Goal: Task Accomplishment & Management: Manage account settings

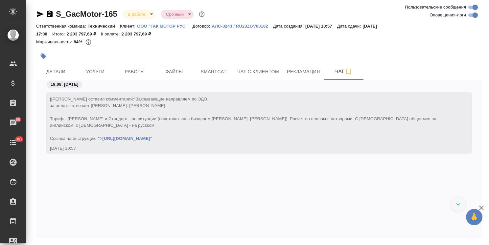
scroll to position [21180, 0]
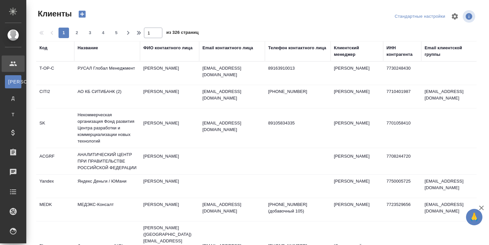
select select "RU"
click at [345, 53] on div "Клиентский менеджер" at bounding box center [357, 51] width 46 height 13
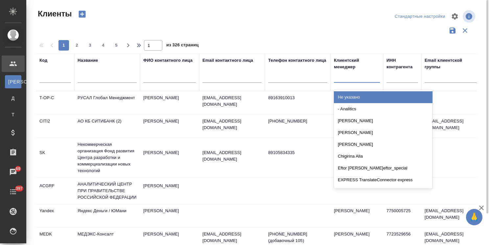
click at [339, 75] on div at bounding box center [357, 76] width 46 height 10
type input "усма"
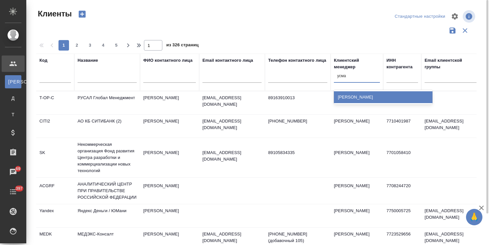
click at [380, 100] on div "[PERSON_NAME]" at bounding box center [383, 97] width 99 height 12
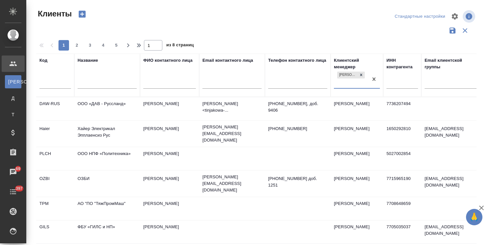
click at [119, 83] on input "text" at bounding box center [107, 84] width 59 height 8
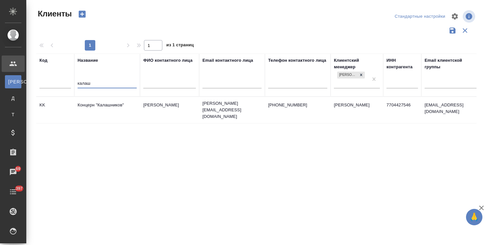
click at [106, 106] on td "Концерн "Калашников"" at bounding box center [107, 110] width 66 height 23
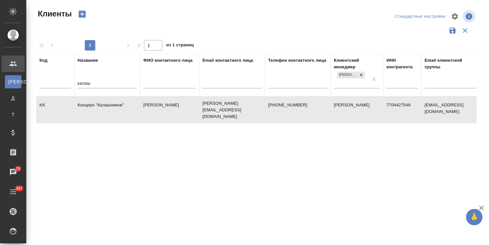
drag, startPoint x: 77, startPoint y: 84, endPoint x: 40, endPoint y: 85, distance: 37.2
click at [40, 85] on tr "Код Название калаш ФИО контактного лица Email контактного лица Телефон контактн…" at bounding box center [284, 75] width 497 height 43
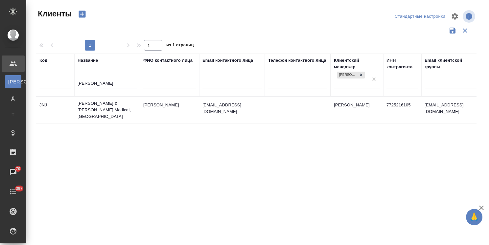
click at [106, 104] on td "Johnson & Johnson Medical, Russia" at bounding box center [107, 110] width 66 height 26
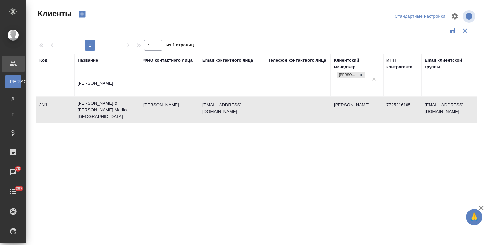
click at [106, 104] on td "Johnson & Johnson Medical, Russia" at bounding box center [107, 110] width 66 height 26
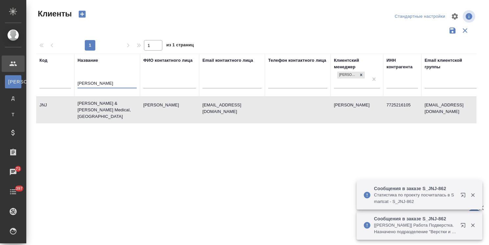
drag, startPoint x: 101, startPoint y: 84, endPoint x: 61, endPoint y: 83, distance: 40.5
click at [61, 83] on tr "Код Название john ФИО контактного лица Email контактного лица Телефон контактно…" at bounding box center [284, 75] width 497 height 43
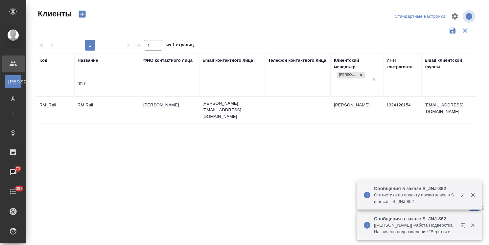
type input "rm r"
click at [93, 107] on td "RM Rail" at bounding box center [107, 110] width 66 height 23
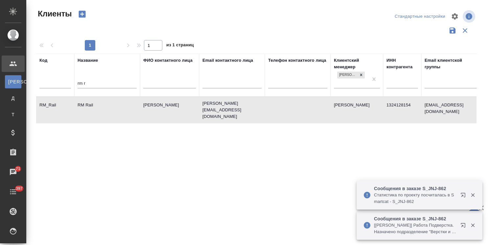
click at [93, 107] on td "RM Rail" at bounding box center [107, 110] width 66 height 23
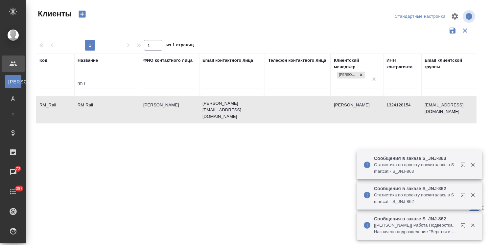
drag, startPoint x: 76, startPoint y: 84, endPoint x: 45, endPoint y: 83, distance: 31.6
click at [44, 83] on tr "Код Название rm r ФИО контактного лица Email контактного лица Телефон контактно…" at bounding box center [284, 75] width 497 height 43
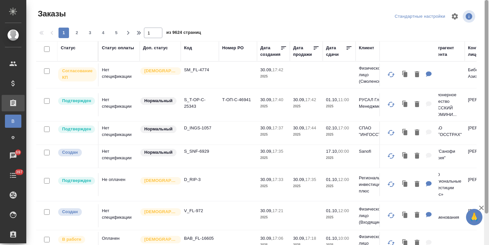
click at [479, 210] on icon "button" at bounding box center [482, 208] width 8 height 8
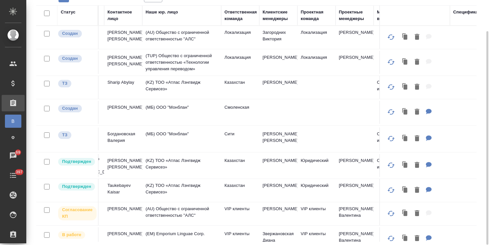
scroll to position [0, 363]
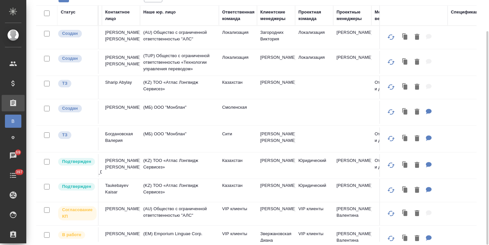
click at [279, 20] on div "Клиентские менеджеры" at bounding box center [276, 15] width 32 height 13
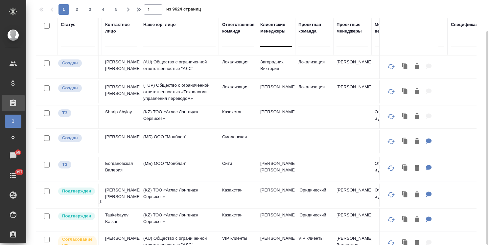
click at [272, 37] on div at bounding box center [276, 41] width 32 height 10
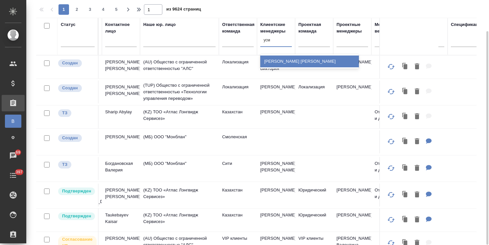
type input "усма"
click at [277, 63] on div "[PERSON_NAME]" at bounding box center [309, 62] width 99 height 12
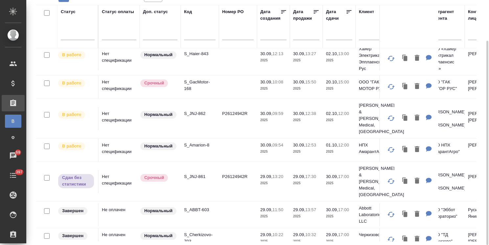
scroll to position [0, 0]
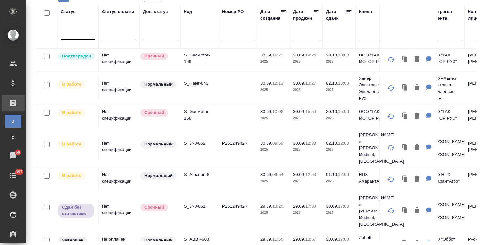
click at [90, 34] on div at bounding box center [78, 34] width 34 height 10
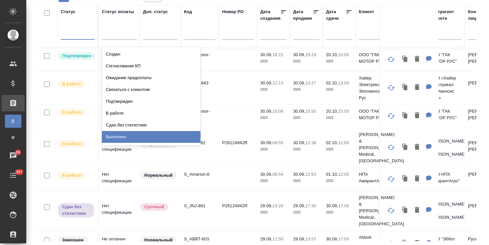
click at [113, 135] on div "Выполнен" at bounding box center [151, 137] width 99 height 12
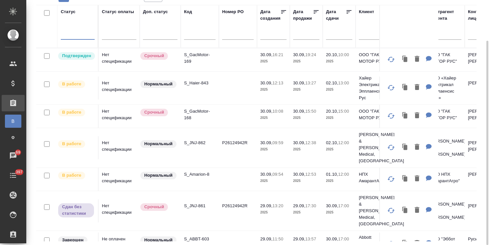
click at [335, 34] on input "text" at bounding box center [341, 34] width 22 height 9
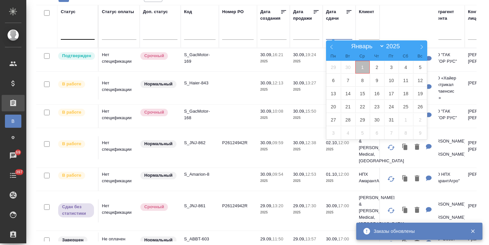
click at [365, 68] on span "1" at bounding box center [363, 67] width 14 height 13
type div "2025-09-30T21:00:00.000Z"
click at [393, 69] on span "3" at bounding box center [391, 67] width 14 height 13
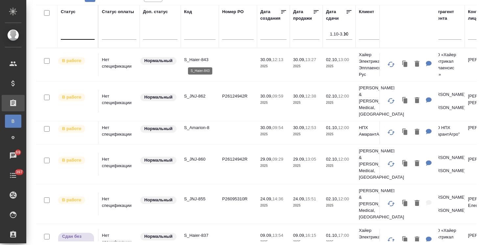
click at [197, 59] on p "S_Haier-843" at bounding box center [200, 60] width 32 height 7
click at [200, 93] on p "S_JNJ-862" at bounding box center [200, 96] width 32 height 7
click at [202, 93] on p "S_JNJ-862" at bounding box center [200, 96] width 32 height 7
click at [202, 156] on p "S_JNJ-860" at bounding box center [200, 159] width 32 height 7
click at [200, 93] on p "S_JNJ-862" at bounding box center [200, 96] width 32 height 7
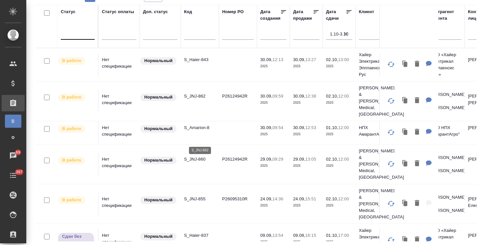
click at [198, 156] on p "S_JNJ-860" at bounding box center [200, 159] width 32 height 7
click at [196, 196] on p "S_JNJ-855" at bounding box center [200, 199] width 32 height 7
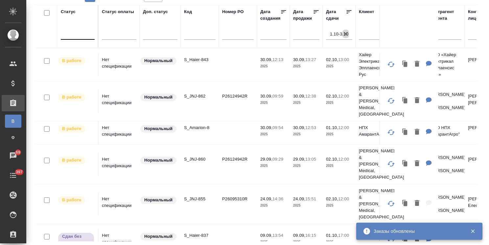
click at [344, 36] on icon "button" at bounding box center [346, 34] width 7 height 7
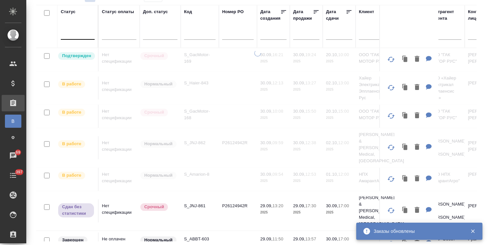
click at [84, 30] on div at bounding box center [78, 33] width 34 height 10
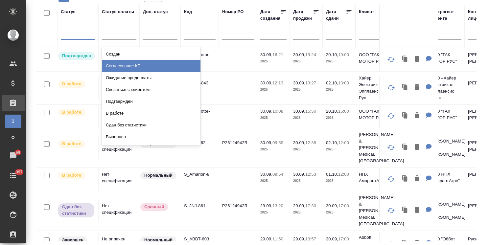
click at [134, 64] on div "Согласование КП" at bounding box center [151, 66] width 99 height 12
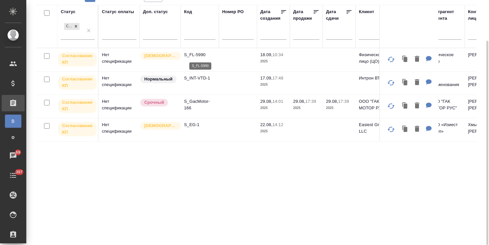
click at [197, 53] on p "S_FL-5990" at bounding box center [200, 55] width 32 height 7
click at [198, 76] on p "S_INT-VTD-1" at bounding box center [200, 78] width 32 height 7
click at [199, 100] on p "S_GacMotor-166" at bounding box center [200, 104] width 32 height 13
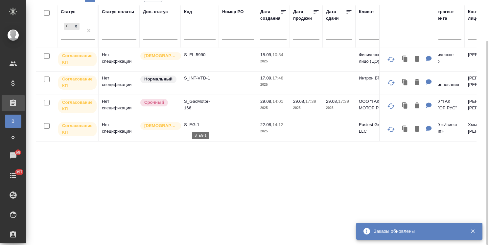
click at [193, 122] on p "S_EG-1" at bounding box center [200, 125] width 32 height 7
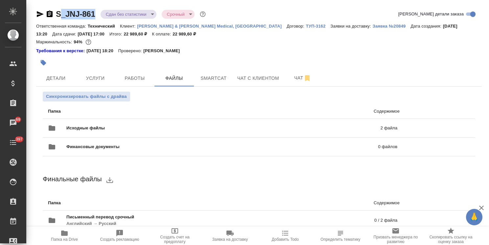
drag, startPoint x: 85, startPoint y: 8, endPoint x: 59, endPoint y: 7, distance: 25.7
click at [59, 7] on div "S_JNJ-861 Сдан без статистики distributed Срочный urgent Кратко детали заказа О…" at bounding box center [259, 167] width 453 height 334
click at [82, 1] on div "S_JNJ-861 Сдан без статистики distributed Срочный urgent Кратко детали заказа О…" at bounding box center [259, 167] width 453 height 334
drag, startPoint x: 96, startPoint y: 6, endPoint x: 50, endPoint y: 7, distance: 46.1
click at [51, 9] on div "S_JNJ-861 Сдан без статистики distributed Срочный urgent Кратко детали заказа О…" at bounding box center [259, 167] width 453 height 334
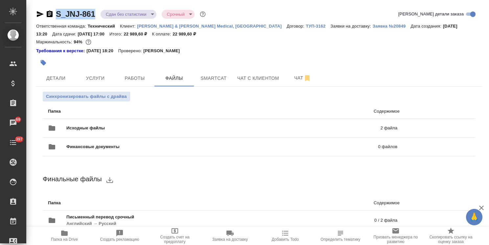
copy link "S_JNJ-861"
click at [91, 5] on div "S_JNJ-861 Сдан без статистики distributed Срочный urgent Кратко детали заказа О…" at bounding box center [259, 167] width 453 height 334
drag, startPoint x: 85, startPoint y: 5, endPoint x: 51, endPoint y: 7, distance: 33.7
click at [51, 7] on div "S_JNJ-861 Сдан без статистики distributed Срочный urgent Кратко детали заказа О…" at bounding box center [259, 167] width 453 height 334
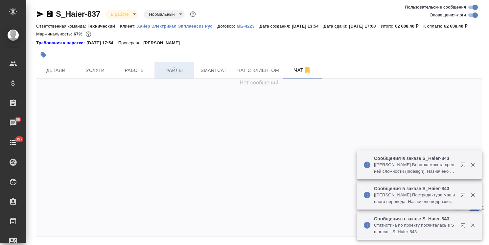
scroll to position [34396, 0]
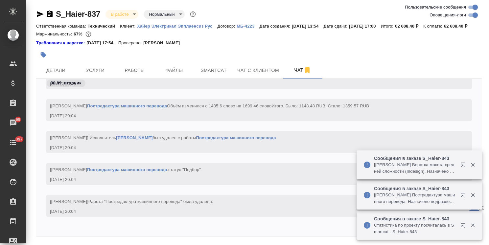
click at [471, 161] on div at bounding box center [469, 165] width 24 height 13
click at [472, 196] on icon "button" at bounding box center [473, 196] width 4 height 4
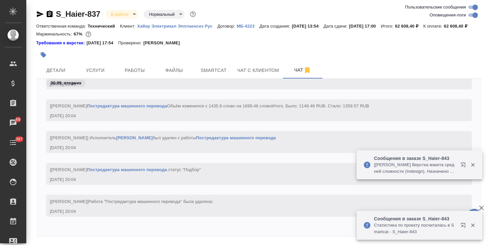
click at [474, 223] on div at bounding box center [469, 225] width 24 height 13
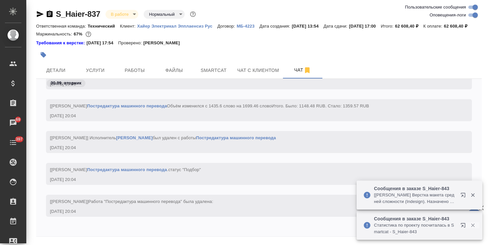
click at [473, 224] on icon "button" at bounding box center [473, 226] width 6 height 6
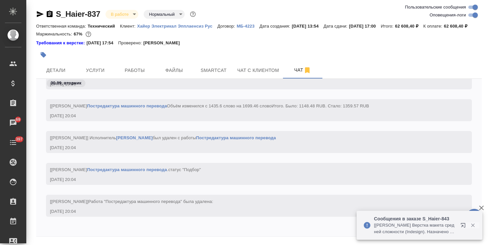
click at [474, 226] on icon "button" at bounding box center [473, 226] width 4 height 4
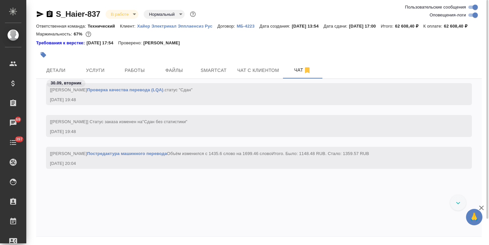
scroll to position [29, 0]
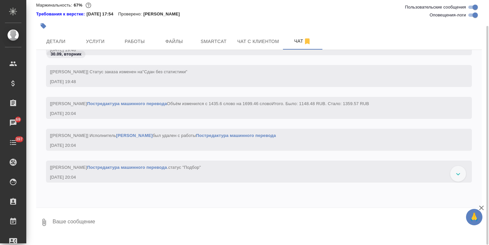
click at [482, 209] on icon "button" at bounding box center [482, 208] width 5 height 5
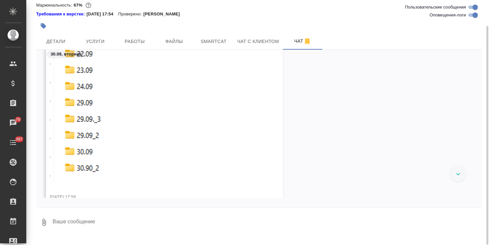
scroll to position [34422, 0]
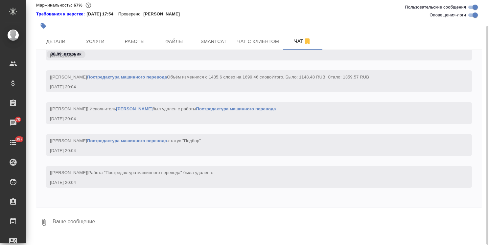
click at [109, 226] on textarea at bounding box center [267, 222] width 430 height 22
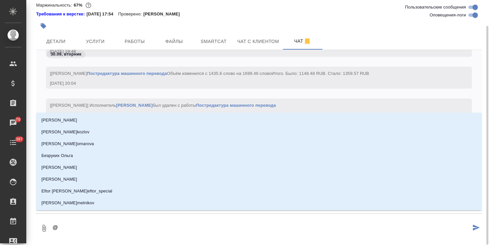
type textarea "@а"
type input "а"
type textarea "@ар"
type input "ар"
type textarea "@арс"
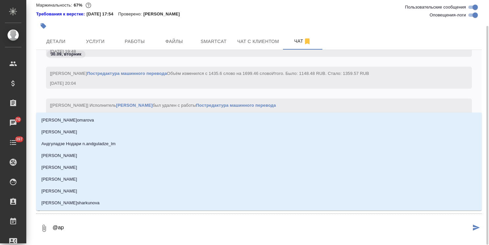
type input "арс"
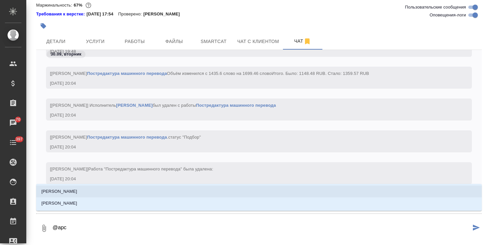
click at [124, 190] on li "Арсеньева Вера" at bounding box center [259, 192] width 446 height 12
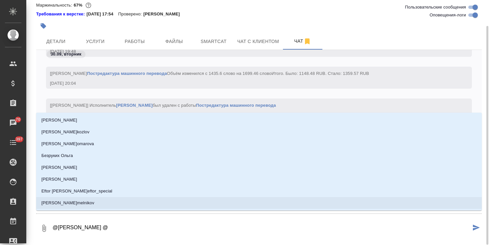
type textarea "@Арсеньева Вера @б"
type input "б"
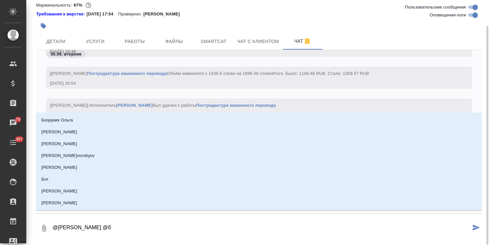
type textarea "@Арсеньева Вера @бе"
type input "бе"
type textarea "@Арсеньева Вера @бел"
type input "бел"
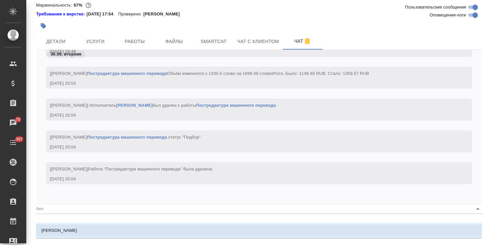
click at [101, 235] on li "Белякова Юлия" at bounding box center [259, 231] width 446 height 12
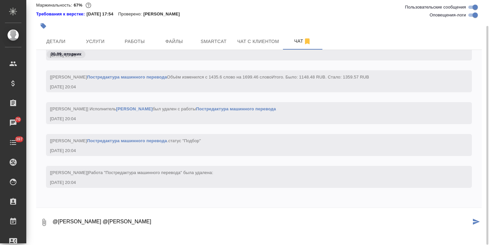
paste textarea "Ольга, доброе утро! Коллеги подтвердили, все ок. Давайте тогда доделывать в каз…"
type textarea "@Арсеньева Вера @Белякова Юлия Ольга, доброе утро! Коллеги подтвердили, все ок.…"
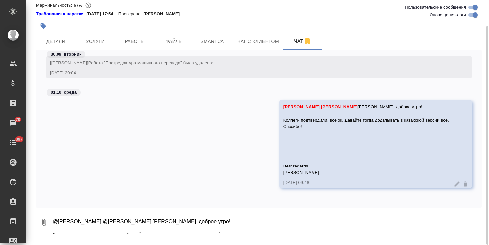
scroll to position [0, 0]
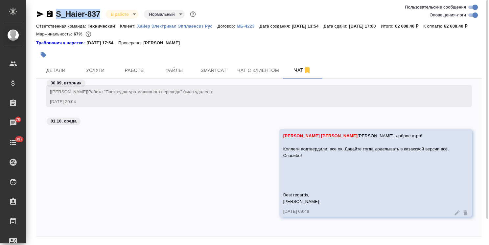
drag, startPoint x: 101, startPoint y: 6, endPoint x: 48, endPoint y: 6, distance: 52.6
click at [51, 7] on div "S_Haier-837 В работе inProgress Нормальный normal Ответственная команда: Технич…" at bounding box center [259, 133] width 453 height 267
copy link "S_Haier-837"
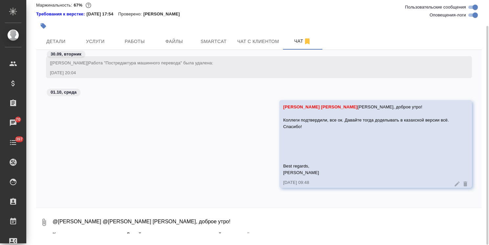
click at [123, 229] on textarea "@Арсеньева Вера @Белякова Юлия Ольга, доброе утро! Коллеги подтвердили, все ок.…" at bounding box center [267, 222] width 430 height 22
type textarea "Сегодня до 17.00 сдадим оба дополненных файла с каз. версией?"
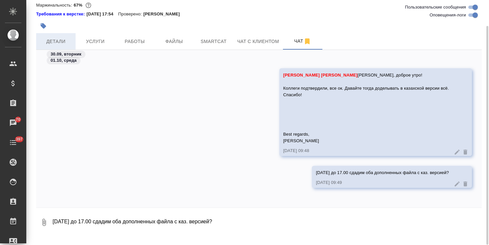
click at [66, 46] on span "Детали" at bounding box center [56, 41] width 32 height 8
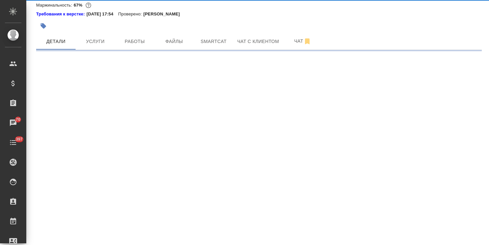
select select "RU"
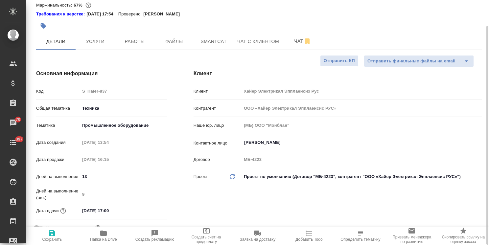
type textarea "x"
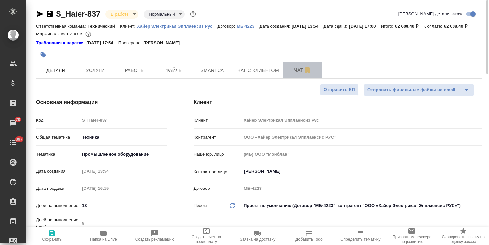
click at [293, 73] on button "Чат" at bounding box center [302, 70] width 39 height 16
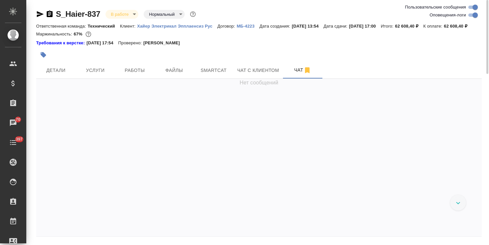
scroll to position [34715, 0]
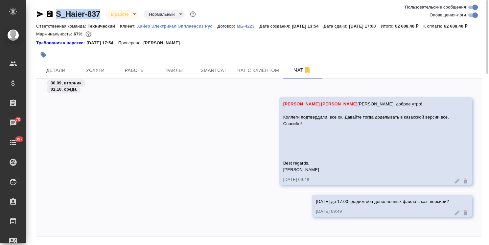
drag, startPoint x: 88, startPoint y: 5, endPoint x: 54, endPoint y: 7, distance: 34.2
click at [54, 7] on div "S_Haier-837 В работе inProgress Нормальный normal Ответственная команда: Технич…" at bounding box center [259, 133] width 453 height 267
copy link "S_Haier-837"
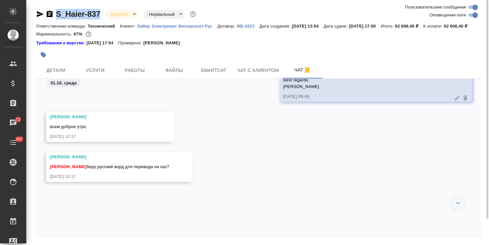
scroll to position [34804, 0]
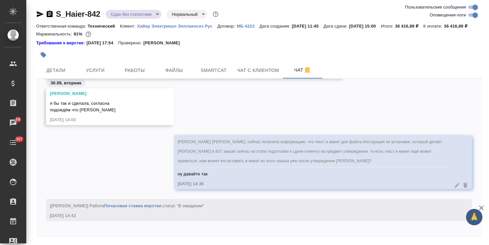
scroll to position [17815, 0]
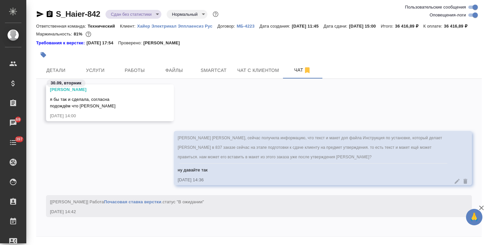
click at [485, 207] on icon "button" at bounding box center [482, 208] width 8 height 8
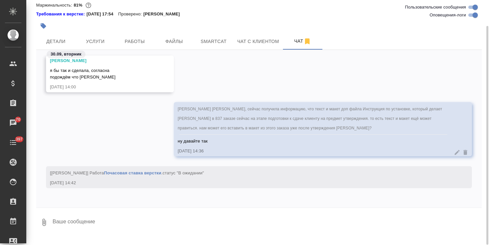
click at [78, 227] on textarea at bounding box center [267, 222] width 430 height 22
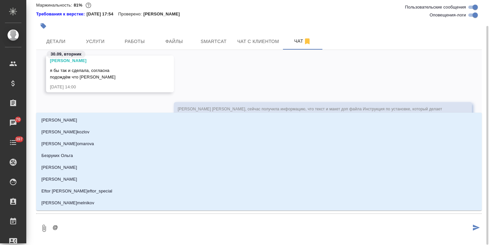
type textarea "@б"
type input "б"
type textarea "@бе"
type input "бе"
type textarea "@бел"
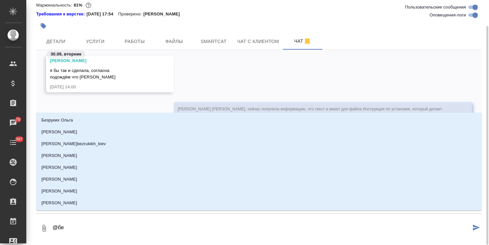
type input "бел"
type textarea "@беля"
type input "беля"
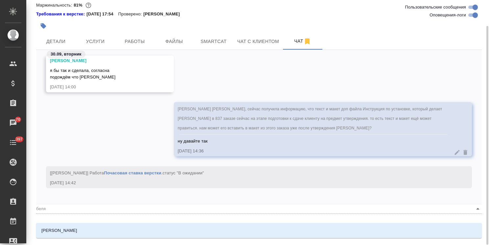
click at [79, 227] on li "[PERSON_NAME]" at bounding box center [259, 231] width 446 height 12
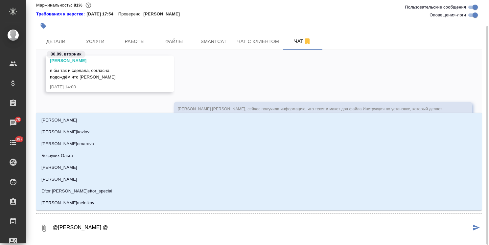
type textarea "@[PERSON_NAME] @з"
type input "з"
type textarea "@[PERSON_NAME] @за"
type input "за"
type textarea "@[PERSON_NAME] @заб"
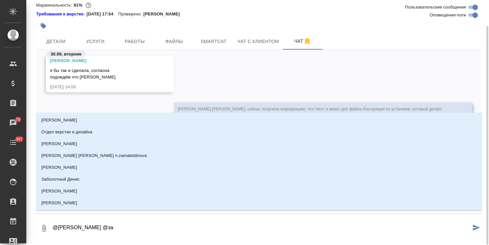
type input "заб"
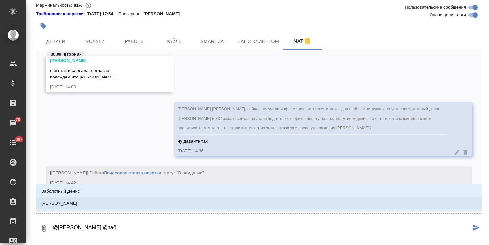
click at [77, 207] on p "[PERSON_NAME]" at bounding box center [59, 203] width 36 height 7
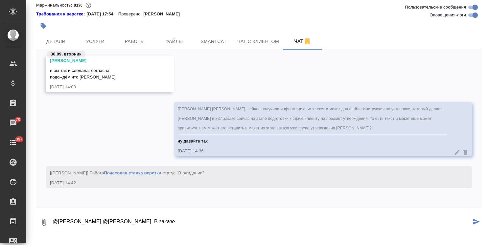
paste textarea "S_Haier-837"
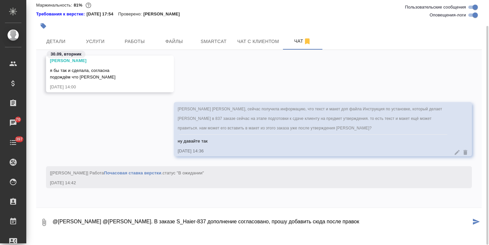
click at [393, 229] on textarea "@Белякова Юлия @Заборова Александра Привет. В заказе S_Haier-837 дополнение сог…" at bounding box center [261, 222] width 419 height 22
click at [351, 230] on textarea "@Белякова Юлия @Заборова Александра Привет. В заказе S_Haier-837 дополнение сог…" at bounding box center [261, 222] width 419 height 22
click at [429, 226] on textarea "@Белякова Юлия @Заборова Александра Привет. В заказе S_Haier-837 дополнение сог…" at bounding box center [261, 222] width 419 height 22
type textarea "@Белякова Юлия @Заборова Александра Привет. В заказе S_Haier-837 дополнение сог…"
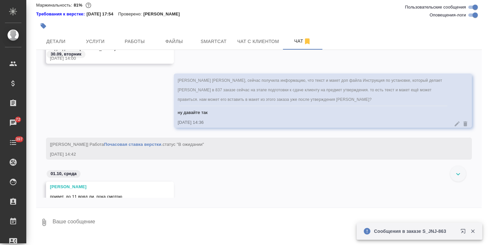
scroll to position [16061, 0]
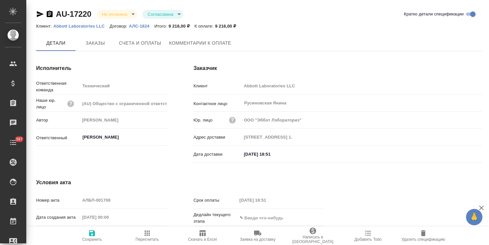
click at [100, 44] on span "Заказы" at bounding box center [96, 43] width 32 height 8
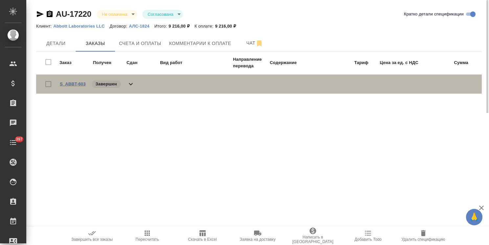
click at [81, 84] on link "S_ABBT-603" at bounding box center [73, 84] width 26 height 5
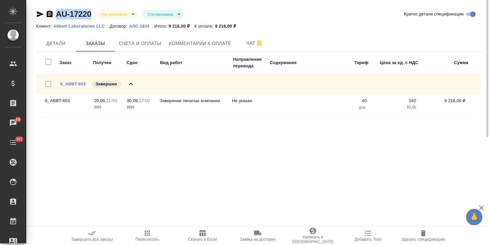
drag, startPoint x: 92, startPoint y: 9, endPoint x: 41, endPoint y: 1, distance: 51.6
click at [47, 11] on div "AU-17220 Не оплачена notPayed [PERSON_NAME] approved" at bounding box center [109, 14] width 147 height 11
copy link "AU-17220"
click at [137, 41] on span "Счета и оплаты" at bounding box center [140, 43] width 42 height 8
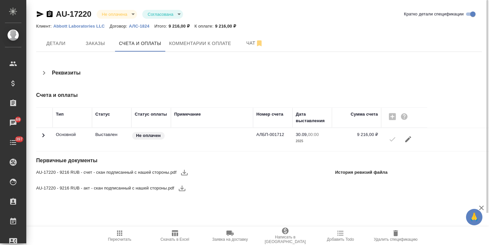
click at [184, 172] on icon "button" at bounding box center [185, 173] width 8 height 8
click at [183, 187] on icon "button" at bounding box center [182, 189] width 8 height 8
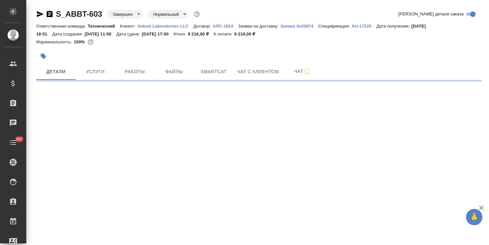
select select "RU"
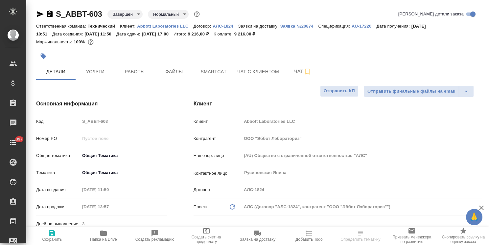
type textarea "x"
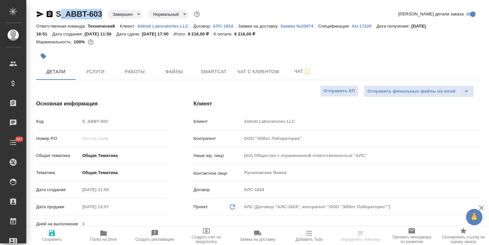
type textarea "x"
drag, startPoint x: 105, startPoint y: 8, endPoint x: 47, endPoint y: 1, distance: 58.9
type textarea "x"
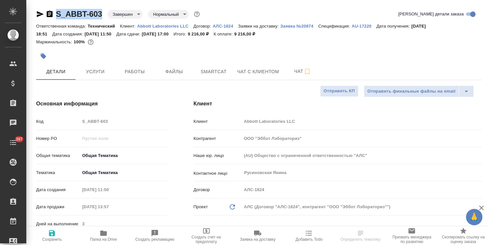
type textarea "x"
copy link "S_ABBT-603"
type textarea "x"
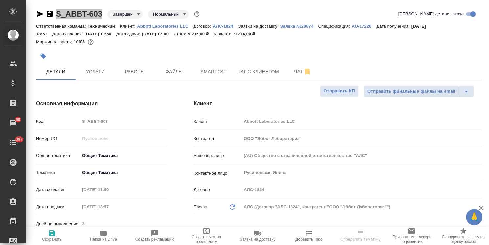
select select "RU"
type textarea "x"
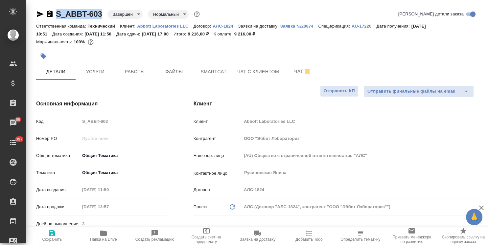
type textarea "x"
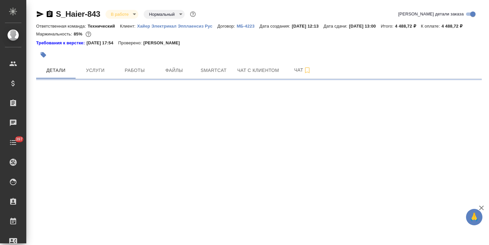
select select "RU"
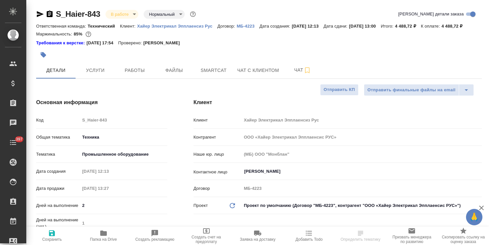
type textarea "x"
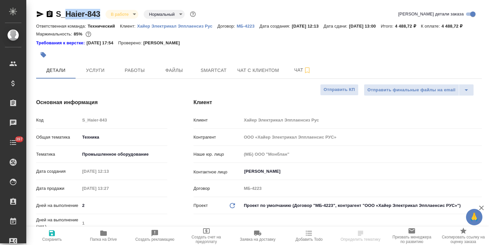
type textarea "x"
drag, startPoint x: 103, startPoint y: 8, endPoint x: 52, endPoint y: 8, distance: 51.0
type textarea "x"
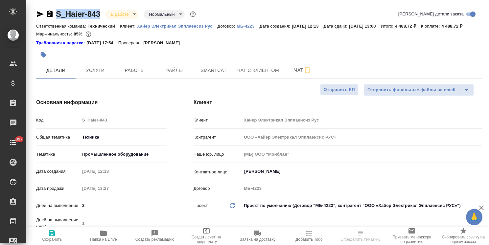
type textarea "x"
copy link "S_Haier-843"
type textarea "x"
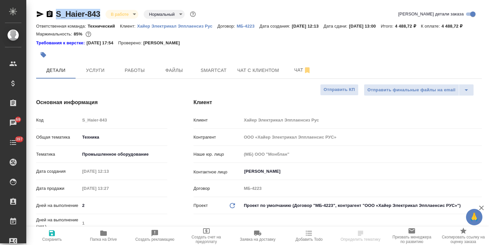
type textarea "x"
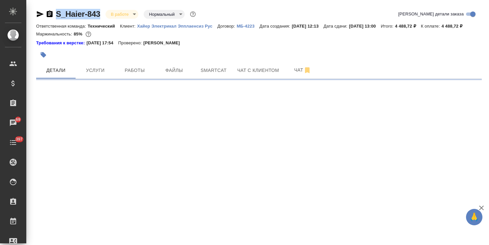
select select "RU"
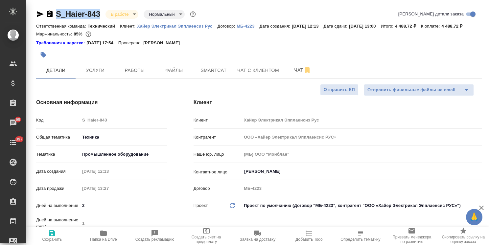
type textarea "x"
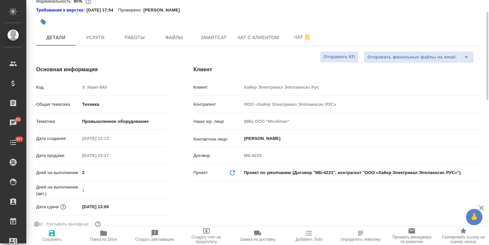
type textarea "x"
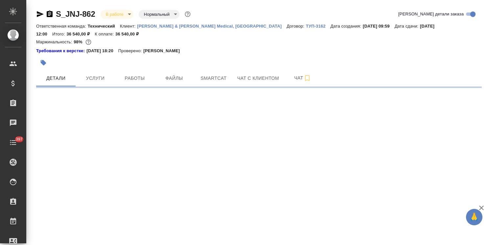
select select "RU"
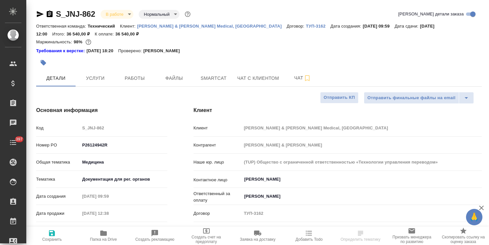
type textarea "x"
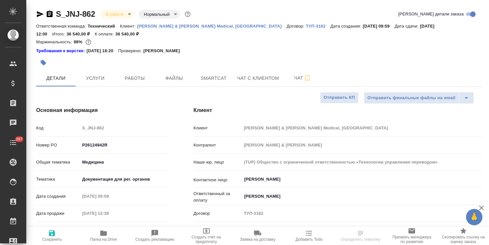
type textarea "x"
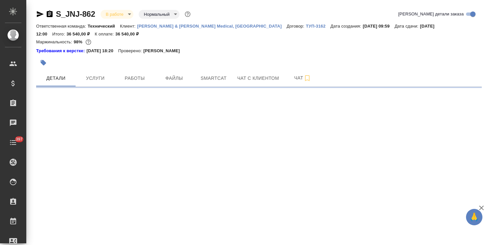
select select "RU"
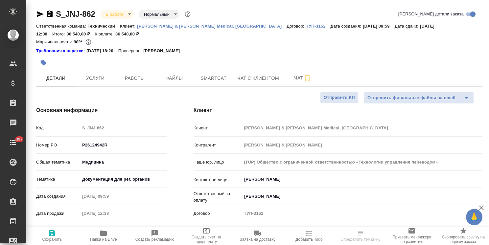
type textarea "x"
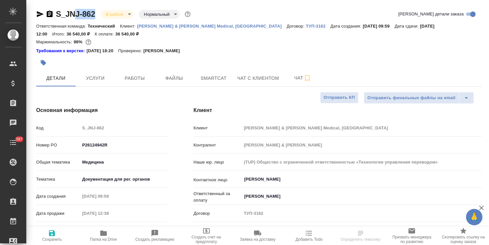
type textarea "x"
drag, startPoint x: 99, startPoint y: 10, endPoint x: 53, endPoint y: 10, distance: 46.0
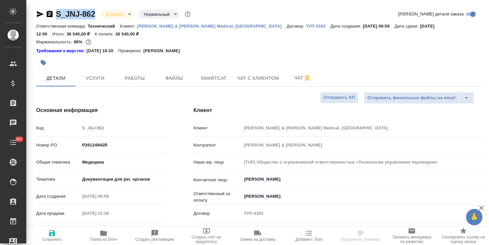
click at [53, 10] on div "S_JNJ-862 В работе inProgress Нормальный normal" at bounding box center [114, 14] width 156 height 11
click at [172, 75] on span "Файлы" at bounding box center [175, 78] width 32 height 8
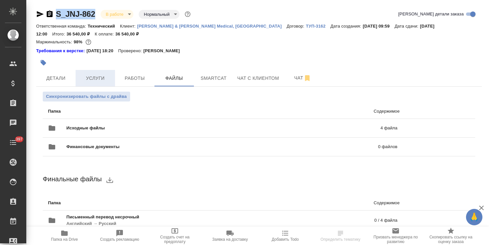
click at [104, 77] on span "Услуги" at bounding box center [96, 78] width 32 height 8
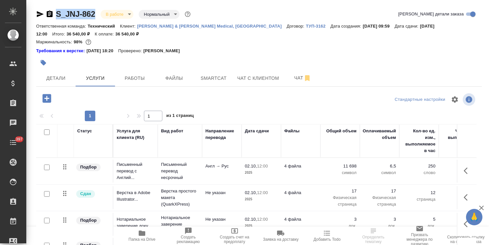
scroll to position [37, 0]
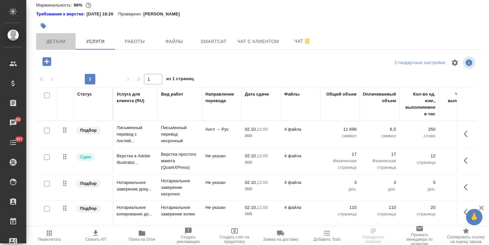
drag, startPoint x: 51, startPoint y: 49, endPoint x: 121, endPoint y: 111, distance: 93.0
click at [51, 49] on button "Детали" at bounding box center [55, 41] width 39 height 16
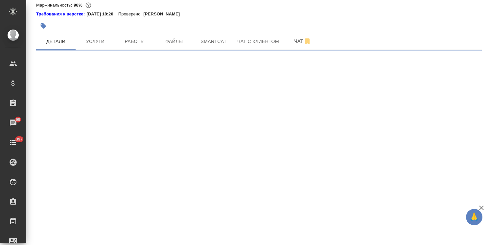
select select "RU"
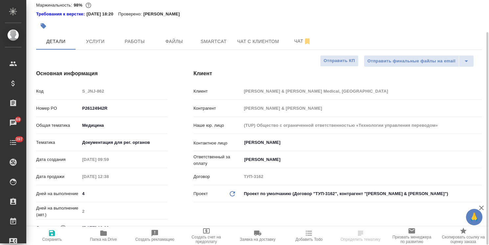
type textarea "x"
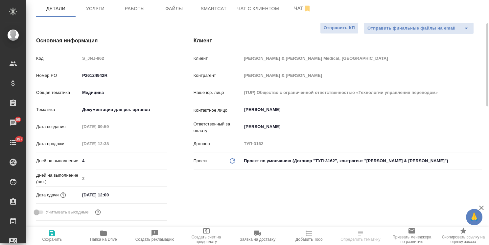
scroll to position [103, 0]
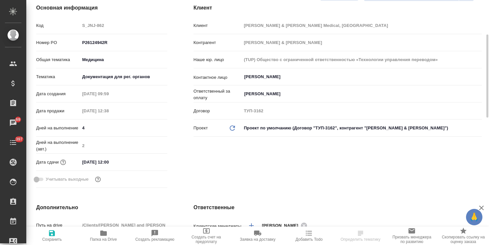
select select "RU"
type textarea "x"
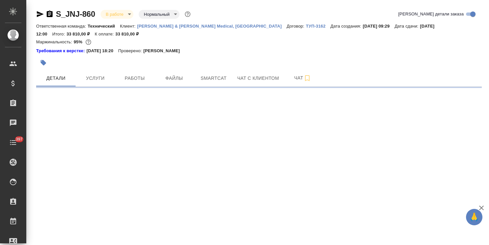
select select "RU"
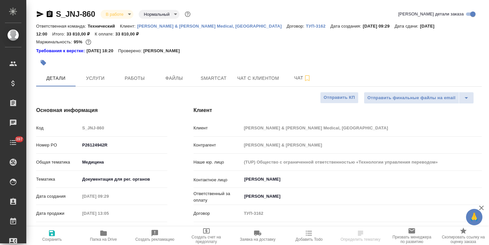
type textarea "x"
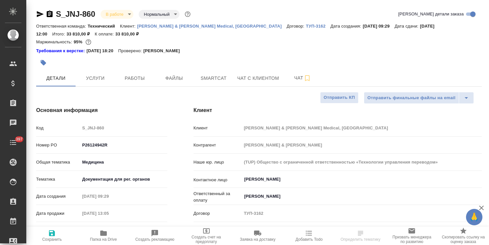
type textarea "x"
click at [184, 80] on span "Файлы" at bounding box center [175, 78] width 32 height 8
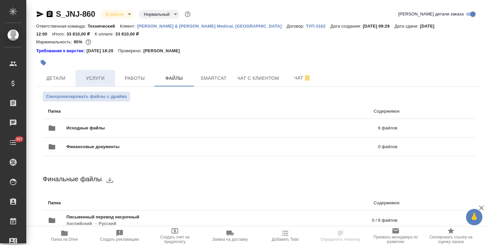
click at [96, 79] on span "Услуги" at bounding box center [96, 78] width 32 height 8
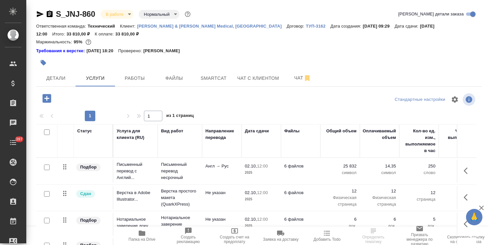
scroll to position [37, 0]
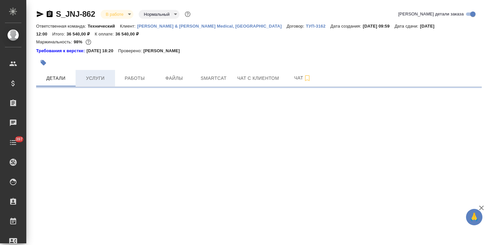
click at [100, 74] on span "Услуги" at bounding box center [96, 78] width 32 height 8
select select "RU"
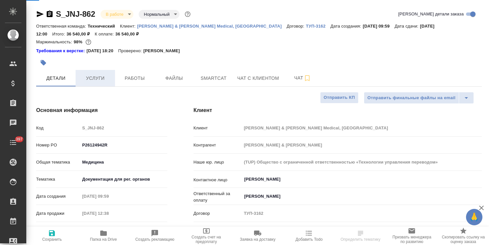
type textarea "x"
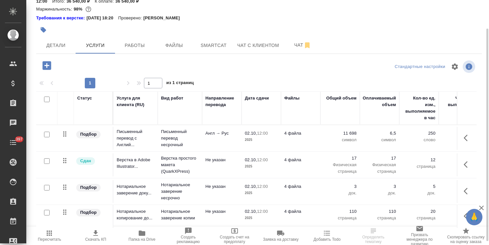
scroll to position [37, 0]
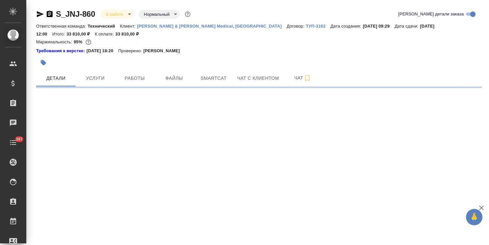
select select "RU"
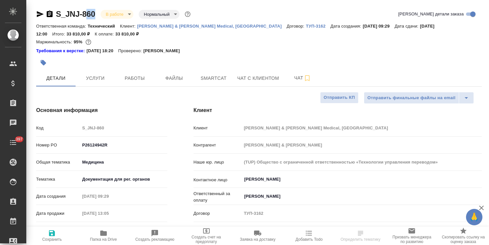
type textarea "x"
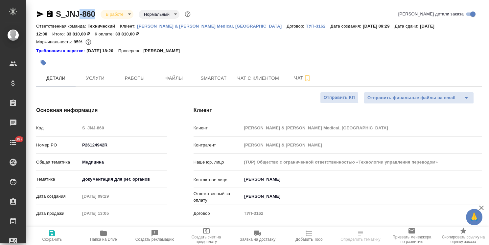
type textarea "x"
drag, startPoint x: 100, startPoint y: 8, endPoint x: 49, endPoint y: 9, distance: 51.6
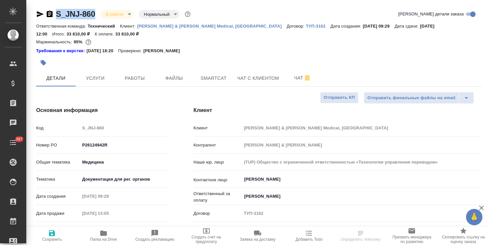
click at [175, 78] on span "Файлы" at bounding box center [175, 78] width 32 height 8
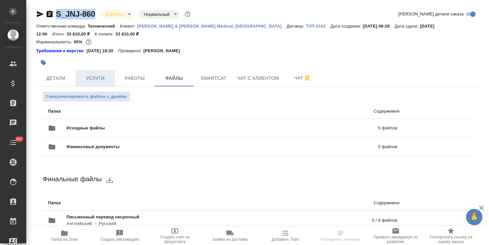
click at [98, 74] on span "Услуги" at bounding box center [96, 78] width 32 height 8
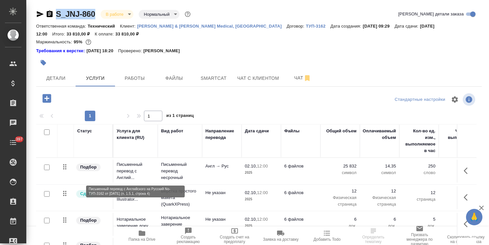
scroll to position [37, 0]
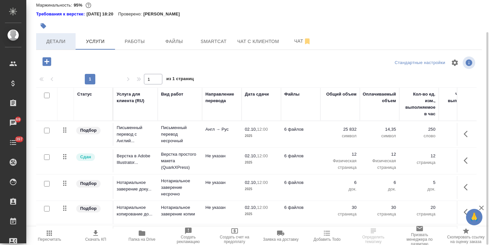
click at [54, 39] on span "Детали" at bounding box center [56, 41] width 32 height 8
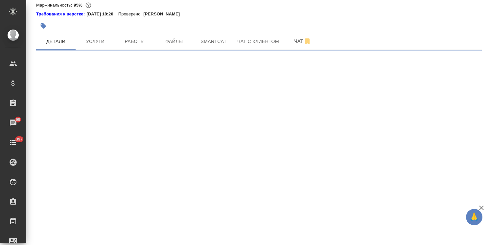
select select "RU"
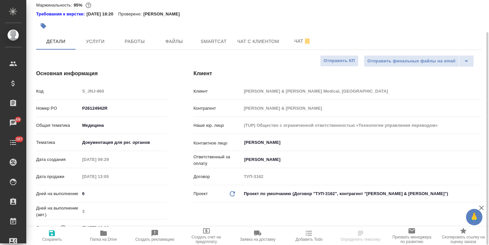
type textarea "x"
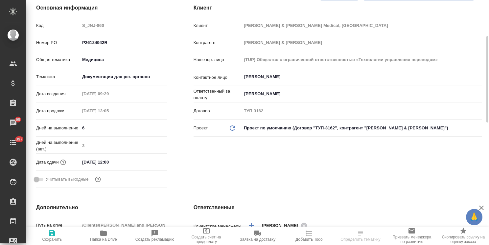
scroll to position [136, 0]
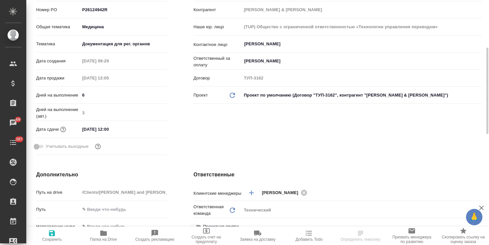
type textarea "x"
select select "RU"
type textarea "x"
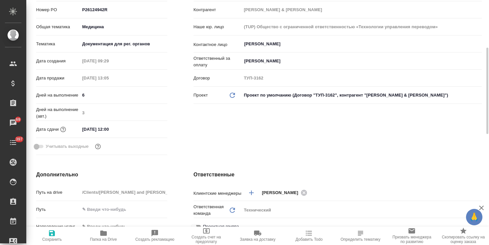
type textarea "x"
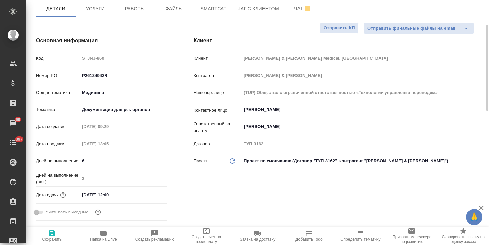
scroll to position [37, 0]
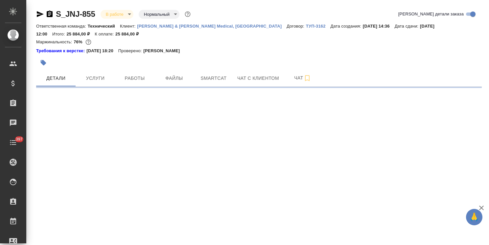
select select "RU"
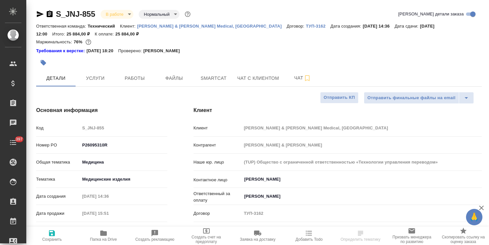
type textarea "x"
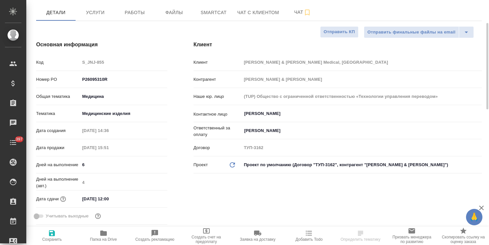
type textarea "x"
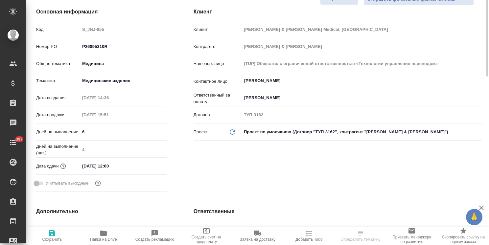
scroll to position [66, 0]
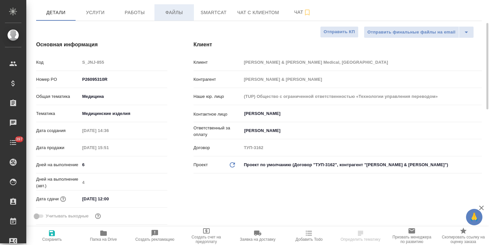
click at [179, 12] on span "Файлы" at bounding box center [175, 13] width 32 height 8
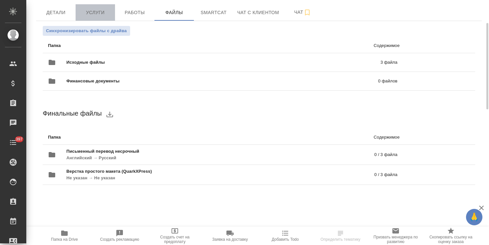
click at [98, 14] on span "Услуги" at bounding box center [96, 13] width 32 height 8
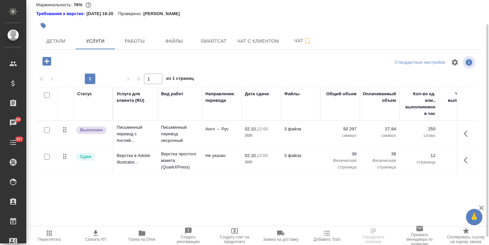
scroll to position [33, 0]
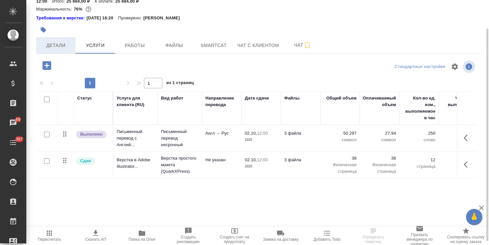
click at [64, 43] on span "Детали" at bounding box center [56, 45] width 32 height 8
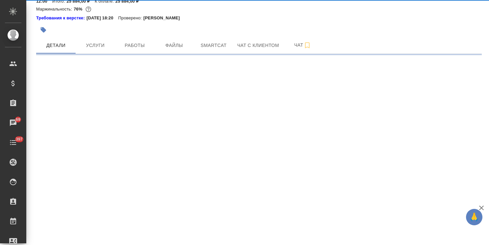
select select "RU"
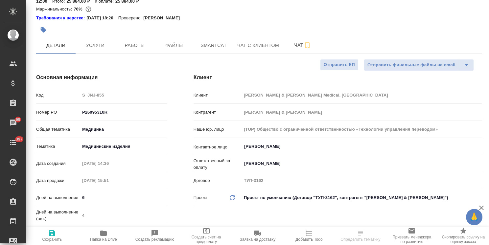
type textarea "x"
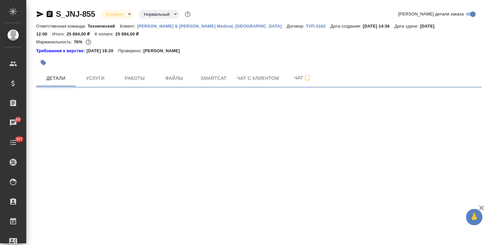
select select "RU"
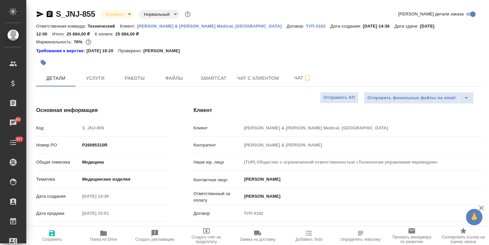
type textarea "x"
drag, startPoint x: 94, startPoint y: 6, endPoint x: 54, endPoint y: 8, distance: 39.8
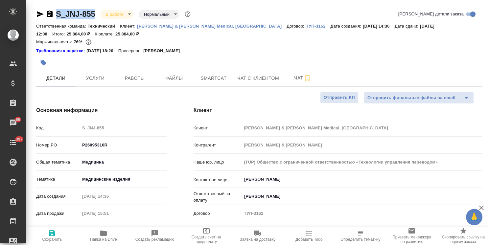
copy link "S_JNJ-855"
click at [95, 79] on span "Услуги" at bounding box center [96, 78] width 32 height 8
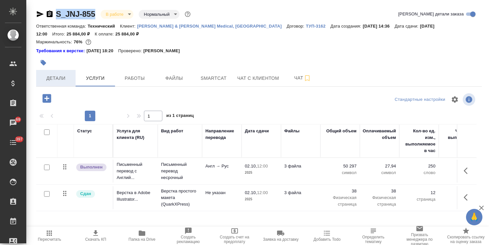
click at [59, 74] on button "Детали" at bounding box center [55, 78] width 39 height 16
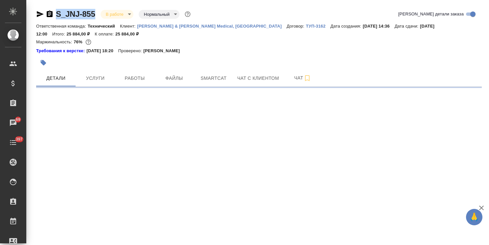
select select "RU"
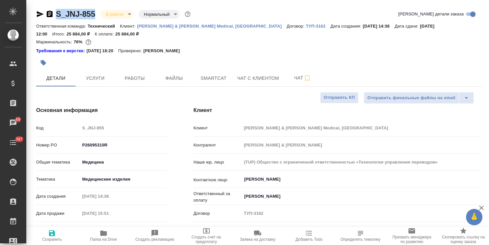
type textarea "x"
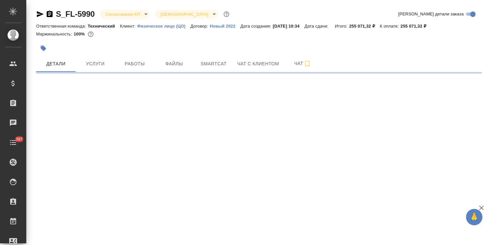
select select "RU"
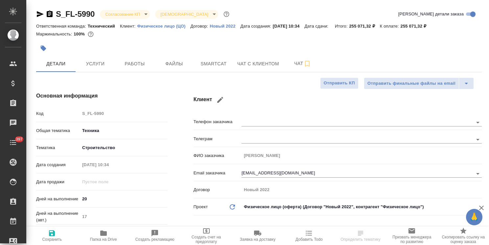
type textarea "x"
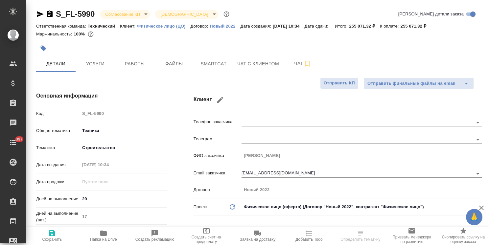
type textarea "x"
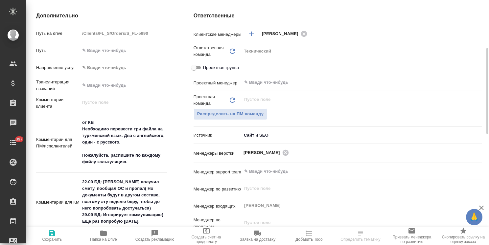
scroll to position [296, 0]
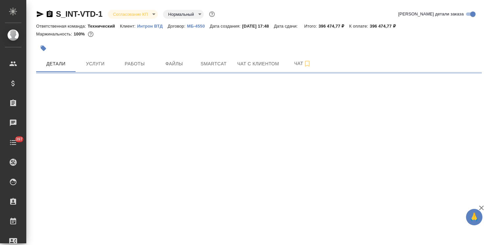
select select "RU"
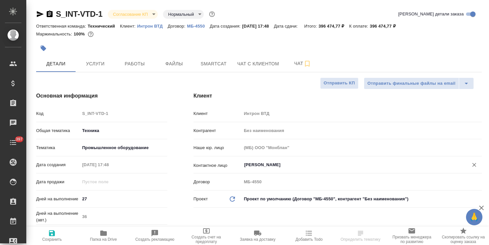
type textarea "x"
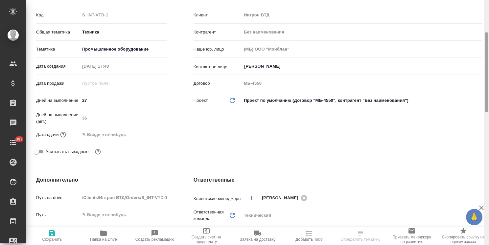
type textarea "x"
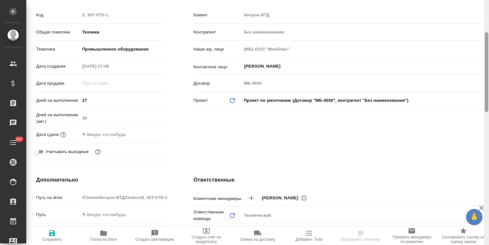
type textarea "x"
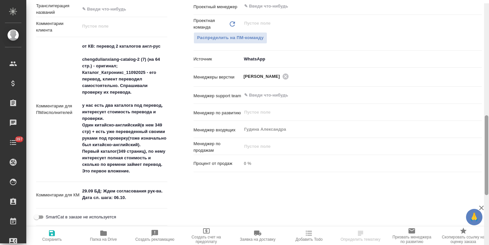
scroll to position [343, 0]
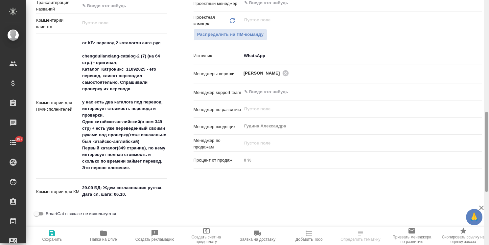
drag, startPoint x: 488, startPoint y: 86, endPoint x: 474, endPoint y: 166, distance: 81.2
click at [474, 166] on div "S_INT-VTD-1 Согласование КП kpNegotiation Нормальный normal Кратко детали заказ…" at bounding box center [257, 122] width 463 height 245
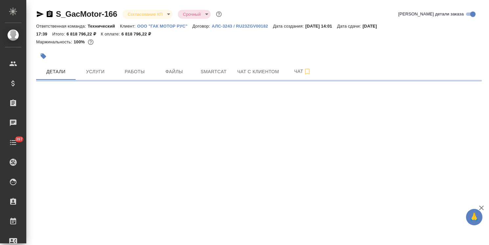
select select "RU"
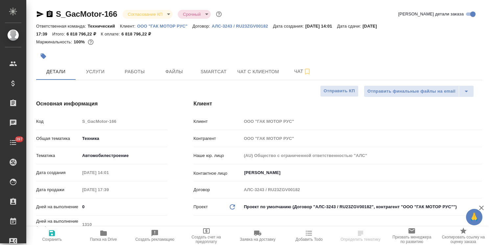
type textarea "x"
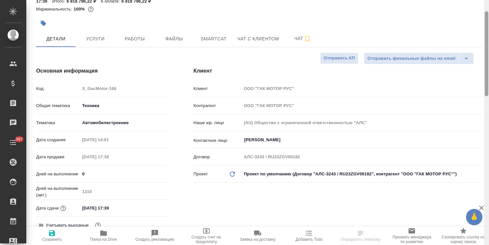
type textarea "x"
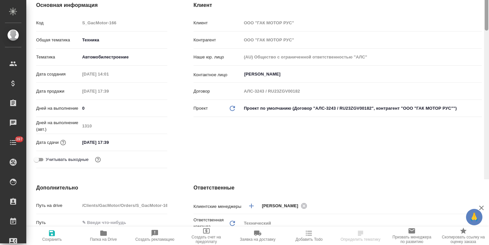
type textarea "x"
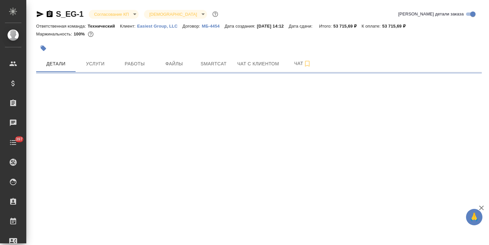
select select "RU"
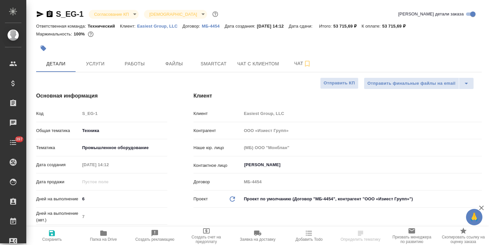
type textarea "x"
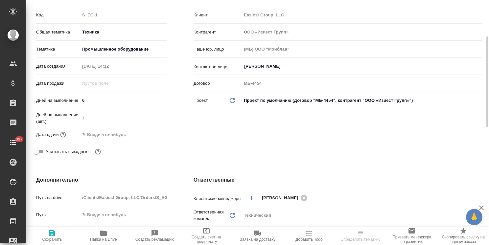
type textarea "x"
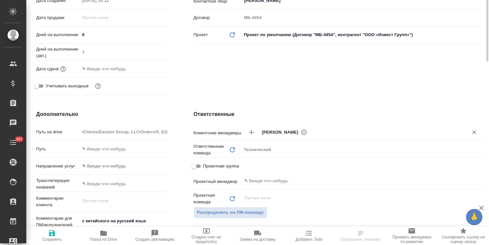
type textarea "x"
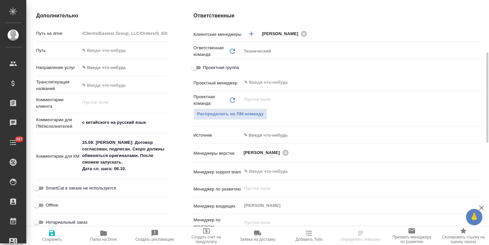
scroll to position [329, 0]
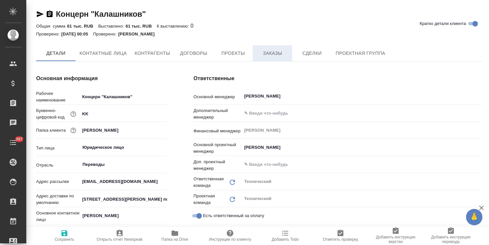
type input "(AU) Общество с ограниченной ответственностью "АЛС""
type textarea "x"
click at [280, 57] on span "Заказы" at bounding box center [273, 53] width 32 height 8
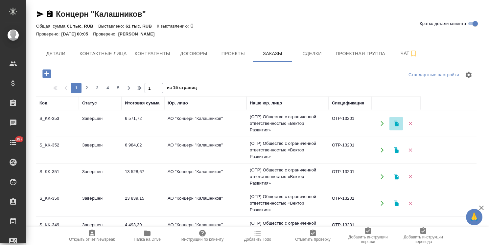
click at [399, 121] on icon "button" at bounding box center [397, 124] width 6 height 6
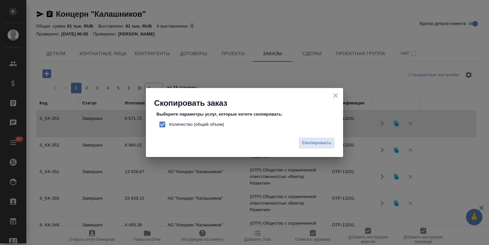
click at [220, 124] on span "Количество (общий объем)" at bounding box center [196, 124] width 55 height 7
click at [169, 124] on input "Количество (общий объем)" at bounding box center [163, 125] width 14 height 14
checkbox input "false"
click at [305, 144] on span "Скопировать" at bounding box center [316, 143] width 29 height 8
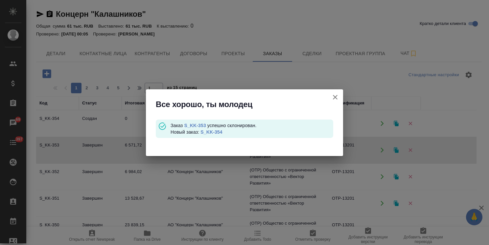
click at [219, 135] on div "Заказ S_KK-353 успешно склонирован. Новый заказ: S_KK-354" at bounding box center [252, 128] width 163 height 13
click at [220, 133] on link "S_KK-354" at bounding box center [212, 132] width 22 height 5
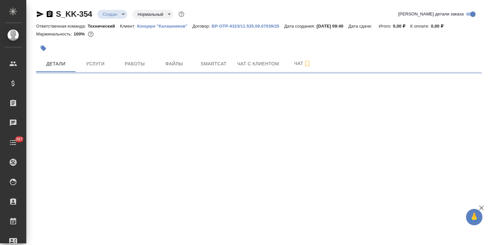
select select "RU"
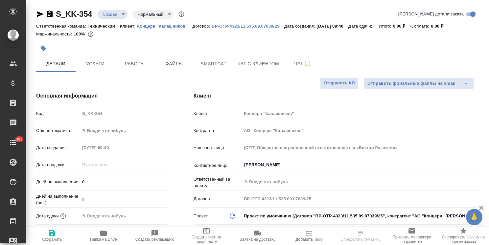
type textarea "x"
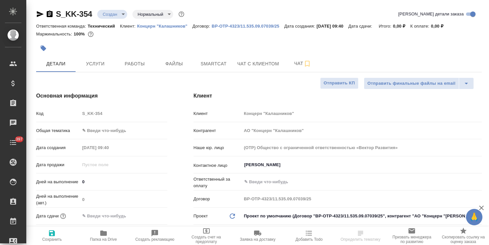
type textarea "x"
click at [131, 132] on body "🙏 .cls-1 fill:#fff; AWATERA Usmanova Olga Клиенты Спецификации Заказы Чаты 397 …" at bounding box center [244, 122] width 489 height 245
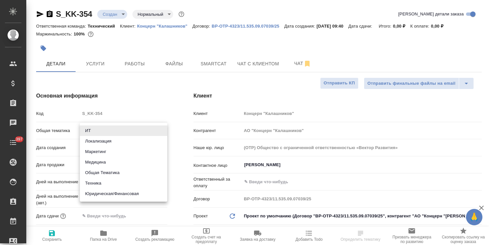
click at [104, 189] on li "Юридическая/Финансовая" at bounding box center [123, 194] width 87 height 11
type input "yr-fn"
type textarea "x"
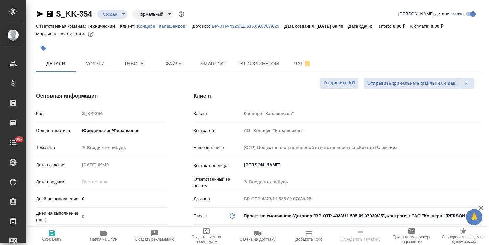
click at [115, 128] on body "🙏 .cls-1 fill:#fff; AWATERA Usmanova Olga Клиенты Спецификации Заказы Чаты 397 …" at bounding box center [244, 122] width 489 height 245
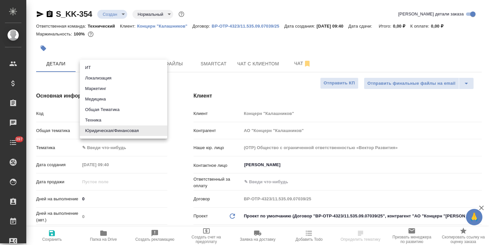
click at [105, 119] on li "Техника" at bounding box center [123, 120] width 87 height 11
type input "tech"
type textarea "x"
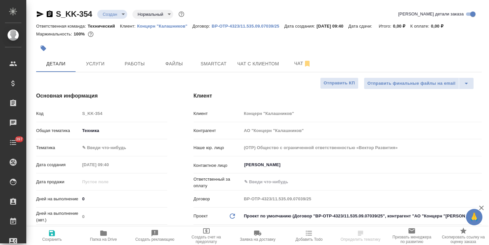
click at [116, 142] on body "🙏 .cls-1 fill:#fff; AWATERA Usmanova Olga Клиенты Спецификации Заказы Чаты 397 …" at bounding box center [244, 122] width 489 height 245
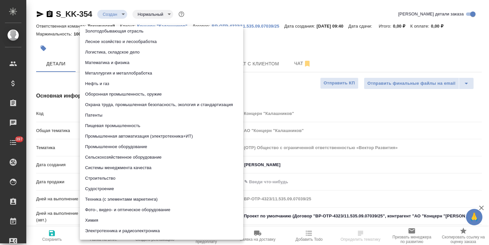
scroll to position [75, 0]
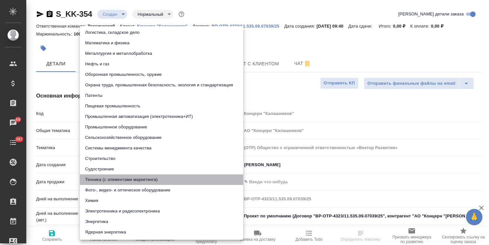
click at [128, 183] on li "Техника (с элементами маркетинга)" at bounding box center [161, 180] width 163 height 11
type textarea "x"
type input "60014f8f4811385ea454c731"
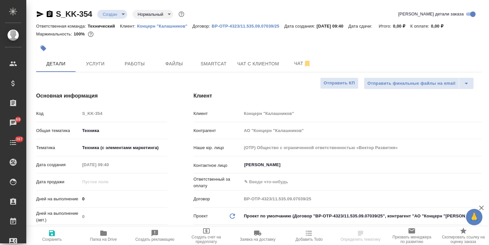
click at [46, 235] on span "Сохранить" at bounding box center [51, 236] width 43 height 12
type textarea "x"
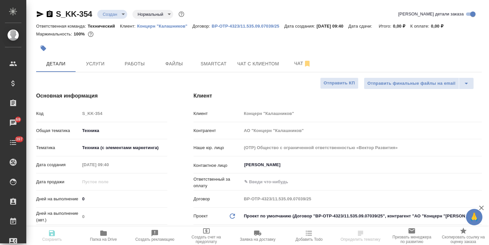
type textarea "x"
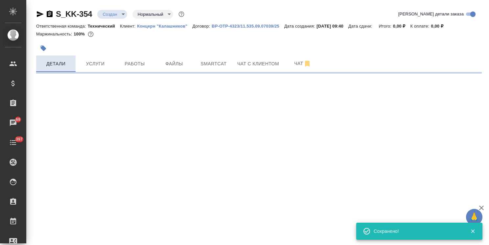
select select "RU"
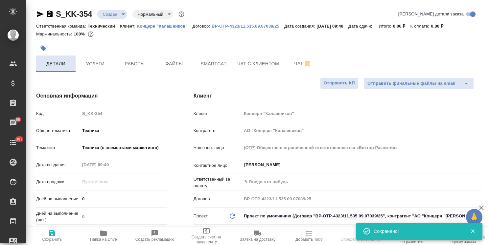
type textarea "x"
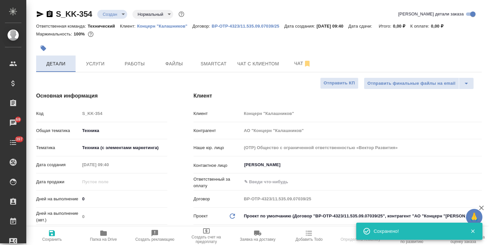
type textarea "x"
select select "RU"
click at [174, 63] on span "Файлы" at bounding box center [175, 64] width 32 height 8
type textarea "x"
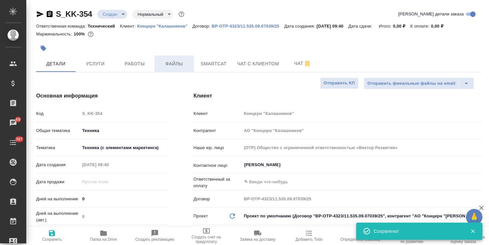
type textarea "x"
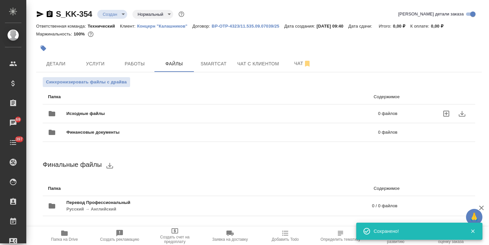
click at [112, 110] on div "Исходные файлы 0 файлов" at bounding box center [223, 114] width 350 height 16
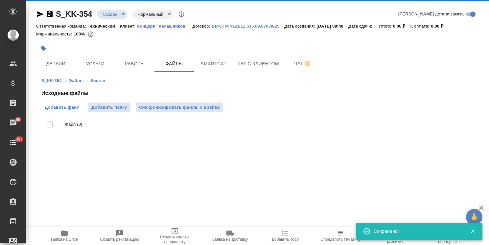
click at [67, 107] on span "Добавить файл" at bounding box center [62, 107] width 35 height 7
click at [0, 0] on input "Добавить файл" at bounding box center [0, 0] width 0 height 0
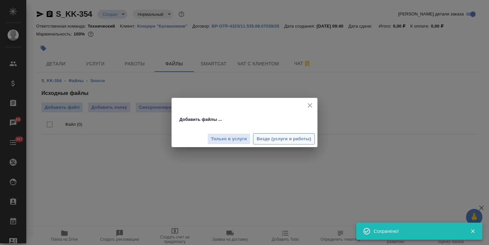
click at [276, 143] on span "Везде (услуги и работы)" at bounding box center [284, 140] width 55 height 8
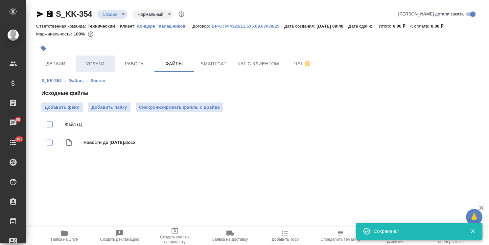
click at [94, 65] on span "Услуги" at bounding box center [96, 64] width 32 height 8
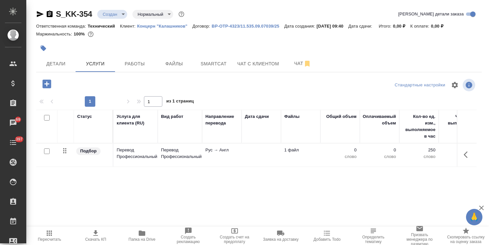
click at [258, 159] on td at bounding box center [261, 155] width 39 height 23
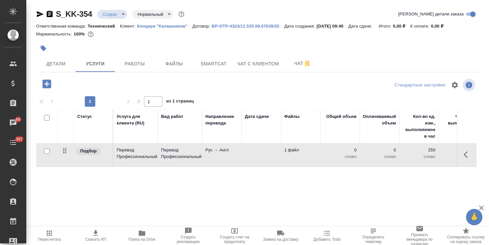
click at [258, 159] on td at bounding box center [261, 155] width 39 height 23
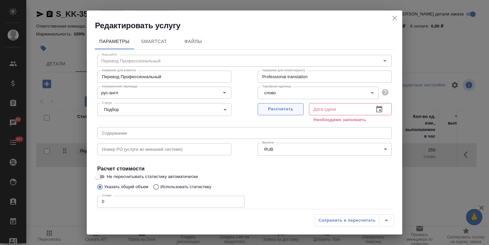
click at [268, 111] on span "Рассчитать" at bounding box center [280, 110] width 39 height 8
type input "01.10.2025 09:40"
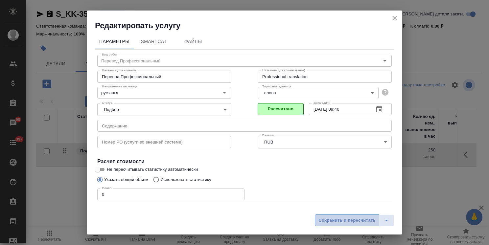
click at [329, 221] on span "Сохранить и пересчитать" at bounding box center [347, 221] width 57 height 8
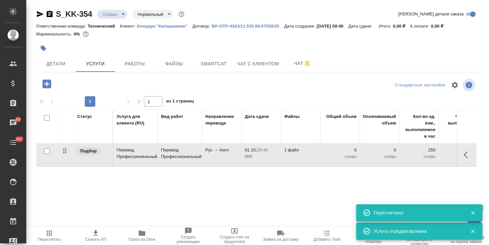
click at [50, 151] on div at bounding box center [46, 151] width 15 height 9
click at [49, 152] on input "checkbox" at bounding box center [47, 152] width 6 height 6
checkbox input "true"
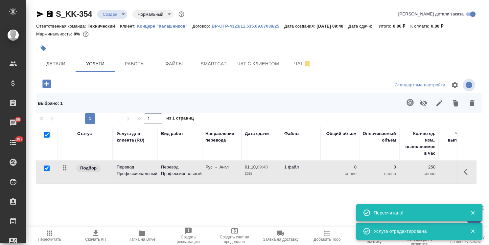
click at [404, 107] on button "button" at bounding box center [411, 103] width 16 height 16
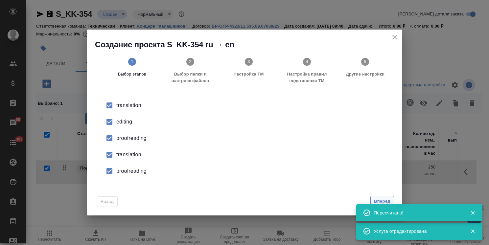
click at [384, 200] on span "Вперед" at bounding box center [382, 202] width 16 height 8
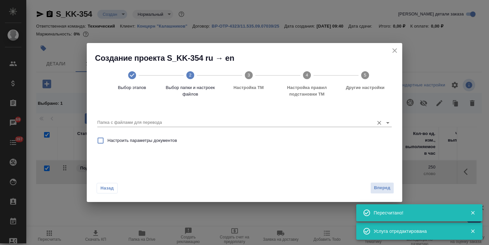
click at [186, 124] on input "Папка с файлами для перевода" at bounding box center [234, 123] width 274 height 8
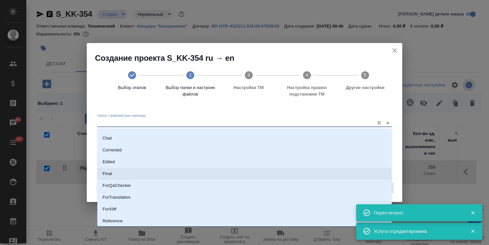
scroll to position [33, 0]
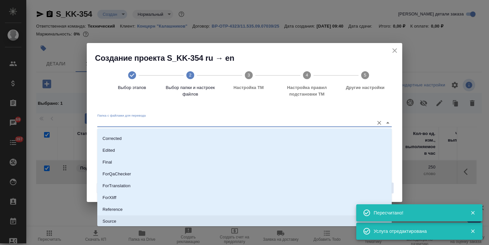
click at [113, 221] on p "Source" at bounding box center [110, 221] width 14 height 7
type input "Source"
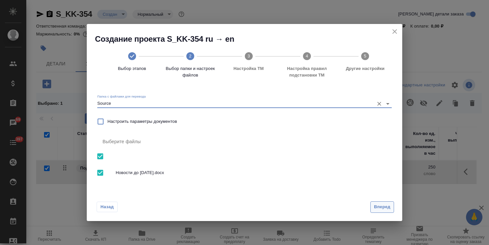
click at [380, 203] on button "Вперед" at bounding box center [383, 208] width 24 height 12
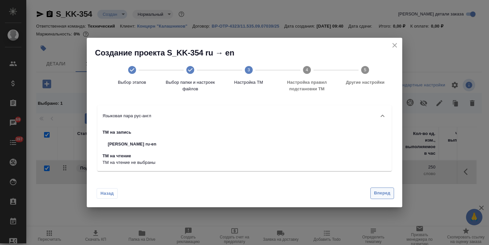
click at [379, 191] on span "Вперед" at bounding box center [382, 194] width 16 height 8
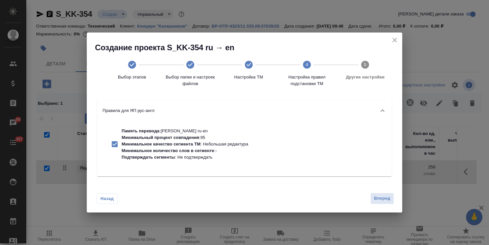
click at [380, 199] on span "Вперед" at bounding box center [382, 199] width 16 height 8
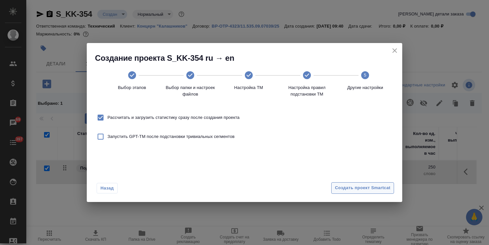
click at [350, 186] on span "Создать проект Smartcat" at bounding box center [363, 189] width 56 height 8
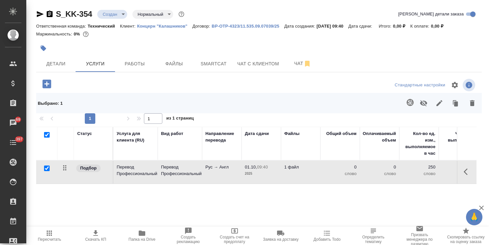
click at [48, 135] on input "checkbox" at bounding box center [47, 135] width 6 height 6
checkbox input "false"
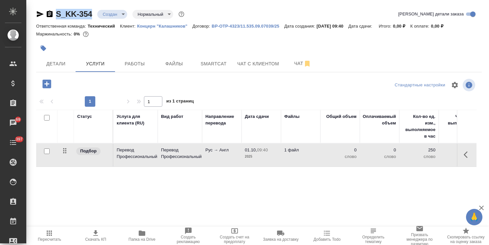
drag, startPoint x: 94, startPoint y: 8, endPoint x: 38, endPoint y: 5, distance: 55.7
click at [38, 5] on div "S_KK-354 Создан new Нормальный normal Кратко детали заказа Ответственная команд…" at bounding box center [259, 134] width 453 height 268
copy link "S_KK-354"
click at [48, 236] on icon "button" at bounding box center [49, 234] width 8 height 8
drag, startPoint x: 60, startPoint y: 223, endPoint x: 56, endPoint y: 226, distance: 4.7
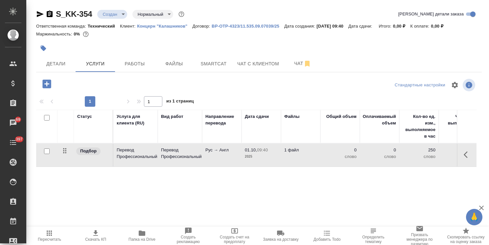
click at [59, 224] on div "Статус Услуга для клиента (RU) Вид работ Направление перевода Дата сдачи Файлы …" at bounding box center [256, 180] width 441 height 141
click at [48, 230] on icon "button" at bounding box center [49, 234] width 8 height 8
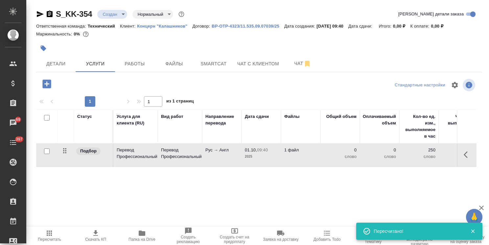
click at [57, 234] on span "Пересчитать" at bounding box center [49, 236] width 38 height 12
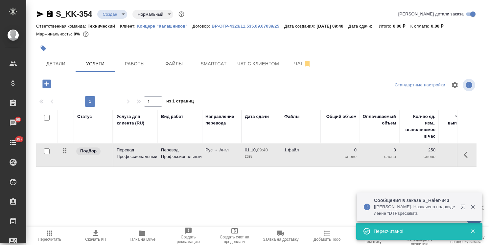
click at [47, 237] on icon "button" at bounding box center [49, 234] width 8 height 8
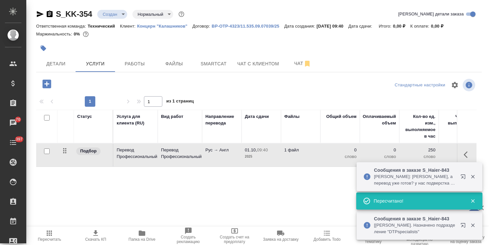
click at [46, 227] on button "Пересчитать" at bounding box center [49, 236] width 46 height 18
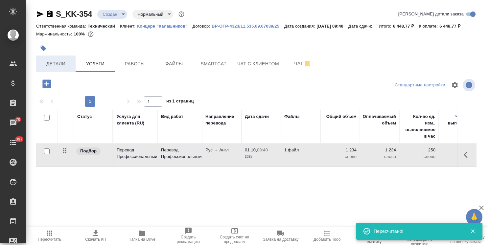
click at [62, 72] on button "Детали" at bounding box center [55, 64] width 39 height 16
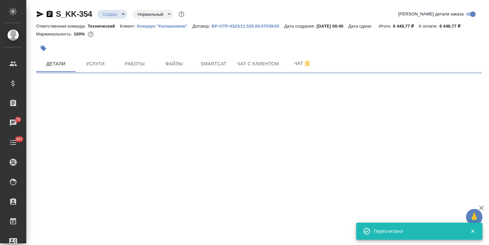
select select "RU"
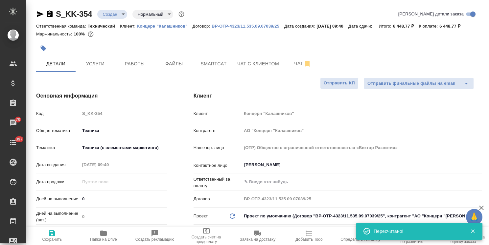
drag, startPoint x: 93, startPoint y: 201, endPoint x: 64, endPoint y: 203, distance: 28.4
click at [64, 203] on div "Дней на выполнение 0" at bounding box center [101, 199] width 131 height 12
type input "1"
type textarea "x"
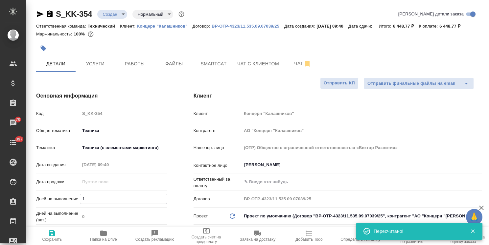
type textarea "x"
type input "1"
click at [48, 234] on icon "button" at bounding box center [52, 234] width 8 height 8
type textarea "x"
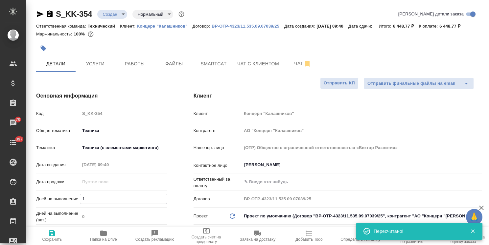
type textarea "x"
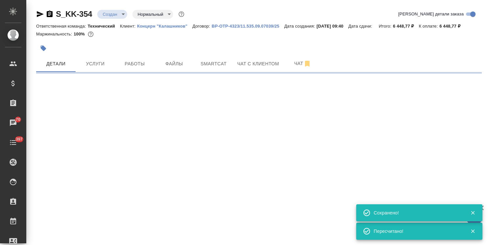
select select "RU"
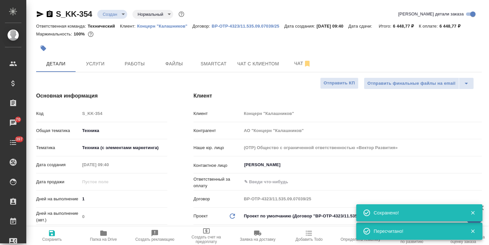
type textarea "x"
click at [111, 12] on body "🙏 .cls-1 fill:#fff; AWATERA Usmanova Olga Клиенты Спецификации Заказы 70 Чаты 3…" at bounding box center [244, 122] width 489 height 245
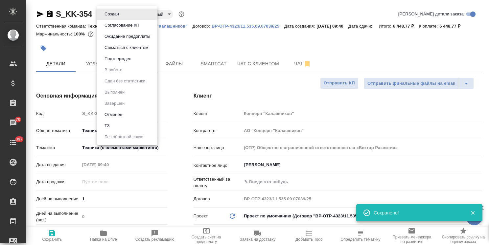
click at [118, 61] on button "Подтвержден" at bounding box center [118, 58] width 31 height 7
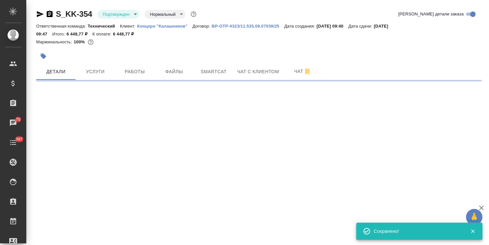
select select "RU"
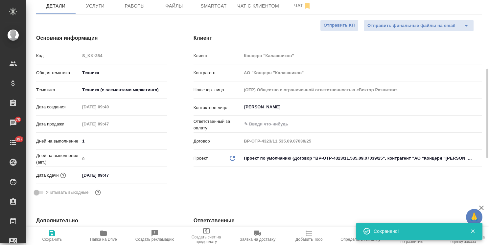
scroll to position [99, 0]
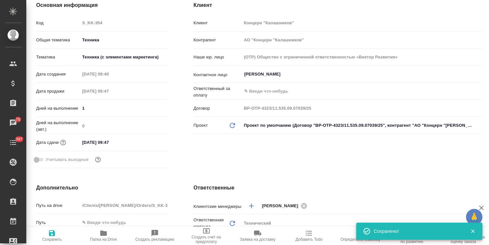
click at [111, 143] on input "01.10.2025 09:47" at bounding box center [109, 143] width 58 height 10
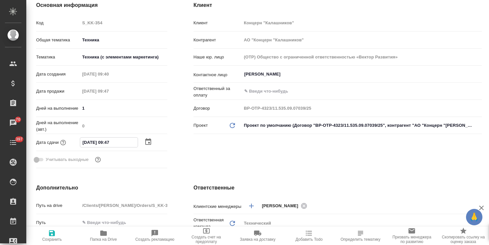
click at [145, 142] on icon "button" at bounding box center [148, 142] width 8 height 8
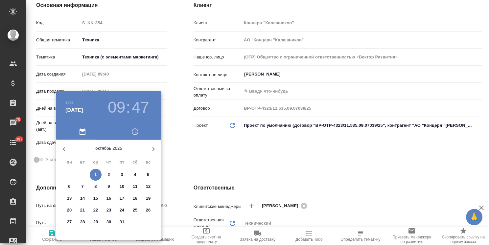
click at [113, 173] on span "2" at bounding box center [109, 175] width 12 height 7
type input "02.10.2025 09:47"
type textarea "x"
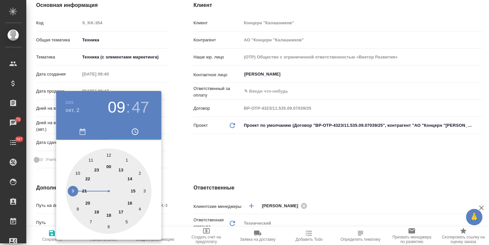
click at [178, 159] on div at bounding box center [244, 122] width 489 height 245
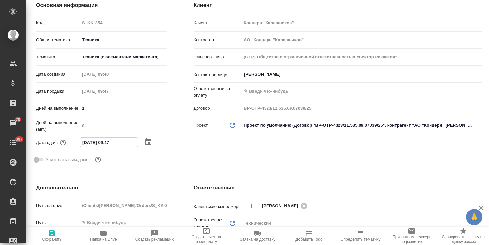
drag, startPoint x: 109, startPoint y: 140, endPoint x: 106, endPoint y: 143, distance: 4.3
click at [106, 143] on input "02.10.2025 09:47" at bounding box center [109, 143] width 58 height 10
type input "02.10.2025 14:7_"
type textarea "x"
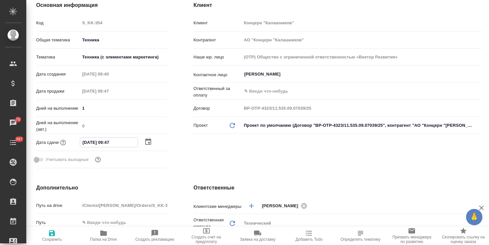
type textarea "x"
type input "02.10.2025 10:47"
type textarea "x"
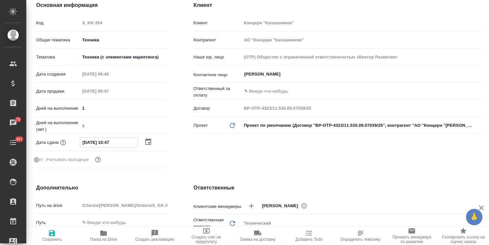
drag, startPoint x: 118, startPoint y: 141, endPoint x: 112, endPoint y: 143, distance: 5.7
click at [112, 143] on input "02.10.2025 10:47" at bounding box center [109, 143] width 58 height 10
type input "02.10.2025 10:0_"
type textarea "x"
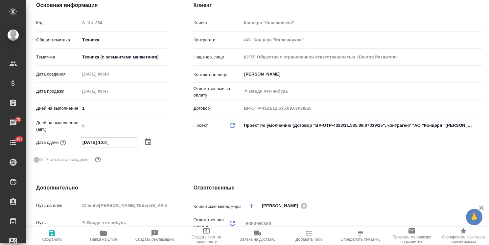
type textarea "x"
type input "02.10.2025 10:00"
type textarea "x"
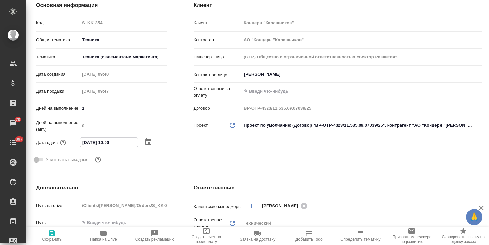
type input "02.10.2025 10:00"
click at [55, 235] on icon "button" at bounding box center [52, 234] width 8 height 8
type textarea "x"
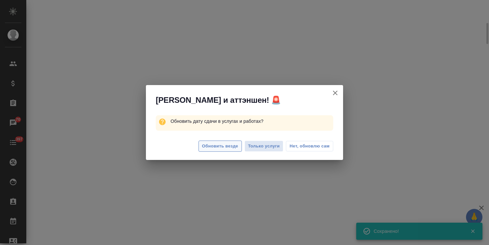
select select "RU"
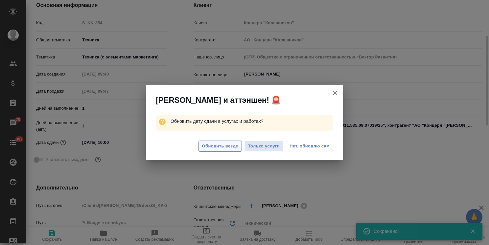
click at [215, 147] on span "Обновить везде" at bounding box center [220, 147] width 36 height 8
type textarea "x"
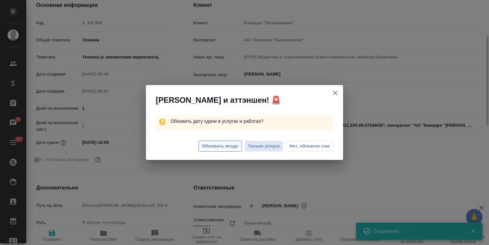
type textarea "x"
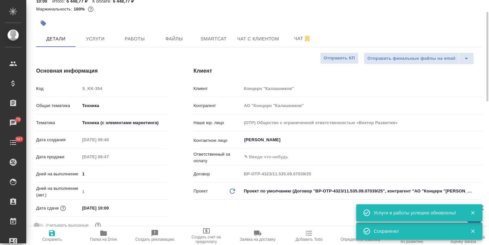
scroll to position [33, 0]
click at [95, 42] on span "Услуги" at bounding box center [96, 39] width 32 height 8
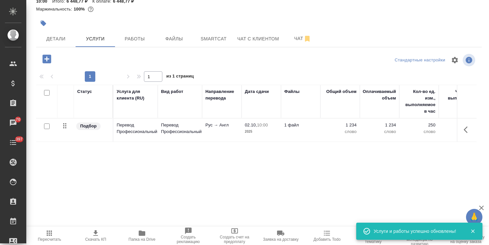
click at [96, 241] on span "Скачать КП" at bounding box center [95, 239] width 21 height 5
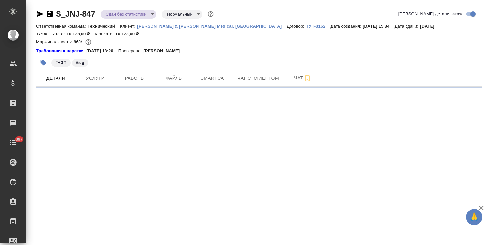
select select "RU"
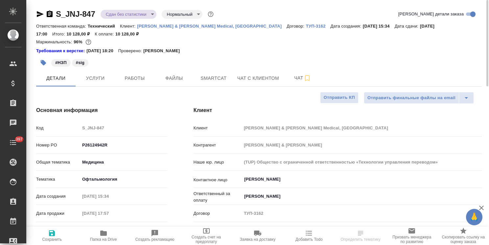
type textarea "x"
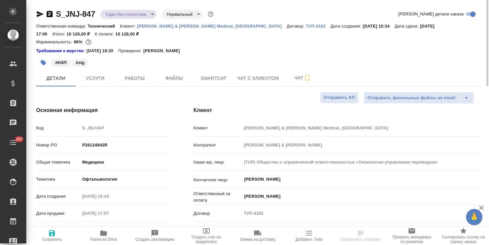
type textarea "x"
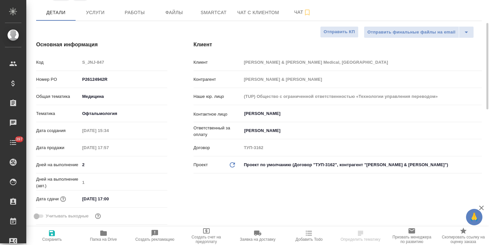
type textarea "x"
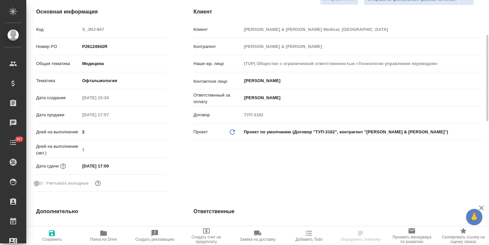
scroll to position [132, 0]
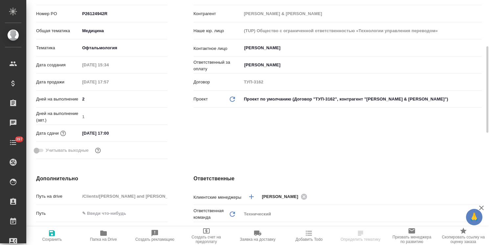
click at [117, 132] on input "09.09.2025 17:00" at bounding box center [109, 134] width 58 height 10
click at [151, 133] on icon "button" at bounding box center [148, 132] width 6 height 7
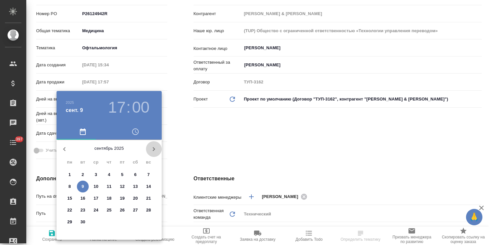
click at [153, 149] on icon "button" at bounding box center [154, 149] width 8 height 8
click at [120, 221] on p "31" at bounding box center [122, 222] width 5 height 7
type input "31.10.2025 17:00"
type textarea "x"
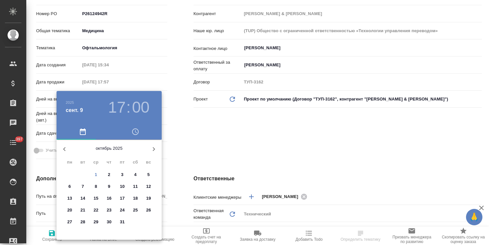
type textarea "x"
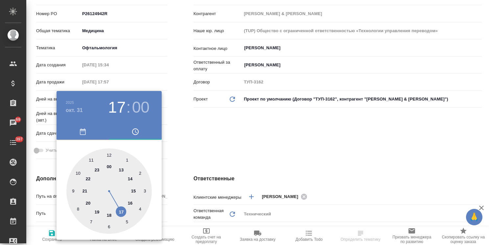
click at [178, 161] on div at bounding box center [244, 122] width 489 height 245
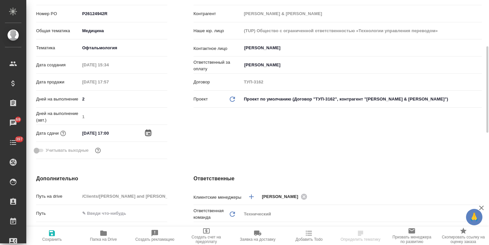
click at [146, 132] on icon "button" at bounding box center [148, 133] width 6 height 7
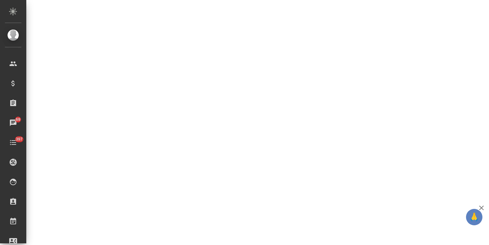
select select "RU"
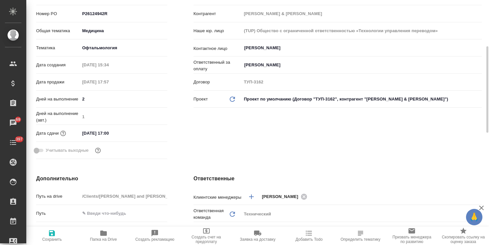
type textarea "x"
click at [133, 131] on input "09.09.2025 17:00" at bounding box center [109, 134] width 58 height 10
click at [147, 131] on icon "button" at bounding box center [148, 132] width 6 height 7
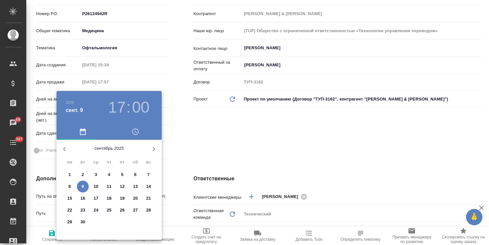
click at [154, 150] on icon "button" at bounding box center [154, 149] width 2 height 4
click at [124, 199] on p "17" at bounding box center [122, 198] width 5 height 7
type input "[DATE] 17:00"
type textarea "x"
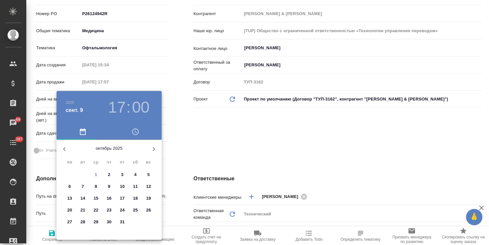
type textarea "x"
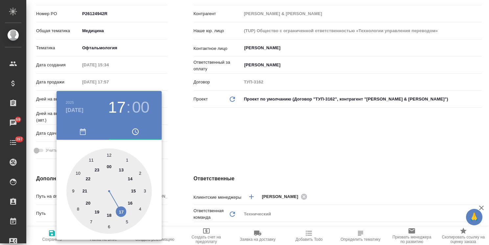
click at [202, 139] on div at bounding box center [244, 122] width 489 height 245
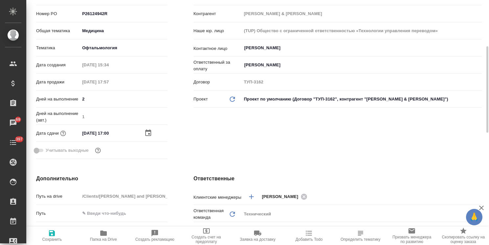
click at [51, 234] on icon "button" at bounding box center [52, 234] width 6 height 6
type textarea "x"
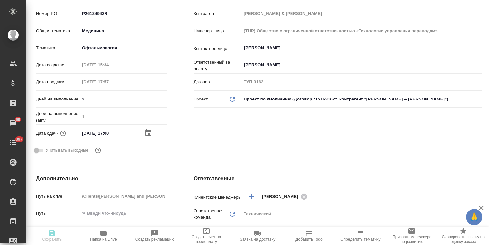
type textarea "x"
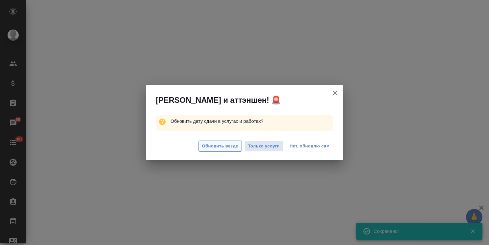
select select "RU"
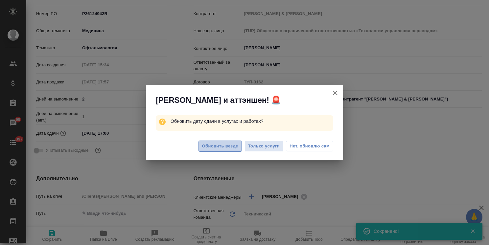
click at [228, 143] on span "Обновить везде" at bounding box center [220, 147] width 36 height 8
type textarea "x"
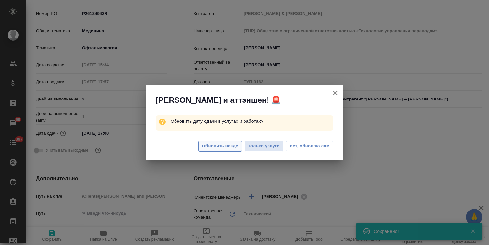
type textarea "x"
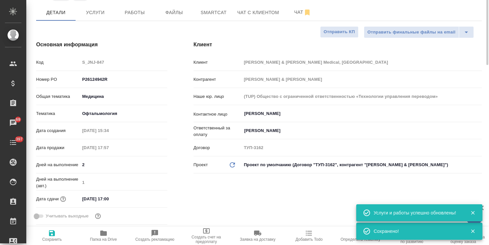
scroll to position [0, 0]
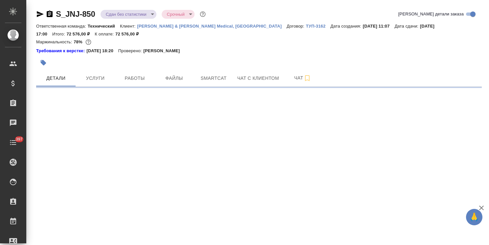
select select "RU"
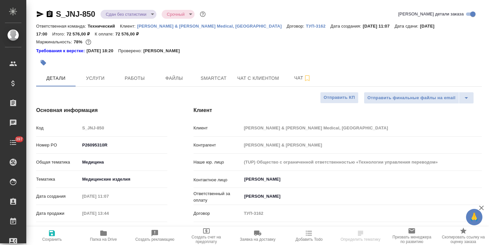
type textarea "x"
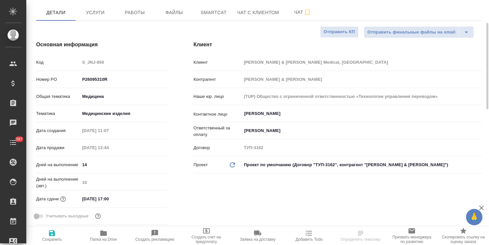
type textarea "x"
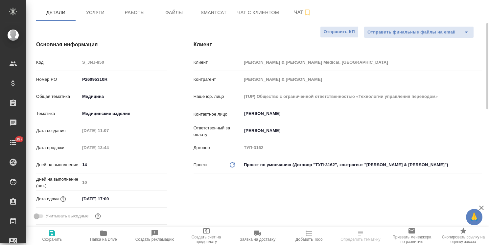
type textarea "x"
click at [116, 199] on input "[DATE] 17:00" at bounding box center [109, 199] width 58 height 10
click at [148, 200] on icon "button" at bounding box center [148, 199] width 8 height 8
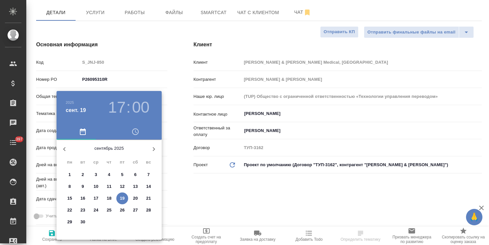
click at [154, 155] on button "button" at bounding box center [154, 149] width 16 height 16
click at [123, 199] on p "17" at bounding box center [122, 198] width 5 height 7
type input "[DATE] 17:00"
type textarea "x"
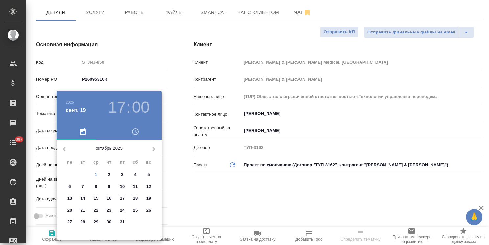
type textarea "x"
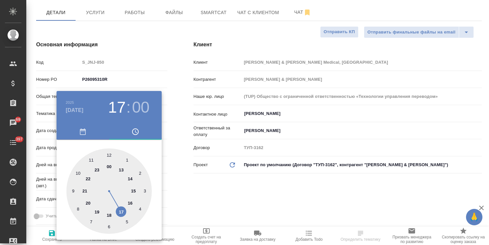
click at [199, 181] on div at bounding box center [244, 122] width 489 height 245
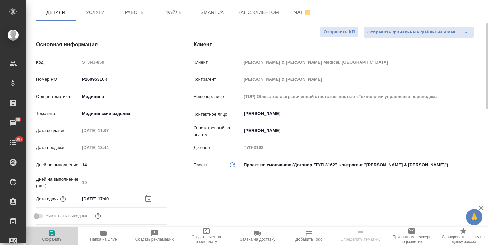
click at [60, 236] on span "Сохранить" at bounding box center [51, 236] width 43 height 12
type textarea "x"
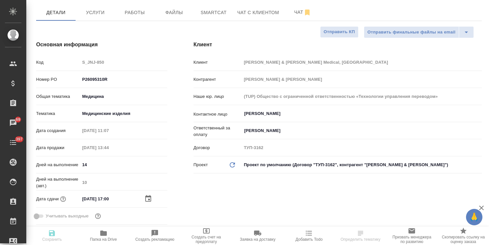
type textarea "x"
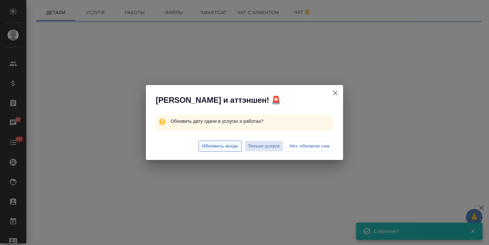
click at [220, 147] on span "Обновить везде" at bounding box center [220, 147] width 36 height 8
select select "RU"
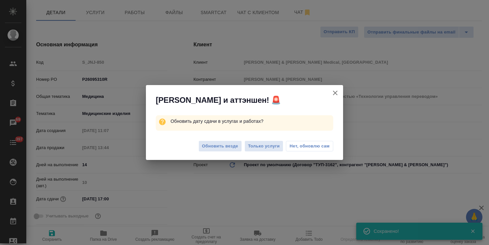
type textarea "x"
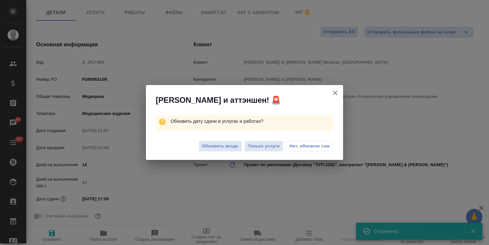
type textarea "x"
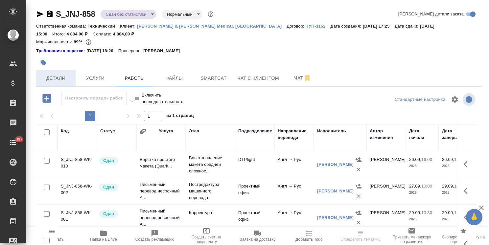
click at [57, 76] on span "Детали" at bounding box center [56, 78] width 32 height 8
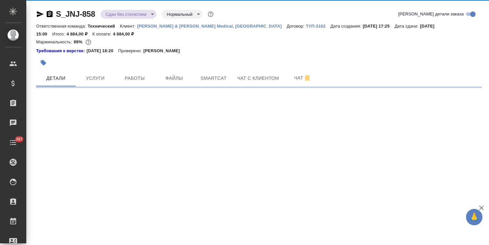
select select "RU"
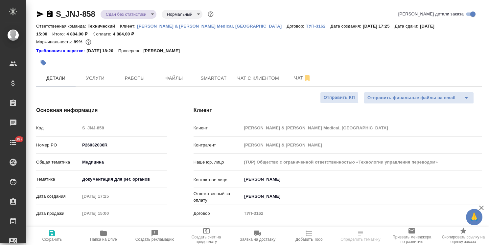
type textarea "x"
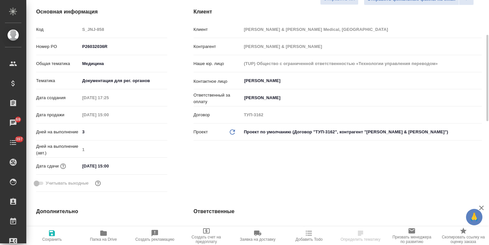
drag, startPoint x: 114, startPoint y: 172, endPoint x: 116, endPoint y: 169, distance: 3.5
click at [114, 172] on div "Дата сдачи 29.09.2025 15:00" at bounding box center [101, 169] width 131 height 17
click at [116, 165] on input "29.09.2025 15:00" at bounding box center [109, 166] width 58 height 10
click at [149, 165] on icon "button" at bounding box center [148, 166] width 8 height 8
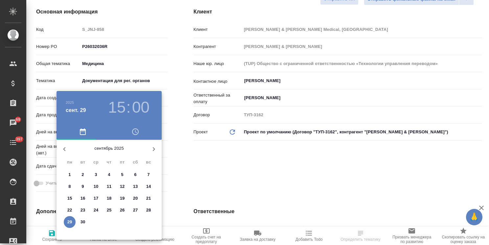
click at [154, 147] on icon "button" at bounding box center [154, 149] width 8 height 8
click at [120, 198] on p "17" at bounding box center [122, 198] width 5 height 7
type input "17.10.2025 15:00"
type textarea "x"
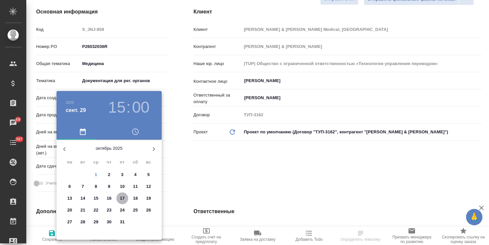
type textarea "x"
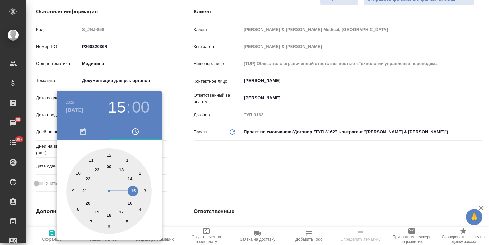
click at [206, 177] on div at bounding box center [244, 122] width 489 height 245
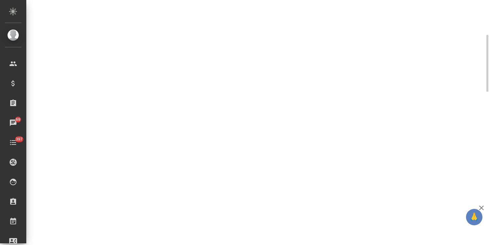
select select "RU"
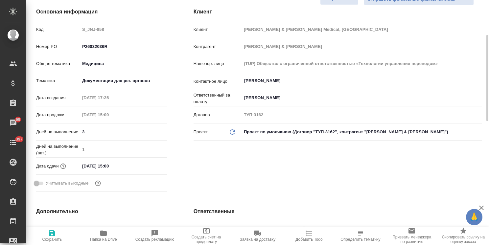
type textarea "x"
click at [108, 167] on input "29.09.2025 15:00" at bounding box center [109, 166] width 58 height 10
type input "29.09.2025 18:00"
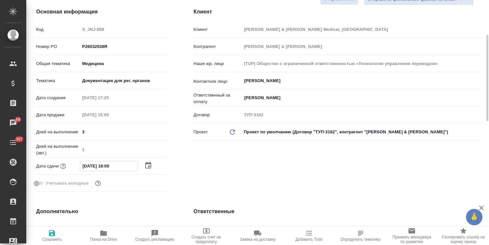
type textarea "x"
type input "29.09.2025 10:0_"
type textarea "x"
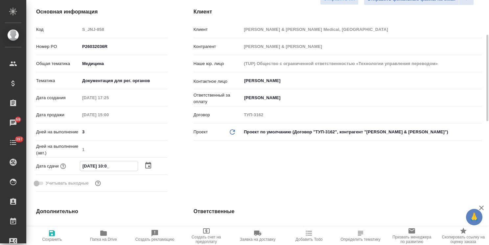
type textarea "x"
type input "29.09.2025 17:00"
type textarea "x"
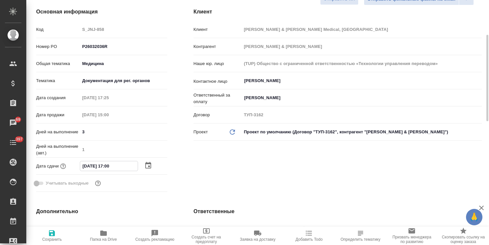
type textarea "x"
click at [147, 166] on icon "button" at bounding box center [148, 166] width 8 height 8
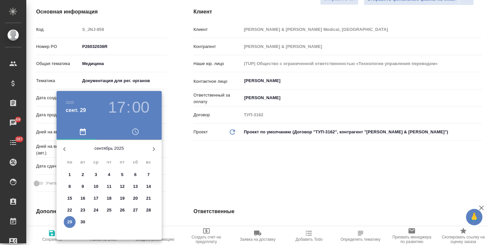
click at [155, 148] on icon "button" at bounding box center [154, 149] width 8 height 8
click at [122, 197] on p "17" at bounding box center [122, 198] width 5 height 7
type input "[DATE] 17:00"
type textarea "x"
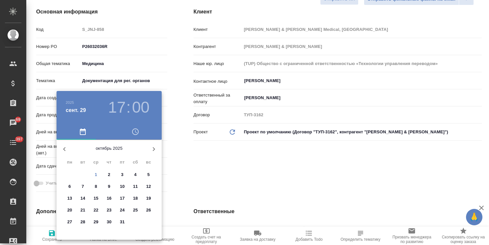
type textarea "x"
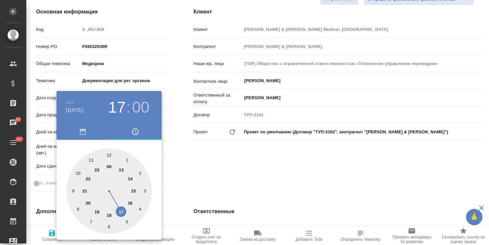
click at [188, 174] on div at bounding box center [244, 122] width 489 height 245
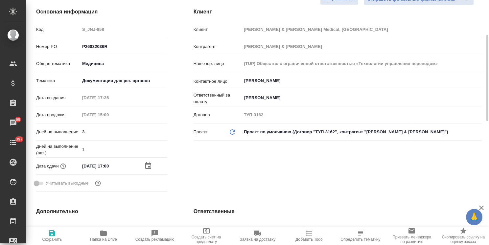
click at [59, 235] on span "Сохранить" at bounding box center [51, 236] width 43 height 12
type textarea "x"
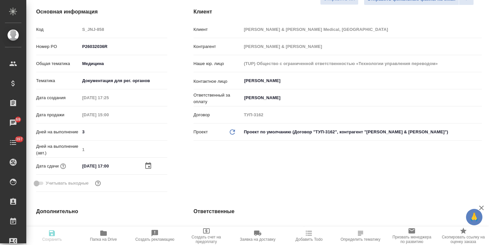
type textarea "x"
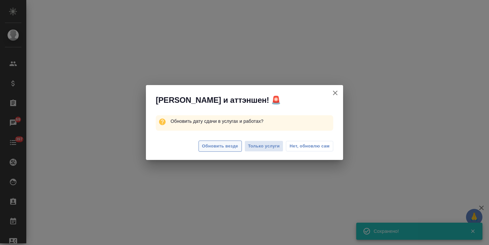
select select "RU"
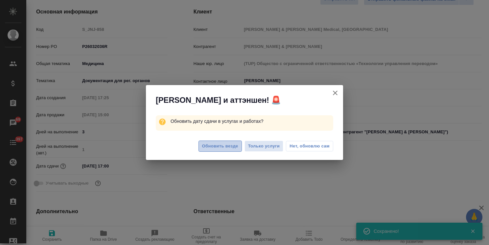
click at [216, 144] on span "Обновить везде" at bounding box center [220, 147] width 36 height 8
type textarea "x"
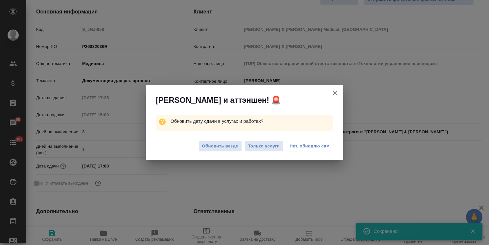
type textarea "x"
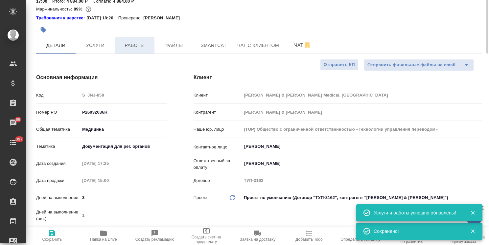
scroll to position [0, 0]
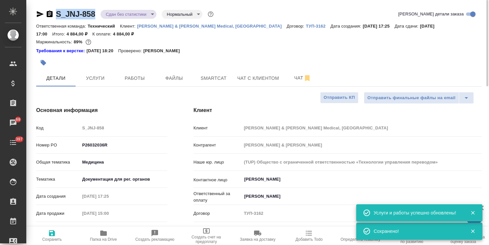
click at [21, 11] on div ".cls-1 fill:#fff; AWATERA Usmanova Olga Клиенты Спецификации Заказы 69 Чаты 397…" at bounding box center [244, 122] width 489 height 245
type textarea "x"
copy div "Usmanova Olga Клиенты Спецификации Заказы 69 Чаты 397 Todo Проекты SC Исполните…"
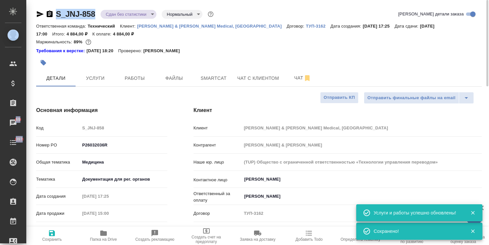
type textarea "x"
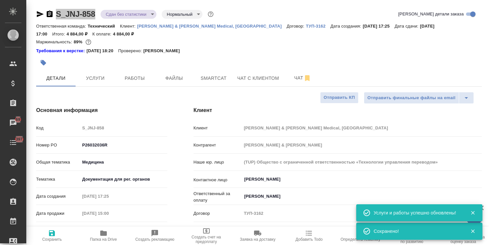
type textarea "x"
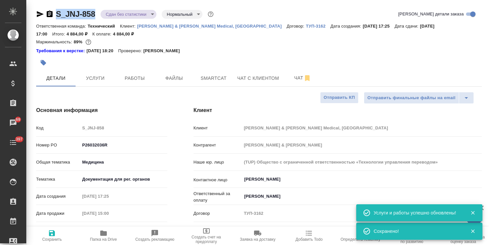
drag, startPoint x: 99, startPoint y: 4, endPoint x: 55, endPoint y: 10, distance: 44.8
copy link "S_JNJ-858"
type textarea "x"
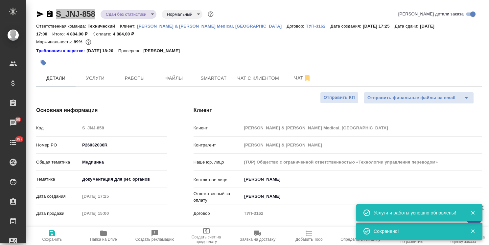
type textarea "x"
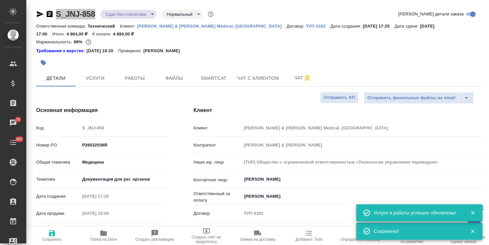
type textarea "x"
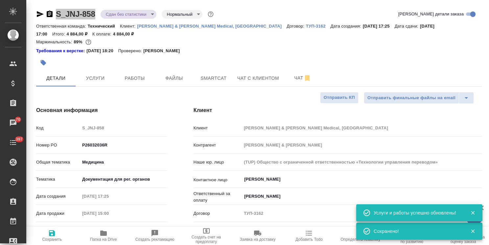
type textarea "x"
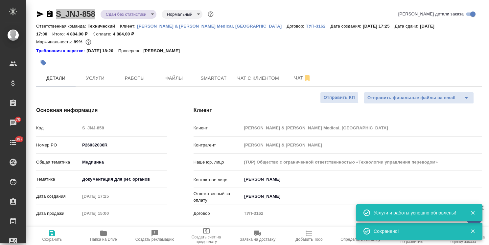
type textarea "x"
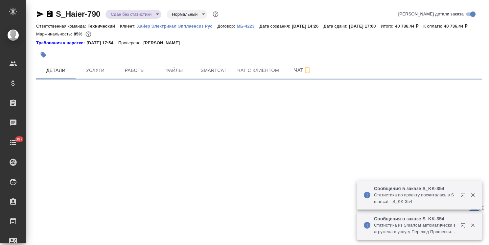
select select "RU"
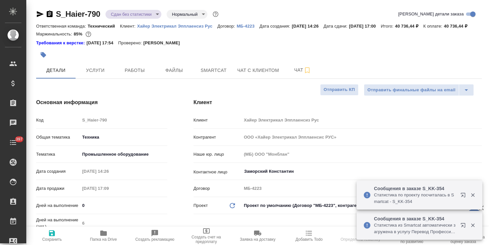
type textarea "x"
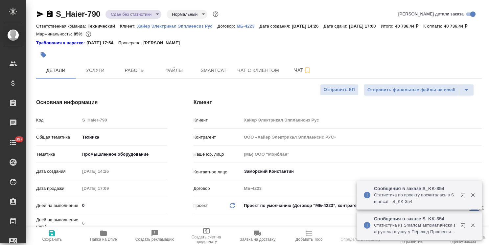
type textarea "x"
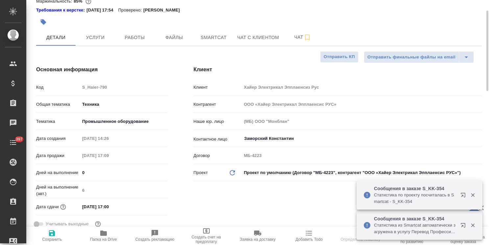
type textarea "x"
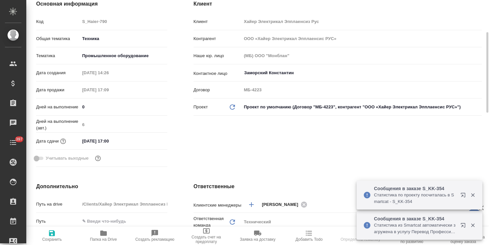
click at [118, 153] on div "Дата сдачи [DATE] 17:00" at bounding box center [101, 144] width 131 height 17
click at [123, 146] on input "[DATE] 17:00" at bounding box center [109, 141] width 58 height 10
click at [153, 145] on div at bounding box center [155, 141] width 23 height 8
click at [149, 144] on icon "button" at bounding box center [148, 140] width 6 height 7
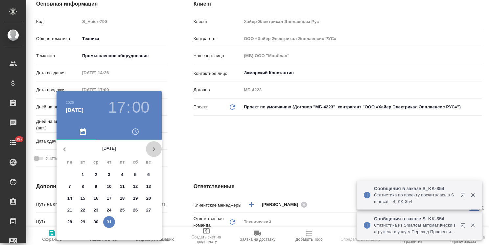
click at [153, 146] on icon "button" at bounding box center [154, 149] width 8 height 8
click at [154, 147] on icon "button" at bounding box center [154, 149] width 8 height 8
click at [123, 201] on p "17" at bounding box center [122, 198] width 5 height 7
type input "[DATE] 17:00"
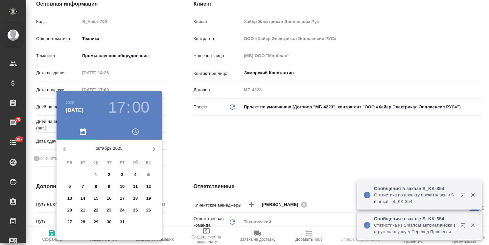
type textarea "x"
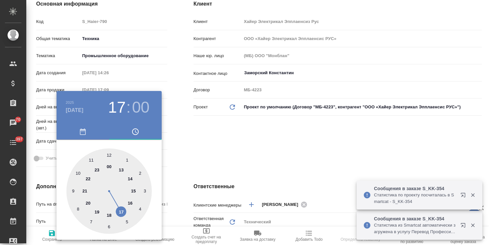
click at [216, 169] on div at bounding box center [244, 122] width 489 height 245
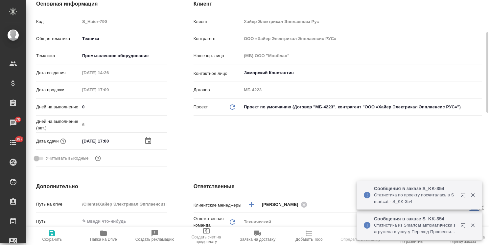
click at [45, 237] on span "Сохранить" at bounding box center [52, 239] width 20 height 5
type textarea "x"
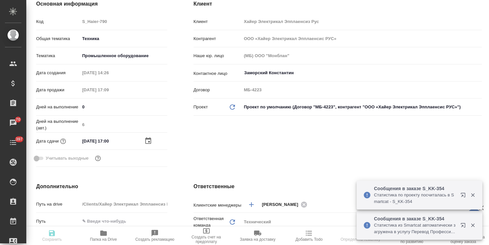
type textarea "x"
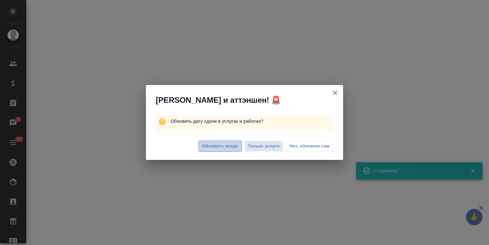
click at [220, 146] on span "Обновить везде" at bounding box center [220, 147] width 36 height 8
select select "RU"
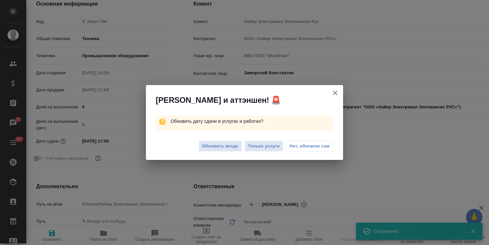
type textarea "x"
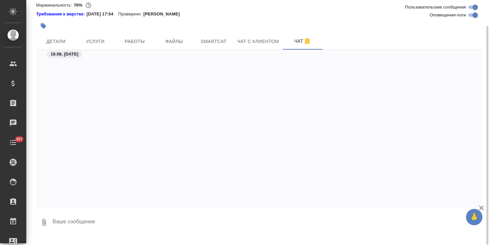
scroll to position [8761, 0]
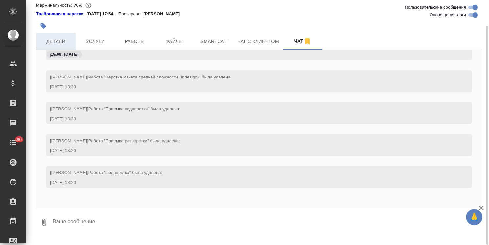
click at [64, 46] on span "Детали" at bounding box center [56, 41] width 32 height 8
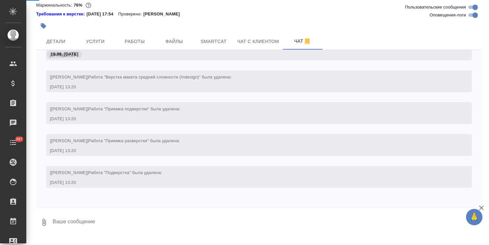
select select "RU"
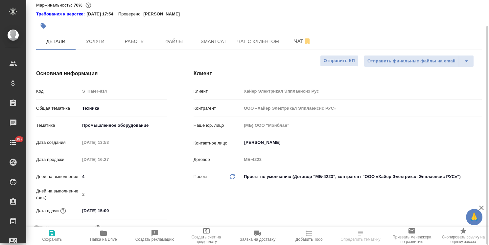
type textarea "x"
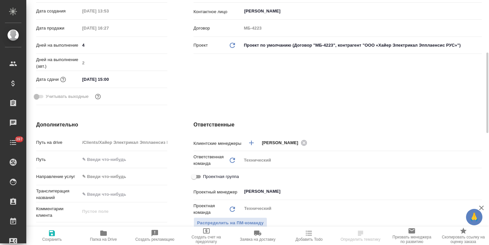
click at [133, 81] on div "Дата сдачи [DATE] 15:00" at bounding box center [101, 80] width 131 height 12
click at [126, 84] on input "[DATE] 15:00" at bounding box center [109, 80] width 58 height 10
click at [147, 83] on icon "button" at bounding box center [148, 79] width 8 height 8
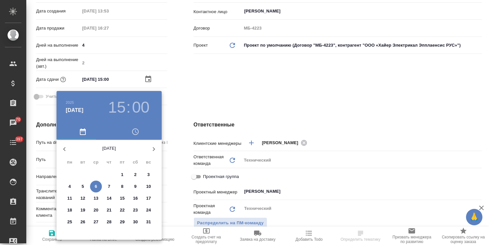
click at [152, 152] on icon "button" at bounding box center [154, 149] width 8 height 8
click at [154, 149] on icon "button" at bounding box center [154, 149] width 8 height 8
click at [127, 199] on span "17" at bounding box center [122, 198] width 12 height 7
type input "17.10.2025 15:00"
type textarea "x"
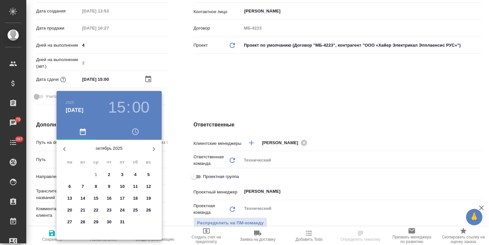
type textarea "x"
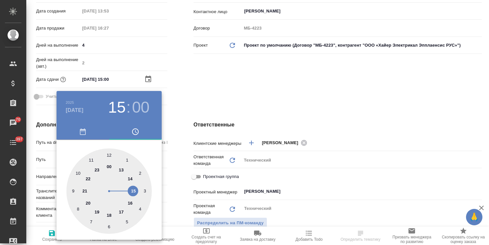
click at [189, 81] on div at bounding box center [244, 122] width 489 height 245
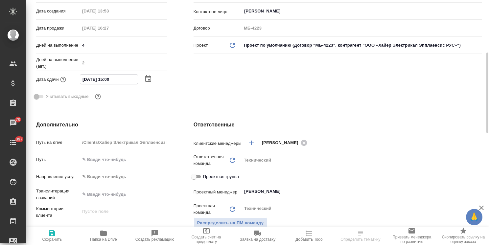
click at [107, 84] on input "17.10.2025 15:00" at bounding box center [109, 80] width 58 height 10
type input "17.10.2025 17:00"
type textarea "x"
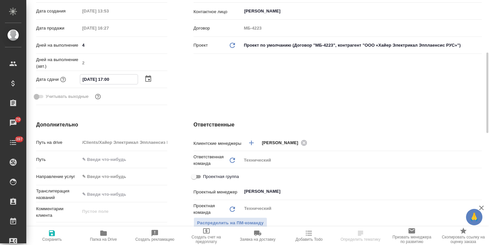
type input "17.10.2025 17:00"
click at [55, 231] on icon "button" at bounding box center [52, 234] width 8 height 8
type textarea "x"
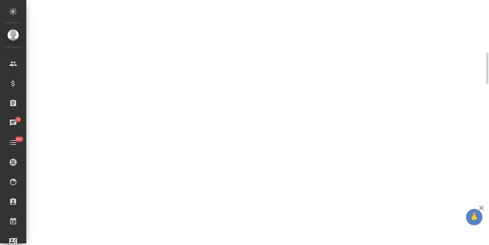
select select "RU"
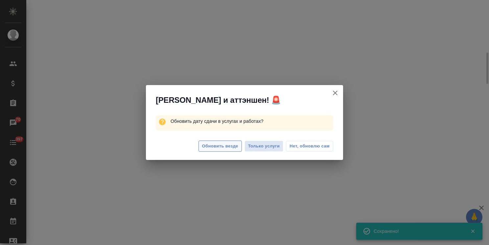
select select "RU"
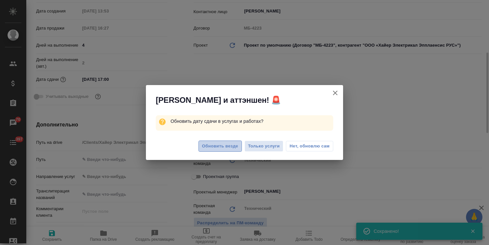
click at [233, 147] on span "Обновить везде" at bounding box center [220, 147] width 36 height 8
type textarea "x"
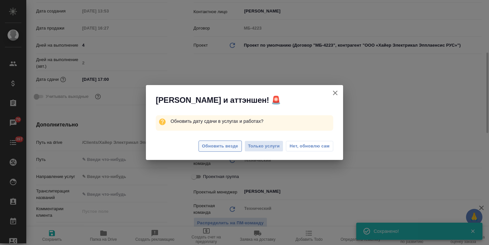
type textarea "x"
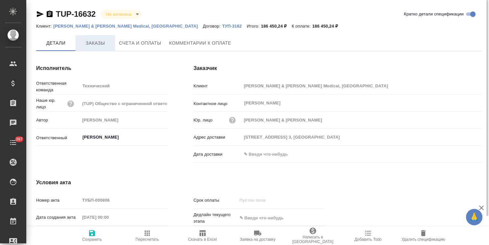
click at [95, 50] on button "Заказы" at bounding box center [95, 43] width 39 height 16
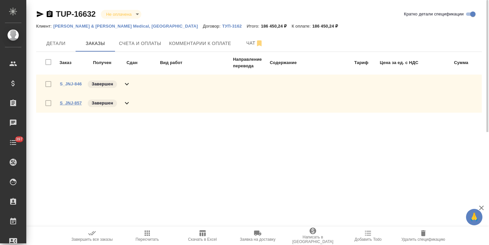
click at [72, 103] on link "S_JNJ-857" at bounding box center [71, 103] width 22 height 5
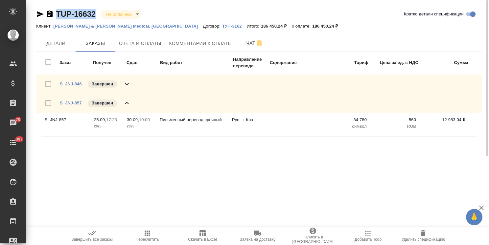
drag, startPoint x: 95, startPoint y: 8, endPoint x: 46, endPoint y: 13, distance: 49.3
click at [46, 13] on div "TUP-16632 Не оплачена notPayed Кратко детали спецификации Клиент: [PERSON_NAME]…" at bounding box center [259, 78] width 453 height 156
copy link "TUP-16632"
click at [80, 83] on link "S_JNJ-846" at bounding box center [71, 84] width 22 height 5
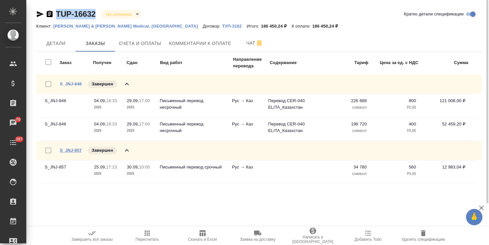
click at [70, 148] on link "S_JNJ-857" at bounding box center [71, 150] width 22 height 5
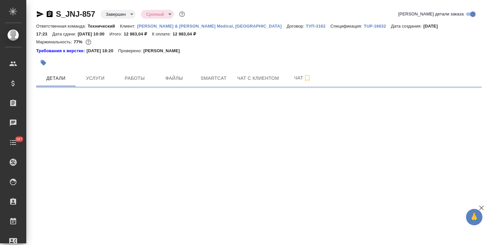
select select "RU"
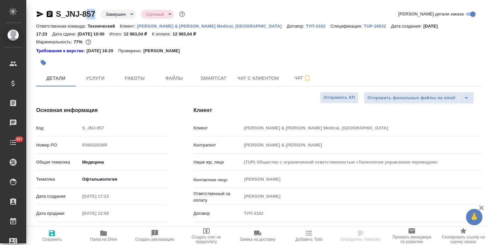
type textarea "x"
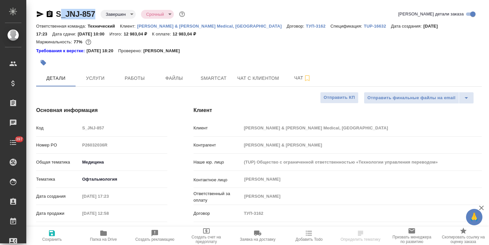
type textarea "x"
drag, startPoint x: 96, startPoint y: 5, endPoint x: 52, endPoint y: 6, distance: 43.8
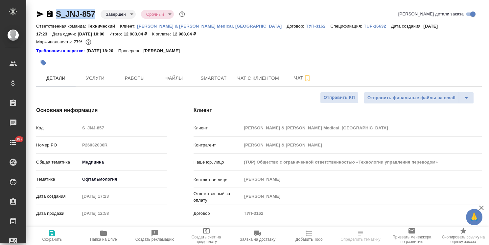
type textarea "x"
select select "RU"
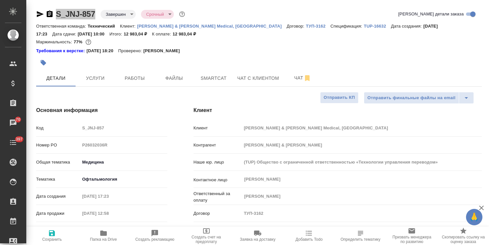
type textarea "x"
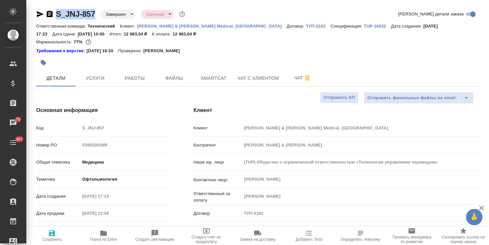
type textarea "x"
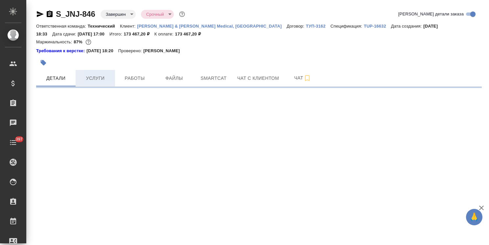
select select "RU"
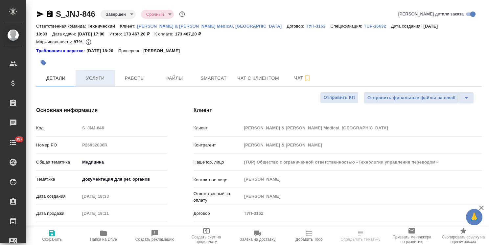
type textarea "x"
click at [106, 81] on span "Услуги" at bounding box center [96, 78] width 32 height 8
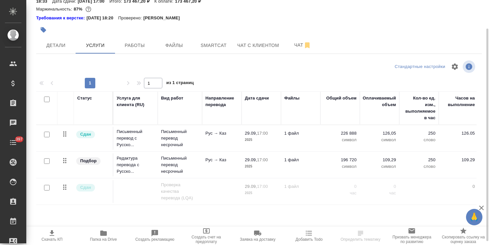
scroll to position [37, 0]
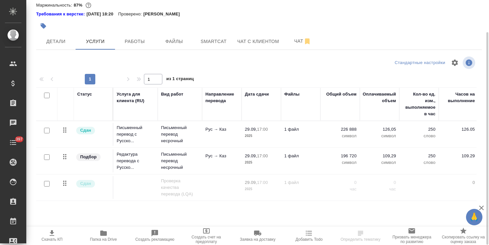
click at [105, 238] on span "Папка на Drive" at bounding box center [103, 239] width 27 height 5
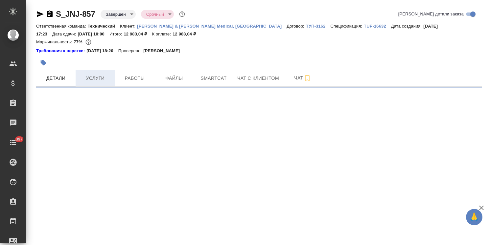
click at [99, 82] on span "Услуги" at bounding box center [96, 78] width 32 height 8
select select "RU"
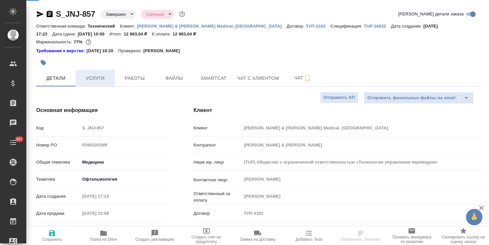
type textarea "x"
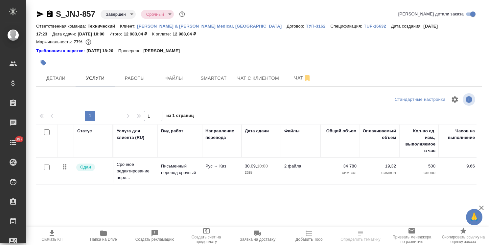
click at [103, 235] on icon "button" at bounding box center [103, 233] width 7 height 5
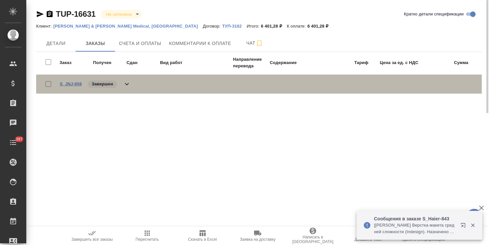
click at [70, 84] on link "S_JNJ-859" at bounding box center [71, 84] width 22 height 5
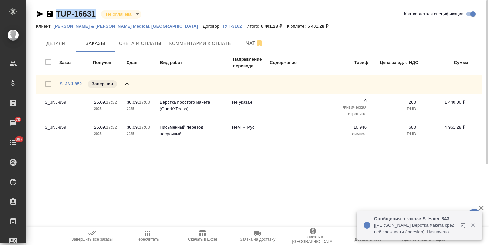
drag, startPoint x: 89, startPoint y: 7, endPoint x: 40, endPoint y: 1, distance: 49.8
click at [47, 3] on div "TUP-16631 Не оплачена notPayed Кратко детали спецификации Клиент: [PERSON_NAME]…" at bounding box center [259, 82] width 453 height 164
copy link "TUP-16631"
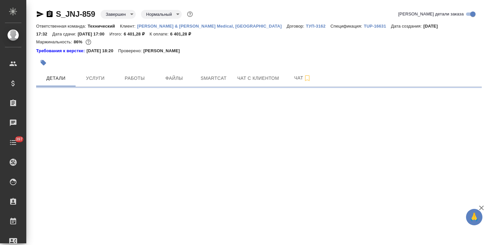
select select "RU"
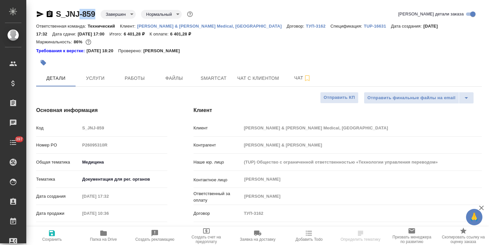
type textarea "x"
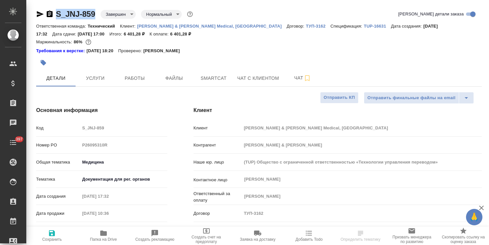
type textarea "x"
drag, startPoint x: 92, startPoint y: 6, endPoint x: 50, endPoint y: 1, distance: 42.4
type textarea "x"
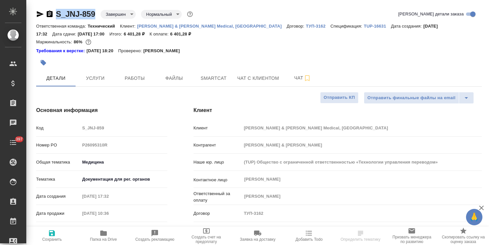
type textarea "x"
select select "RU"
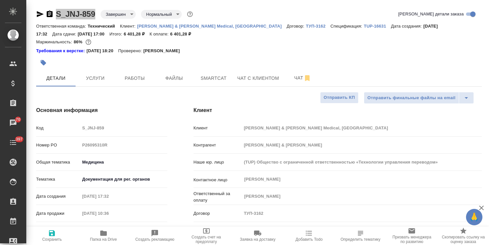
type textarea "x"
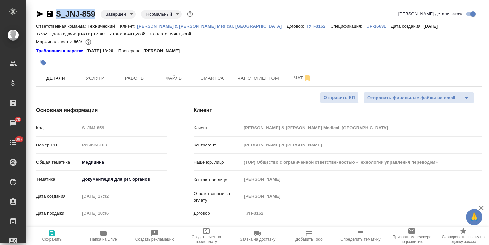
type textarea "x"
click at [97, 84] on button "Услуги" at bounding box center [95, 78] width 39 height 16
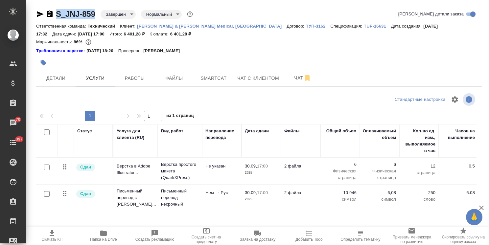
scroll to position [33, 0]
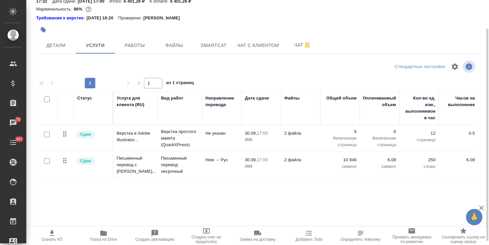
click at [106, 239] on span "Папка на Drive" at bounding box center [103, 239] width 27 height 5
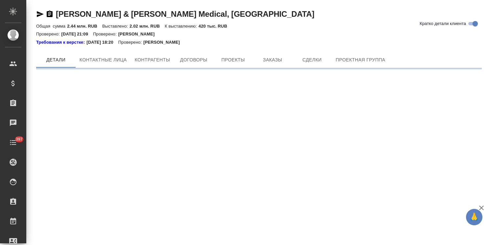
click at [268, 49] on div "[PERSON_NAME] & [PERSON_NAME] Medical, [GEOGRAPHIC_DATA] Кратко детали клиента …" at bounding box center [259, 36] width 453 height 73
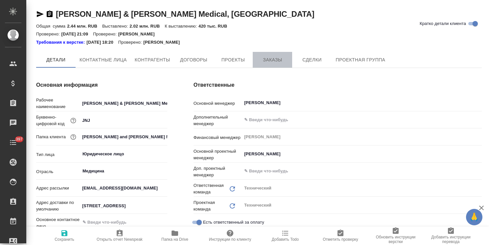
click at [269, 56] on span "Заказы" at bounding box center [273, 60] width 32 height 8
type textarea "x"
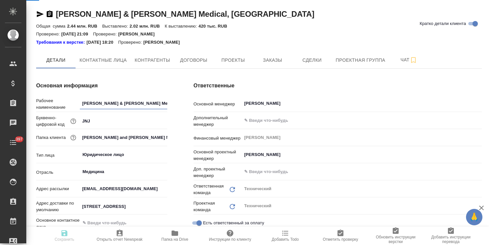
type textarea "x"
click at [280, 57] on span "Заказы" at bounding box center [273, 60] width 32 height 8
type textarea "x"
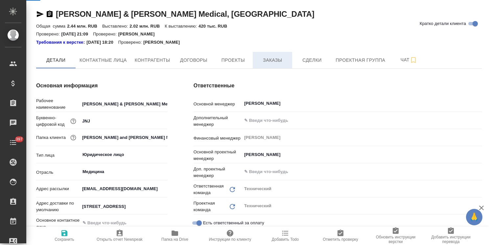
type textarea "x"
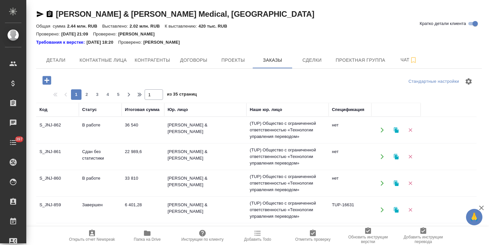
click at [41, 79] on icon "button" at bounding box center [47, 81] width 12 height 12
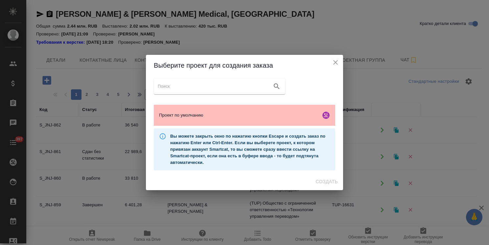
click at [210, 111] on div "Проект по умолчанию" at bounding box center [245, 115] width 182 height 21
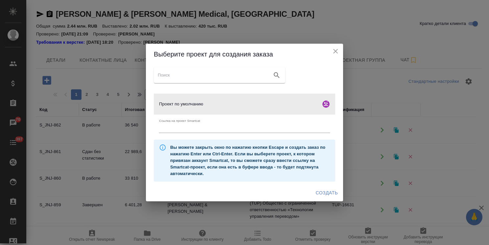
click at [328, 193] on span "Создать" at bounding box center [327, 193] width 22 height 8
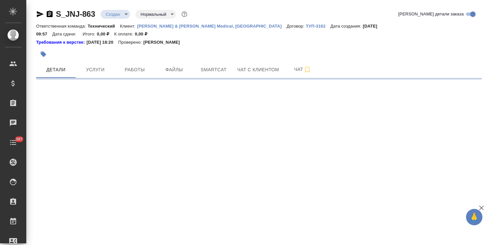
select select "RU"
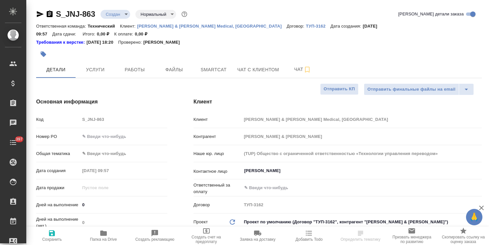
type textarea "x"
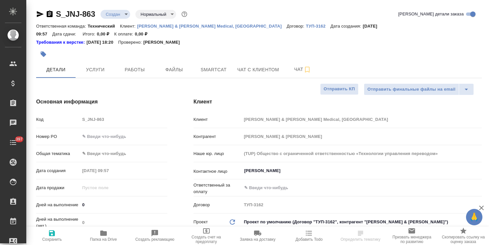
type textarea "x"
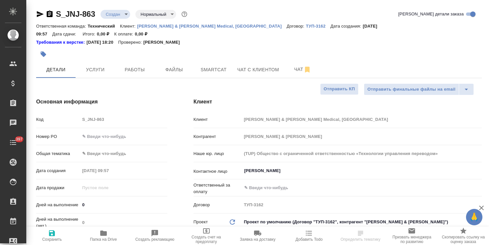
type textarea "x"
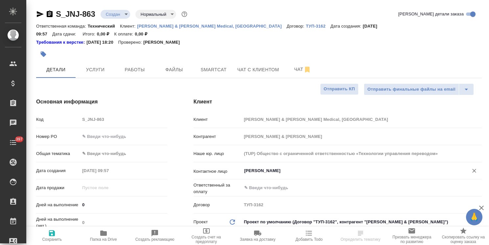
click at [266, 168] on div "Шакурова Юлия ​" at bounding box center [362, 171] width 240 height 12
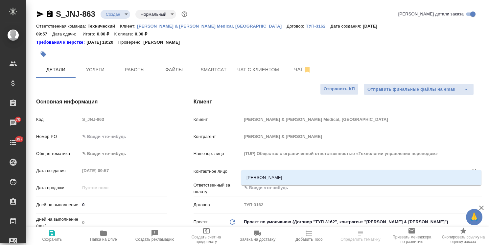
click at [256, 173] on li "Осипова Алина" at bounding box center [361, 178] width 240 height 12
type input "Осипова Алина"
type textarea "x"
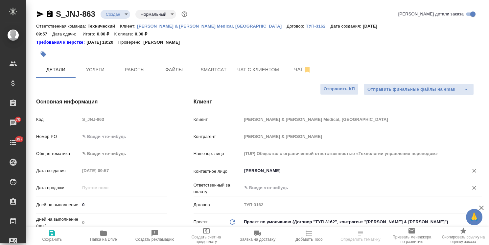
type input "Осипова Алина"
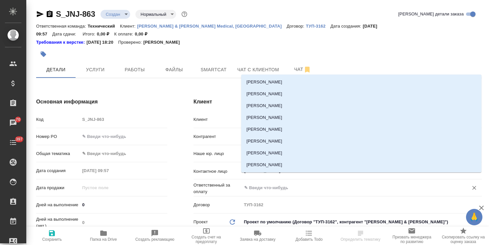
click at [258, 184] on input "text" at bounding box center [351, 188] width 214 height 8
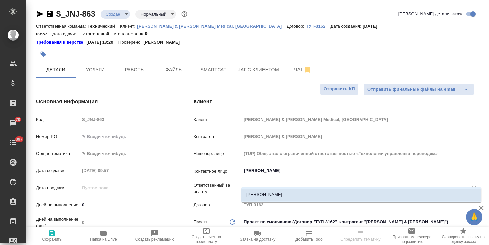
click at [269, 202] on ul "Шакурова Юлия" at bounding box center [361, 200] width 240 height 12
click at [277, 195] on li "Шакурова Юлия" at bounding box center [361, 195] width 240 height 12
type input "Шакурова Юлия"
type textarea "x"
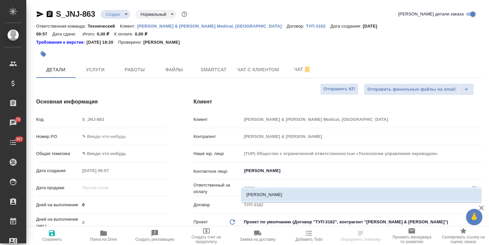
type textarea "x"
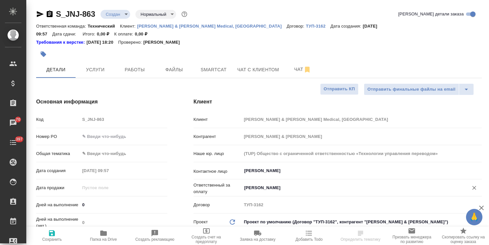
type input "Шакурова Юлия"
click at [46, 240] on span "Сохранить" at bounding box center [52, 239] width 20 height 5
type textarea "x"
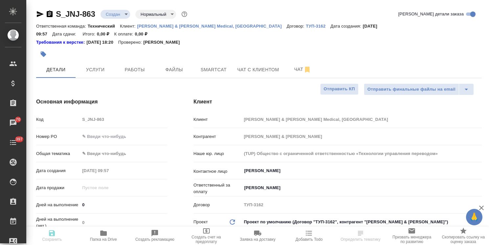
type textarea "x"
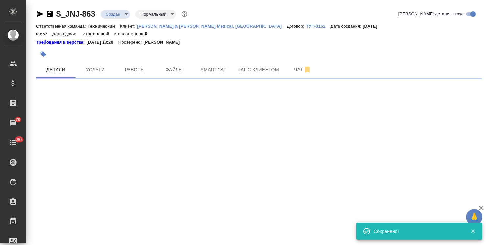
select select "RU"
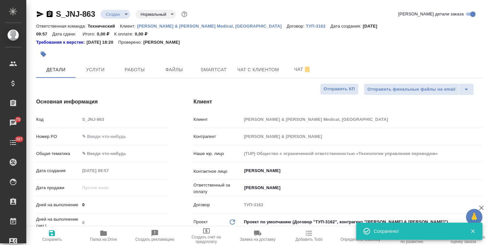
type textarea "x"
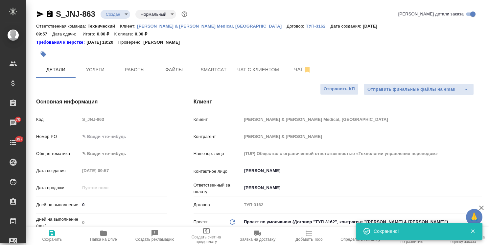
type textarea "x"
drag, startPoint x: 117, startPoint y: 127, endPoint x: 89, endPoint y: 160, distance: 43.0
click at [117, 132] on input "text" at bounding box center [123, 137] width 87 height 10
paste input "P26124942R"
type input "P26124942R"
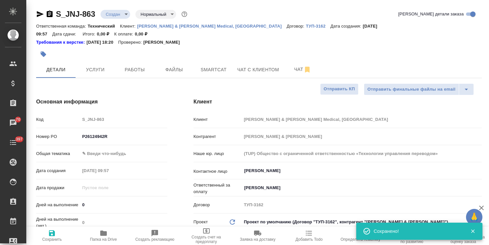
type textarea "x"
type input "P26124942R"
click at [52, 236] on icon "button" at bounding box center [52, 234] width 6 height 6
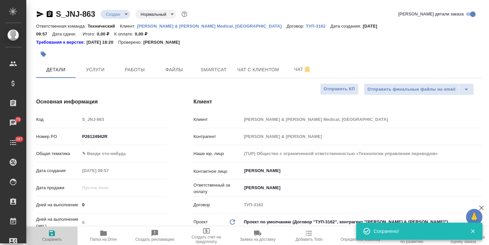
type textarea "x"
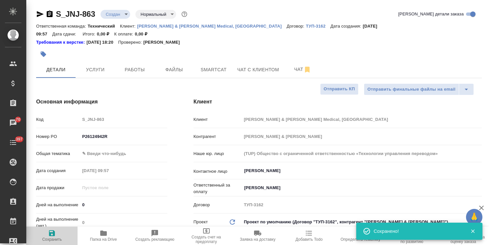
type textarea "x"
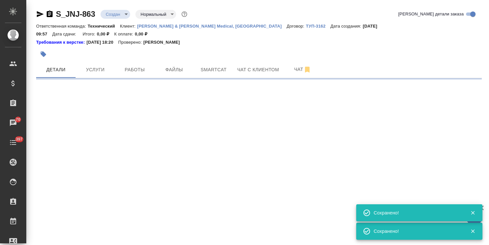
select select "RU"
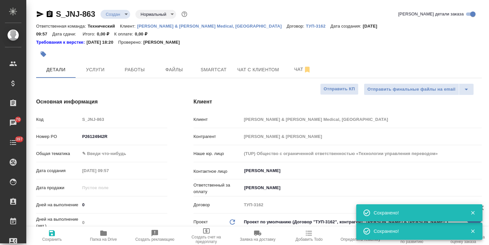
type textarea "x"
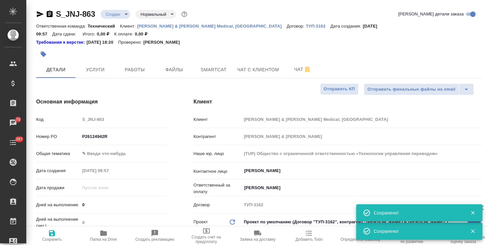
type textarea "x"
click at [117, 143] on body "🙏 .cls-1 fill:#fff; AWATERA Usmanova Olga Клиенты Спецификации Заказы 70 Чаты 3…" at bounding box center [244, 122] width 489 height 245
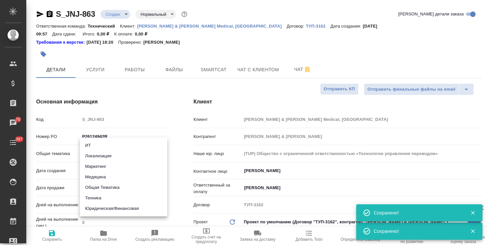
click at [112, 178] on li "Медицина" at bounding box center [123, 177] width 87 height 11
type input "med"
type textarea "x"
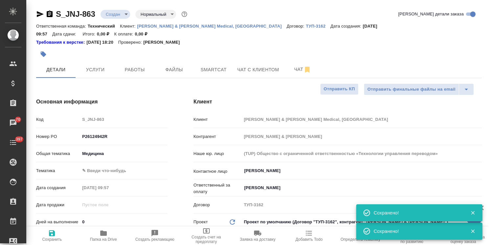
click at [126, 168] on body "🙏 .cls-1 fill:#fff; AWATERA Usmanova Olga Клиенты Спецификации Заказы 70 Чаты 3…" at bounding box center [244, 122] width 489 height 245
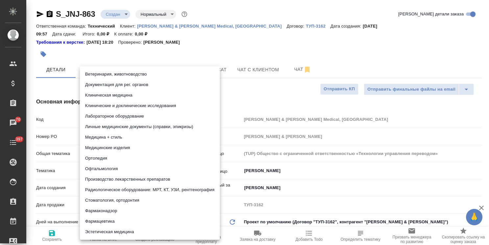
click at [134, 86] on li "Документация для рег. органов" at bounding box center [150, 85] width 140 height 11
type textarea "x"
type input "5f647205b73bc97568ca66c6"
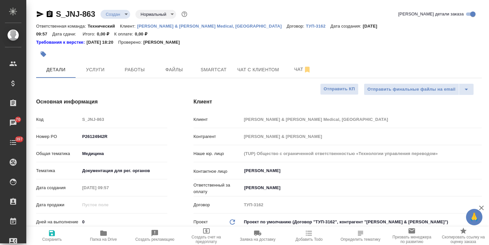
click at [43, 245] on button "Сохранить" at bounding box center [51, 236] width 51 height 18
type textarea "x"
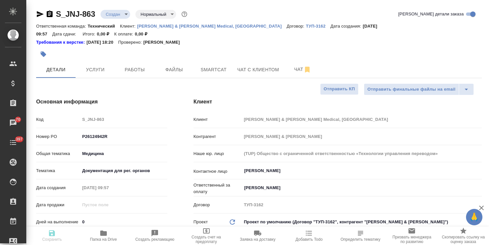
type textarea "x"
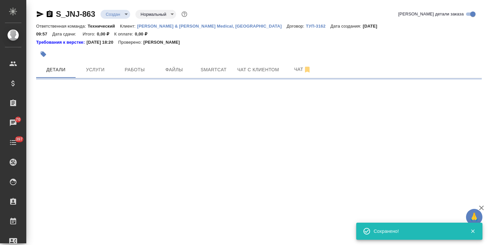
select select "RU"
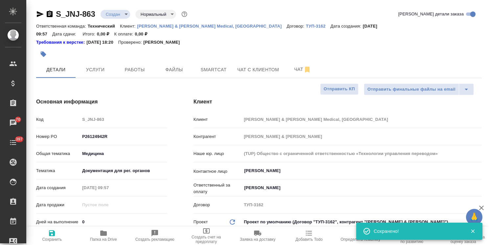
type textarea "x"
click at [107, 236] on icon "button" at bounding box center [104, 234] width 8 height 8
type textarea "x"
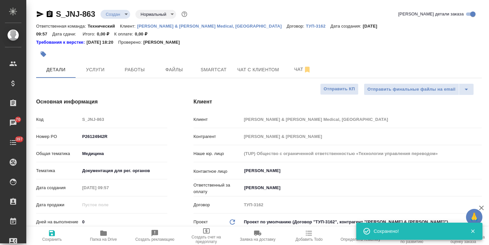
type textarea "x"
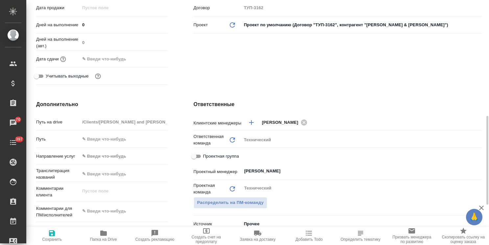
scroll to position [263, 0]
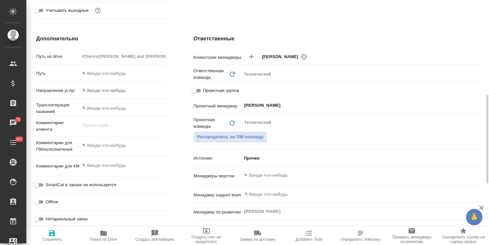
type textarea "x"
click at [121, 141] on textarea at bounding box center [123, 145] width 87 height 11
paste textarea "перевод сертификат во вложении + нужно также заверение"
type textarea "x"
type textarea "перевод сертификат во вложении + нужно также заверение"
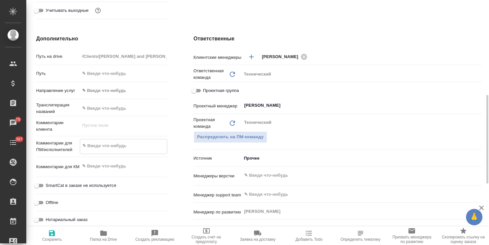
type textarea "x"
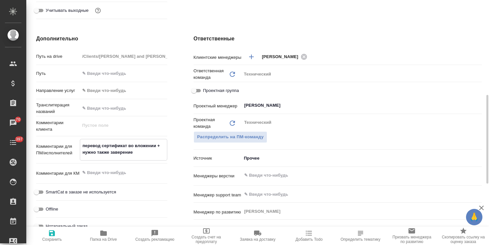
click at [103, 140] on textarea "перевод сертификат во вложении + нужно также заверение" at bounding box center [123, 149] width 87 height 18
click at [126, 140] on textarea "перевод сертификат во вложении + нужно также заверение" at bounding box center [123, 149] width 87 height 18
type textarea "x"
type textarea "перевод сертификатf во вложении + нужно также заверение"
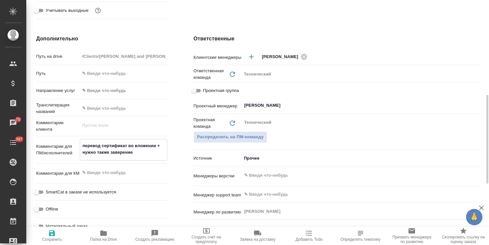
type textarea "x"
drag, startPoint x: 129, startPoint y: 139, endPoint x: 156, endPoint y: 140, distance: 27.0
click at [156, 140] on textarea "перевод сертификатf во вложении + нужно также заверение" at bounding box center [123, 149] width 87 height 18
drag, startPoint x: 157, startPoint y: 138, endPoint x: 128, endPoint y: 135, distance: 29.4
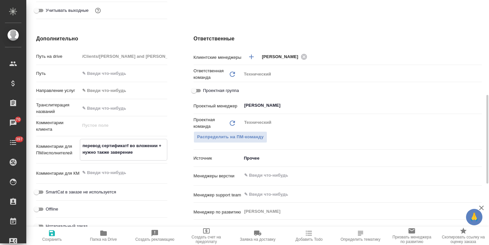
click at [128, 140] on textarea "перевод сертификатf во вложении + нужно также заверение" at bounding box center [123, 149] width 87 height 18
type textarea "перевод сертификата + нужно также заверение"
type textarea "x"
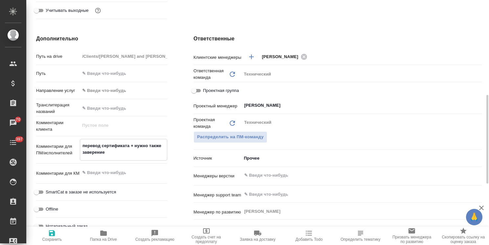
click at [125, 144] on textarea "перевод сертификата + нужно также заверение" at bounding box center [123, 149] width 87 height 18
type textarea "перевод сертификата + нужно также заверение"
type textarea "x"
click at [105, 167] on textarea at bounding box center [123, 172] width 87 height 11
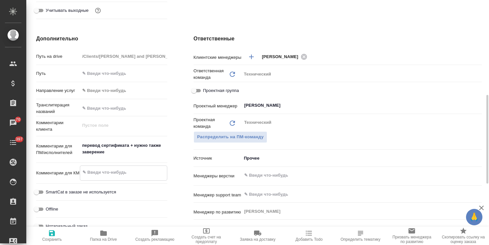
type textarea "x"
type textarea "1"
type textarea "x"
type textarea "1"
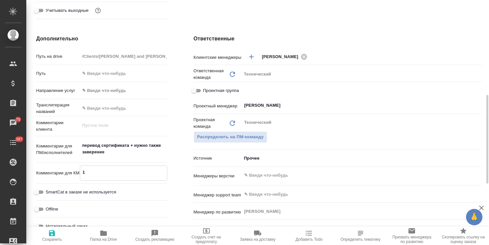
type textarea "x"
type textarea "1 Н"
type textarea "x"
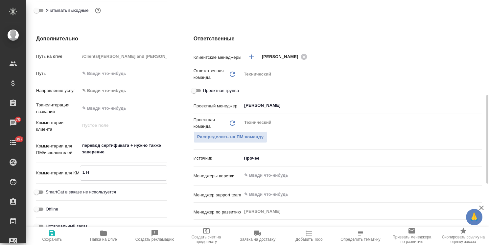
type textarea "x"
type textarea "1 НЗ"
type textarea "x"
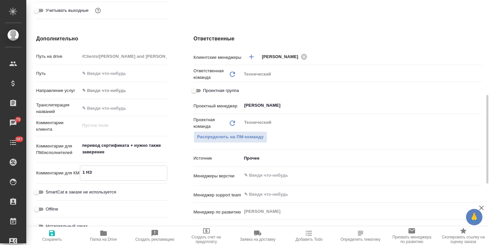
type textarea "x"
type textarea "1 НЗП"
type textarea "x"
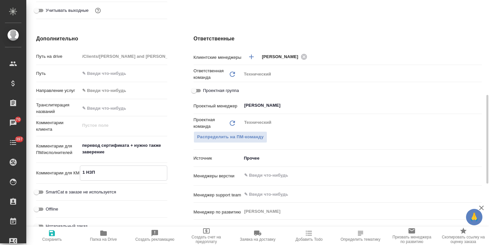
type textarea "x"
type textarea "1 НЗП"
type textarea "x"
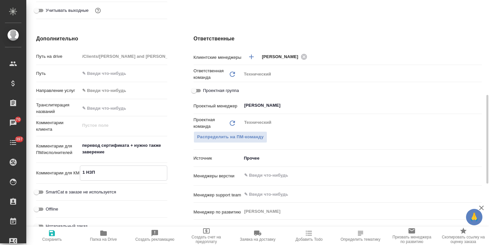
type textarea "x"
type textarea "1 НЗП к"
type textarea "x"
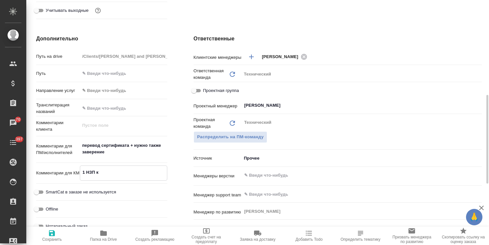
type textarea "1 НЗП к"
type textarea "x"
type textarea "1 НЗП к с"
type textarea "x"
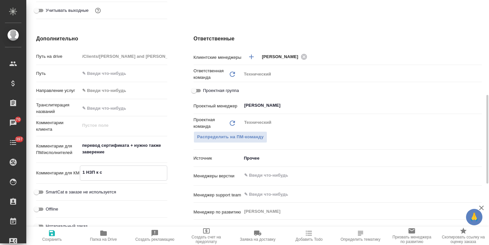
type textarea "x"
type textarea "1 НЗП к ск"
type textarea "x"
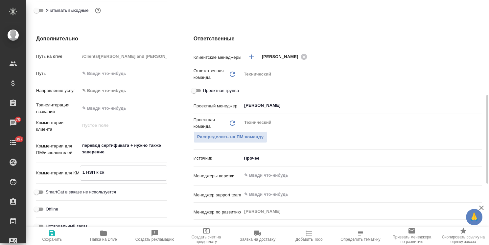
type textarea "x"
type textarea "1 НЗП к ска"
type textarea "x"
type textarea "1 НЗП к скан"
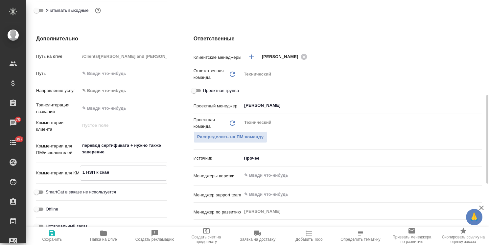
type textarea "x"
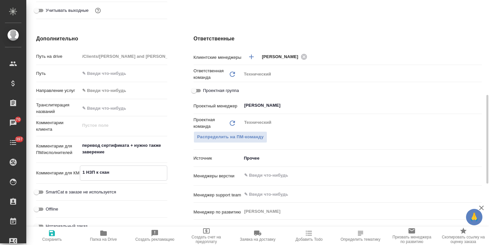
type textarea "1 НЗП к скану"
type textarea "x"
type textarea "1 НЗП к скану"
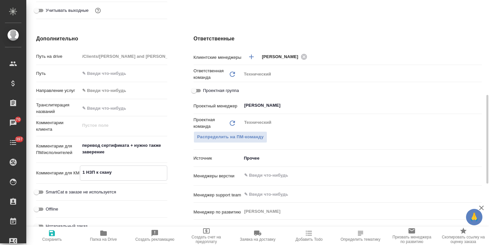
type textarea "x"
type textarea "1 НЗП к скану +"
type textarea "x"
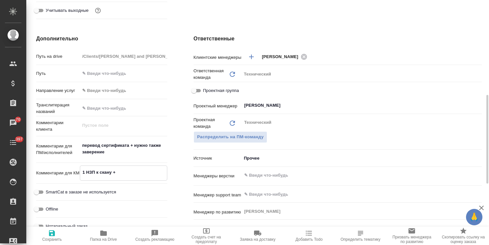
type textarea "x"
type textarea "1 НЗП к скану +"
type textarea "x"
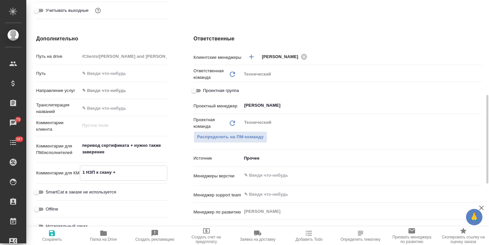
type textarea "x"
type textarea "1 НЗП к скану + 1"
type textarea "x"
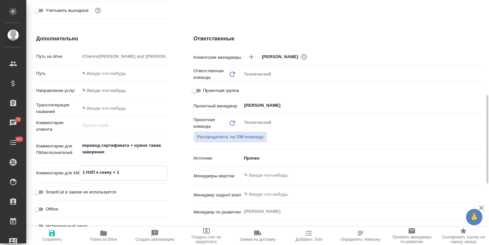
type textarea "1 НЗП к скану + 1"
type textarea "x"
type textarea "1 НЗП к скану + 1 Н"
type textarea "x"
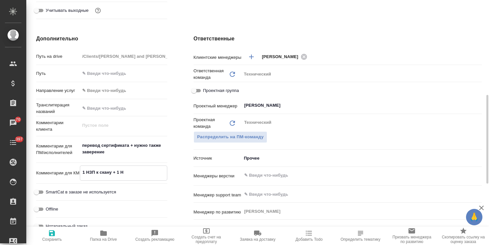
type textarea "x"
type textarea "1 НЗП к скану + 1 НЗ"
type textarea "x"
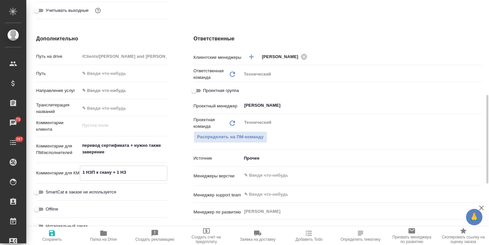
type textarea "1 НЗП к скану + 1 НЗК"
type textarea "x"
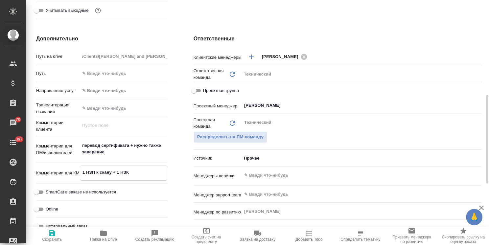
type textarea "x"
type textarea "1 НЗП к скану + 1 НЗК"
type textarea "x"
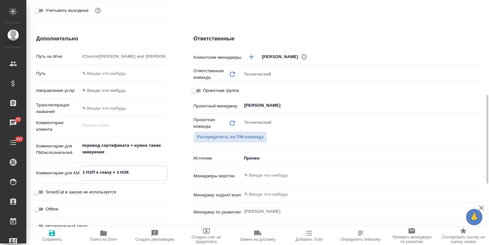
type textarea "1 НЗП к скану + 1 НЗК +"
type textarea "x"
type textarea "1 НЗП к скану + 1 НЗК +"
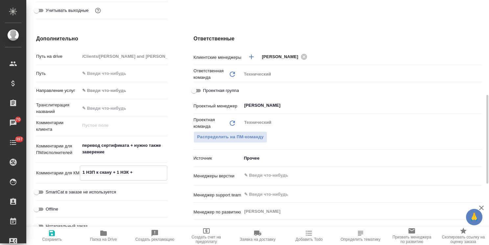
type textarea "x"
type textarea "1 НЗП к скану + 1 НЗК + s"
type textarea "x"
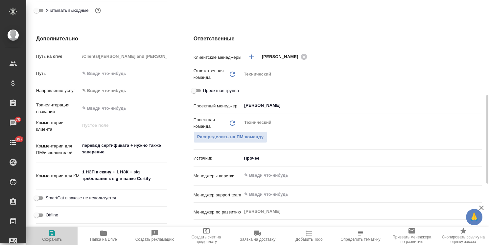
click at [47, 239] on span "Сохранить" at bounding box center [52, 239] width 20 height 5
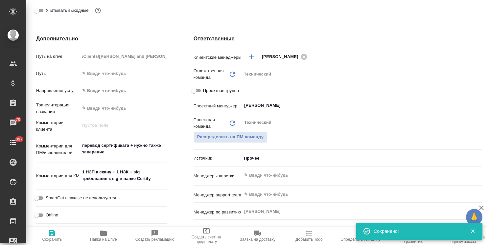
scroll to position [0, 0]
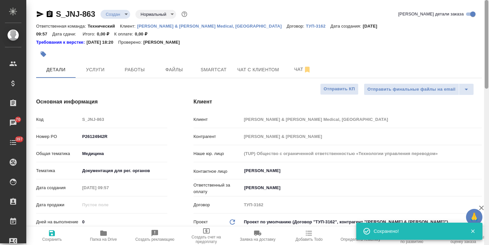
drag, startPoint x: 486, startPoint y: 161, endPoint x: 450, endPoint y: 31, distance: 135.1
click at [455, 30] on div "S_JNJ-863 Создан new Нормальный normal Кратко детали заказа Ответственная коман…" at bounding box center [257, 122] width 463 height 245
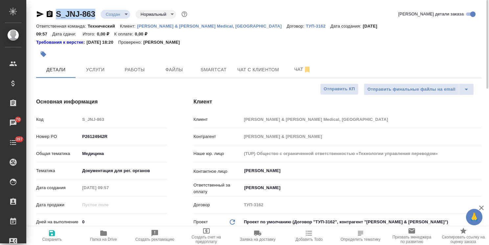
drag, startPoint x: 94, startPoint y: 7, endPoint x: 36, endPoint y: 6, distance: 58.2
copy link "S_JNJ-863"
click at [188, 27] on p "[PERSON_NAME] & [PERSON_NAME] Medical, [GEOGRAPHIC_DATA]" at bounding box center [212, 26] width 150 height 5
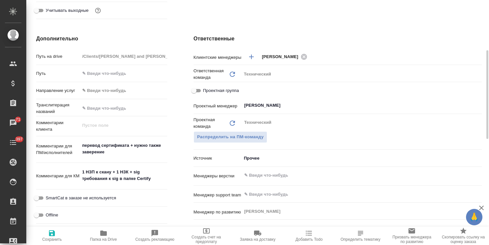
scroll to position [296, 0]
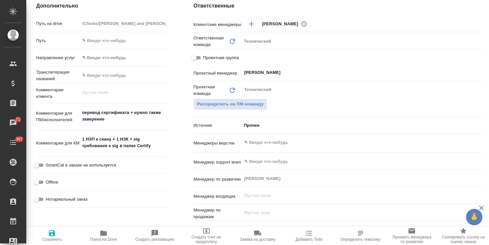
click at [122, 108] on textarea "перевод сертификата + нужно также заверение" at bounding box center [123, 116] width 87 height 18
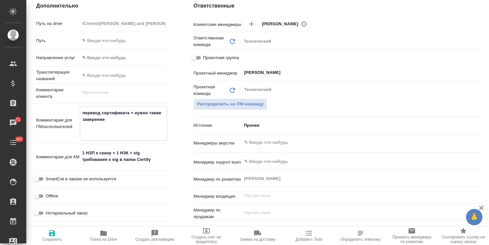
paste textarea "Можете, пожалуйста, попросить использовать за основу перевод предыдущей версии …"
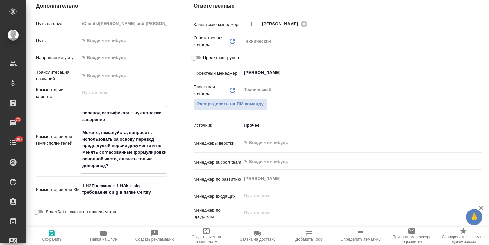
drag, startPoint x: 114, startPoint y: 160, endPoint x: 116, endPoint y: 152, distance: 7.7
click at [116, 152] on textarea "перевод сертификата + нужно также заверение Можете, пожалуйста, попросить испол…" at bounding box center [123, 140] width 87 height 64
click at [51, 238] on span "Сохранить" at bounding box center [52, 239] width 20 height 5
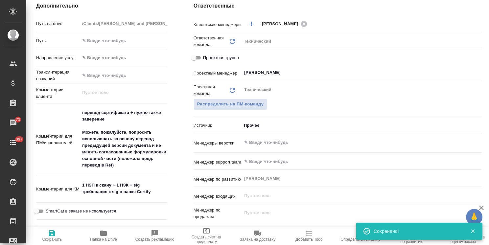
click at [107, 236] on icon "button" at bounding box center [104, 234] width 8 height 8
click at [274, 139] on input "text" at bounding box center [351, 143] width 214 height 8
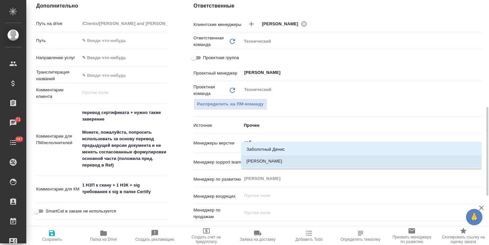
drag, startPoint x: 272, startPoint y: 159, endPoint x: 187, endPoint y: 204, distance: 96.4
click at [272, 159] on li "Заборова Александра" at bounding box center [361, 162] width 240 height 12
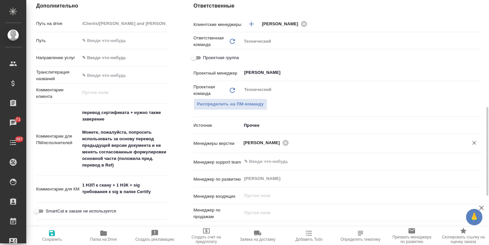
click at [50, 240] on span "Сохранить" at bounding box center [52, 239] width 20 height 5
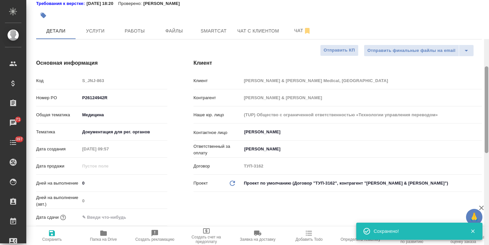
scroll to position [0, 0]
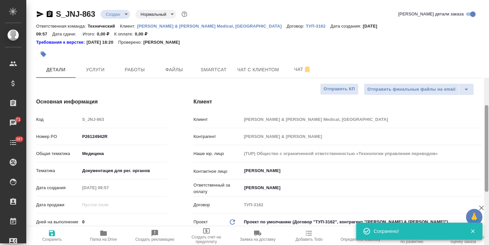
drag, startPoint x: 487, startPoint y: 172, endPoint x: 485, endPoint y: 9, distance: 162.8
click at [488, 105] on div at bounding box center [487, 148] width 4 height 87
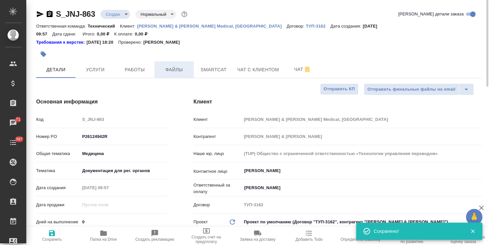
click at [181, 66] on span "Файлы" at bounding box center [175, 70] width 32 height 8
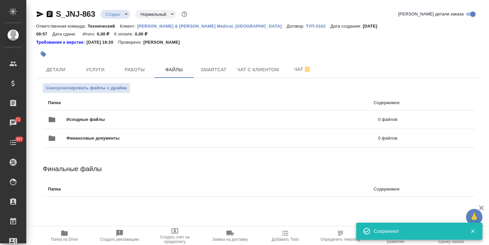
click at [84, 112] on div "Исходные файлы 0 файлов" at bounding box center [223, 120] width 350 height 16
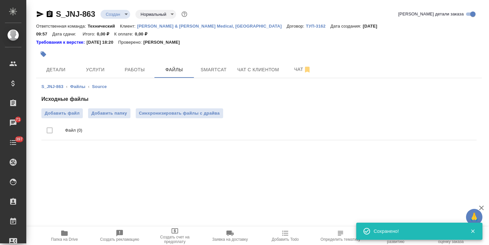
click at [61, 99] on div "Исходные файлы Добавить файл Добавить папку Синхронизировать файлы с драйва Фай…" at bounding box center [258, 119] width 435 height 48
click at [57, 110] on span "Добавить файл" at bounding box center [62, 113] width 35 height 7
click at [0, 0] on input "Добавить файл" at bounding box center [0, 0] width 0 height 0
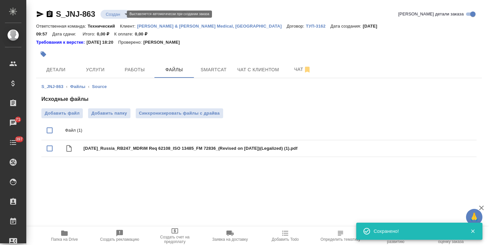
click at [113, 12] on body "🙏 .cls-1 fill:#fff; AWATERA Usmanova Olga Клиенты Спецификации Заказы 71 Чаты 3…" at bounding box center [244, 122] width 489 height 245
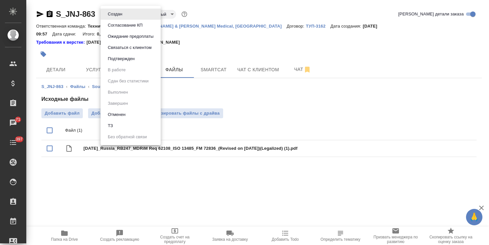
click at [117, 123] on li "ТЗ" at bounding box center [131, 125] width 60 height 11
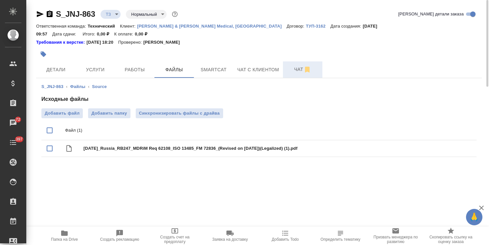
click at [288, 65] on span "Чат" at bounding box center [303, 69] width 32 height 8
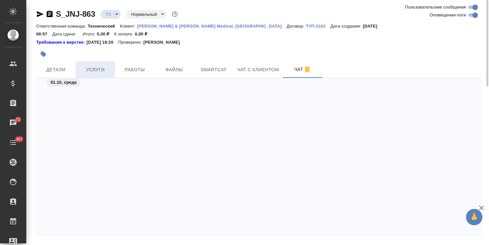
scroll to position [272, 0]
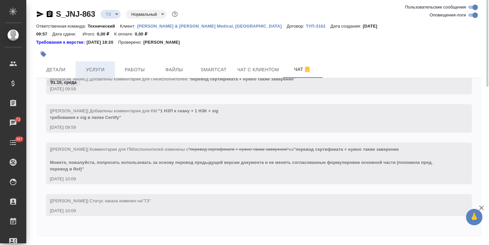
click at [94, 66] on span "Услуги" at bounding box center [96, 70] width 32 height 8
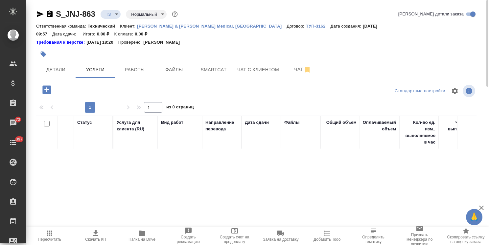
click at [50, 86] on icon "button" at bounding box center [46, 90] width 9 height 9
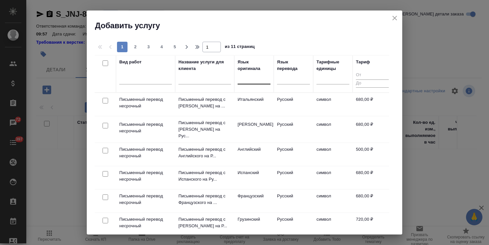
click at [251, 76] on div at bounding box center [254, 78] width 33 height 10
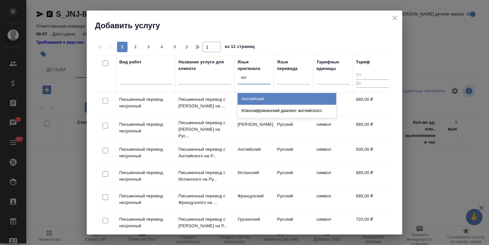
click at [252, 93] on div "Английский" at bounding box center [287, 99] width 99 height 12
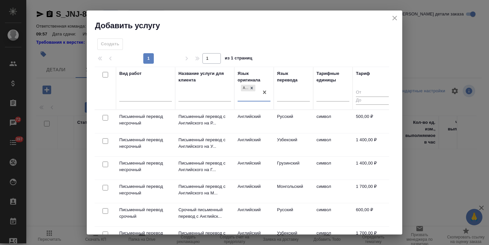
click at [108, 117] on input "checkbox" at bounding box center [106, 118] width 6 height 6
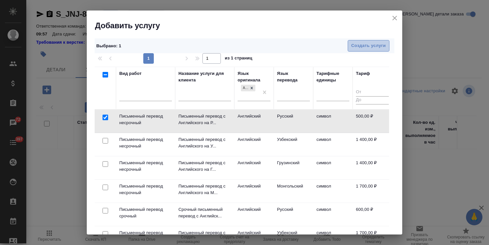
click at [360, 44] on span "Создать услуги" at bounding box center [369, 46] width 35 height 8
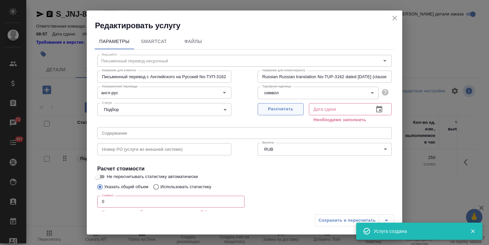
click at [270, 109] on span "Рассчитать" at bounding box center [280, 110] width 39 height 8
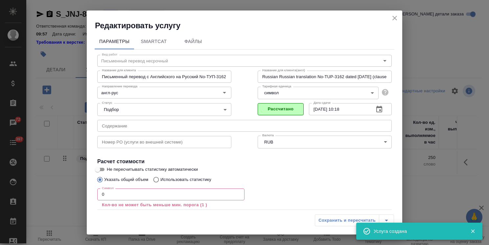
drag, startPoint x: 121, startPoint y: 199, endPoint x: 70, endPoint y: 189, distance: 52.3
click at [78, 189] on div "Редактировать услугу Параметры SmartCat Файлы Вид работ Письменный перевод неср…" at bounding box center [244, 122] width 489 height 245
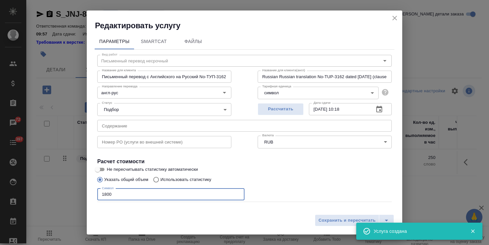
click at [102, 168] on input "Не пересчитывать статистику автоматически" at bounding box center [98, 170] width 24 height 8
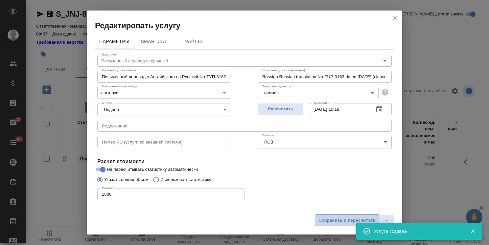
click at [336, 219] on span "Сохранить и пересчитать" at bounding box center [347, 221] width 57 height 8
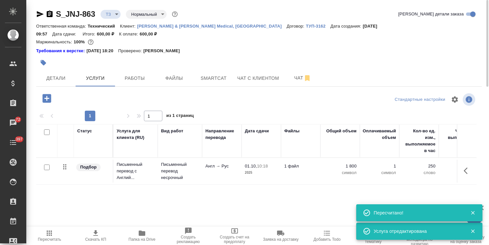
drag, startPoint x: 139, startPoint y: 194, endPoint x: 108, endPoint y: 160, distance: 46.3
click at [139, 194] on div "Статус Услуга для клиента (RU) Вид работ Направление перевода Дата сдачи Файлы …" at bounding box center [256, 194] width 441 height 141
click at [40, 92] on div at bounding box center [47, 98] width 17 height 13
click at [46, 93] on icon "button" at bounding box center [47, 99] width 12 height 12
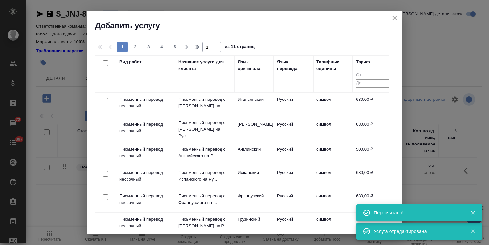
click at [208, 82] on input "text" at bounding box center [205, 80] width 53 height 8
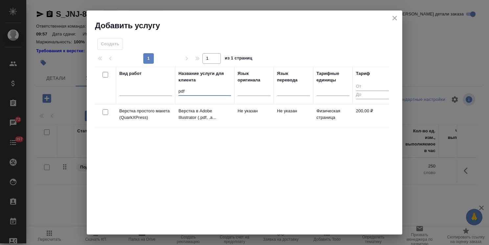
click at [108, 112] on input "checkbox" at bounding box center [106, 113] width 6 height 6
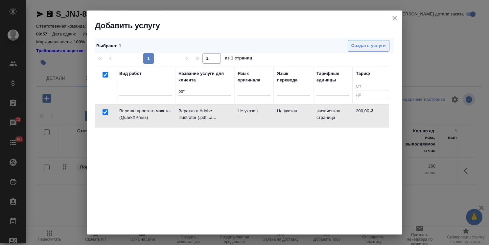
click at [361, 50] on button "Создать услуги" at bounding box center [369, 46] width 42 height 12
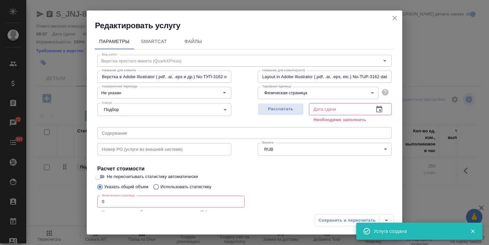
click at [275, 105] on button "Рассчитать" at bounding box center [281, 109] width 46 height 12
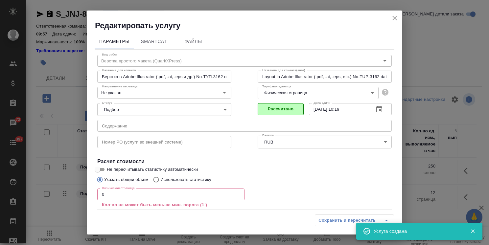
drag, startPoint x: 111, startPoint y: 198, endPoint x: 83, endPoint y: 198, distance: 28.3
click at [91, 198] on div "Параметры SmartCat Файлы Вид работ Верстка простого макета (QuarkXPress) Вид ра…" at bounding box center [245, 121] width 316 height 181
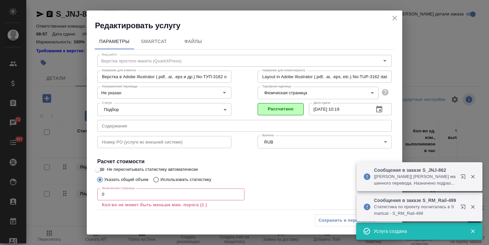
click at [114, 195] on input "0" at bounding box center [170, 195] width 147 height 12
click at [80, 189] on div "Редактировать услугу Параметры SmartCat Файлы Вид работ Верстка простого макета…" at bounding box center [244, 122] width 489 height 245
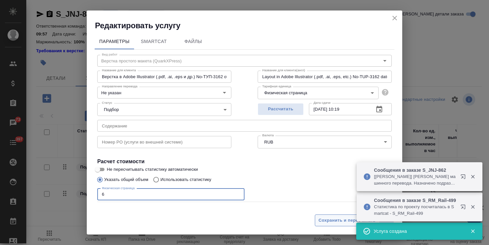
click at [333, 222] on span "Сохранить и пересчитать" at bounding box center [347, 221] width 57 height 8
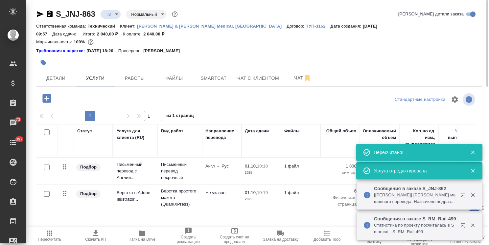
click at [47, 94] on icon "button" at bounding box center [46, 98] width 9 height 9
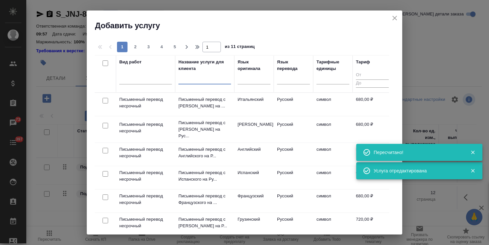
click at [192, 80] on input "text" at bounding box center [205, 80] width 53 height 8
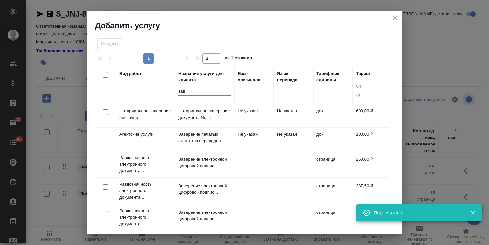
click at [104, 111] on input "checkbox" at bounding box center [106, 113] width 6 height 6
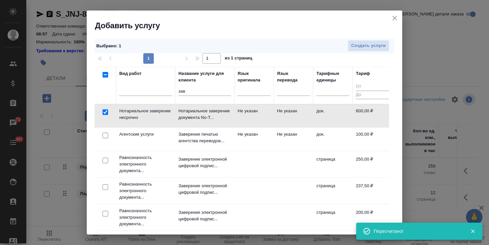
click at [355, 36] on div "Выбрано : 1 Создать услуги 1 1 из 1 страниц Вид работ Название услуги для клиен…" at bounding box center [245, 133] width 316 height 204
click at [348, 47] on button "Создать услуги" at bounding box center [369, 46] width 42 height 12
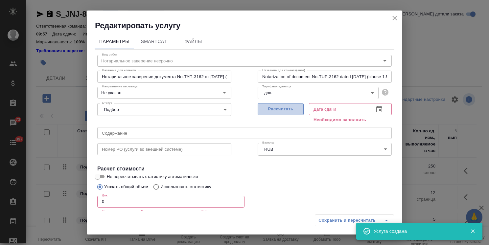
click at [273, 106] on span "Рассчитать" at bounding box center [280, 110] width 39 height 8
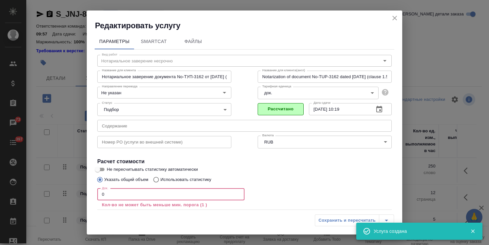
drag, startPoint x: 105, startPoint y: 193, endPoint x: 222, endPoint y: 206, distance: 117.8
click at [66, 194] on div "Редактировать услугу Параметры SmartCat Файлы Вид работ Нотариальное заверение …" at bounding box center [244, 122] width 489 height 245
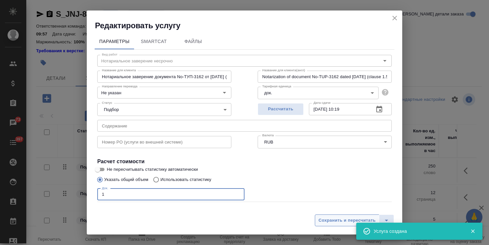
click at [339, 219] on span "Сохранить и пересчитать" at bounding box center [347, 221] width 57 height 8
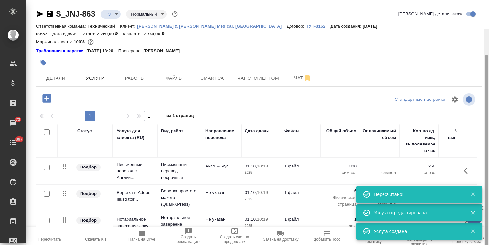
scroll to position [29, 0]
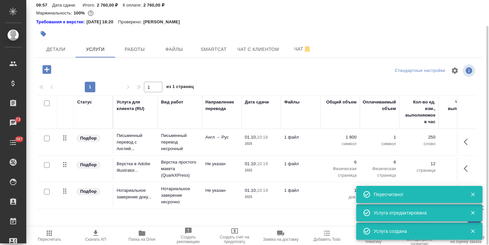
click at [51, 65] on icon "button" at bounding box center [46, 69] width 9 height 9
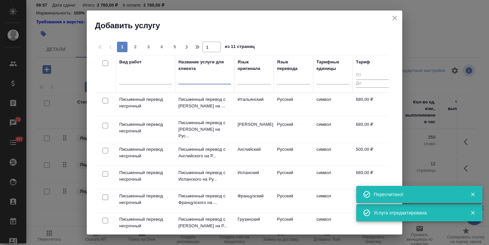
click at [216, 81] on input "text" at bounding box center [205, 80] width 53 height 8
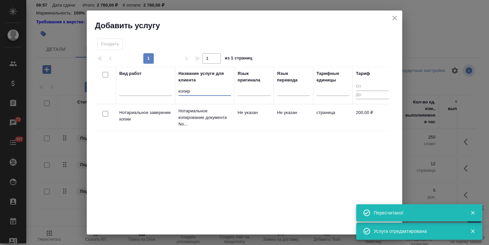
click at [105, 113] on input "checkbox" at bounding box center [106, 114] width 6 height 6
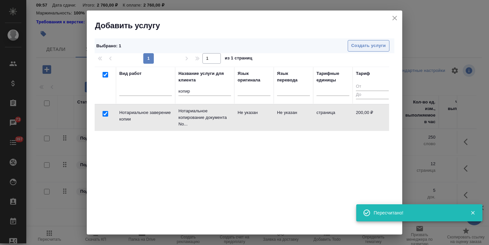
click at [361, 45] on span "Создать услуги" at bounding box center [369, 46] width 35 height 8
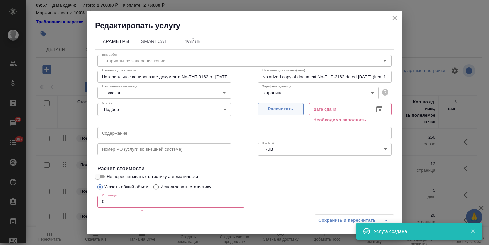
click at [266, 112] on span "Рассчитать" at bounding box center [280, 110] width 39 height 8
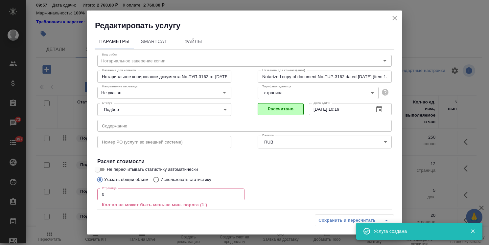
click at [78, 195] on div "Редактировать услугу Параметры SmartCat Файлы Вид работ Нотариальное заверение …" at bounding box center [244, 122] width 489 height 245
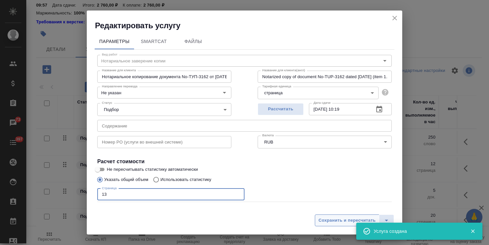
click at [333, 217] on span "Сохранить и пересчитать" at bounding box center [347, 221] width 57 height 8
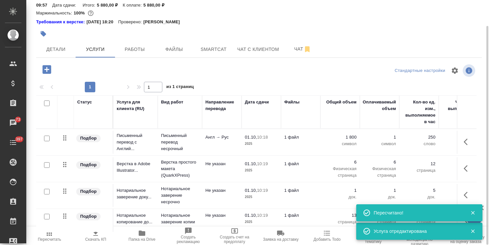
click at [47, 65] on icon "button" at bounding box center [46, 69] width 9 height 9
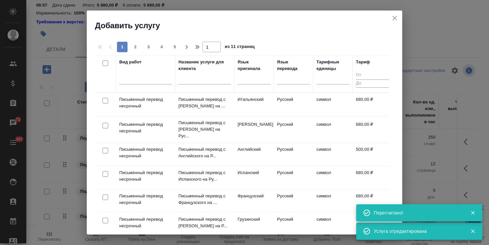
click at [196, 81] on input "text" at bounding box center [205, 80] width 53 height 8
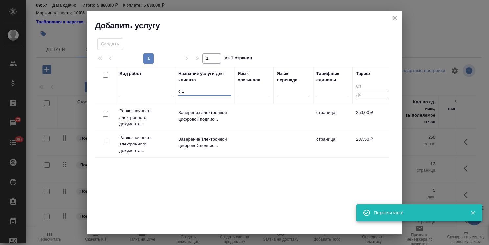
click at [102, 113] on div at bounding box center [105, 114] width 15 height 9
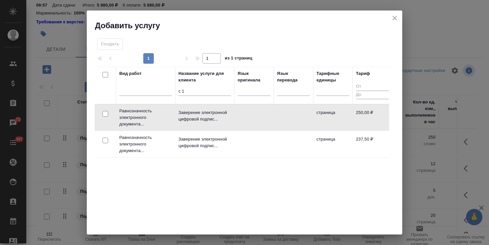
click at [105, 111] on input "checkbox" at bounding box center [106, 114] width 6 height 6
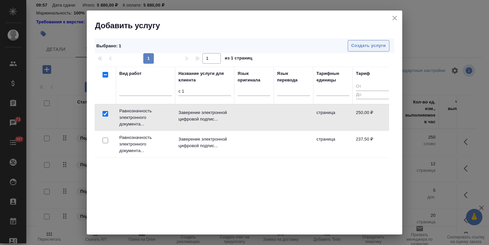
click at [352, 49] on span "Создать услуги" at bounding box center [369, 46] width 35 height 8
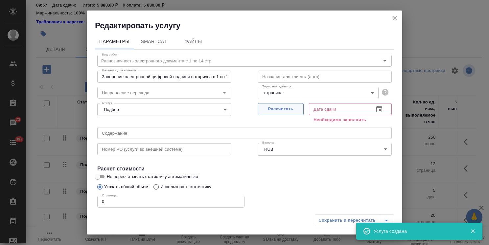
click at [272, 106] on span "Рассчитать" at bounding box center [280, 110] width 39 height 8
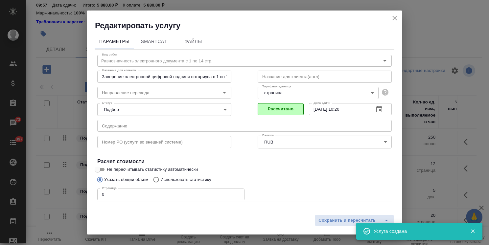
drag, startPoint x: 87, startPoint y: 197, endPoint x: 42, endPoint y: 198, distance: 44.4
click at [47, 198] on div "Редактировать услугу Параметры SmartCat Файлы Вид работ Равнозначность электрон…" at bounding box center [244, 122] width 489 height 245
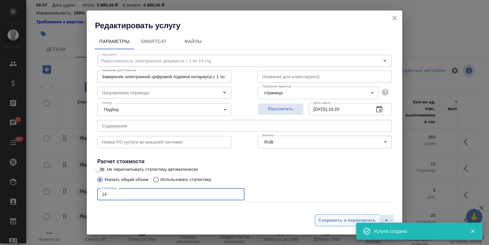
click at [331, 218] on span "Сохранить и пересчитать" at bounding box center [347, 221] width 57 height 8
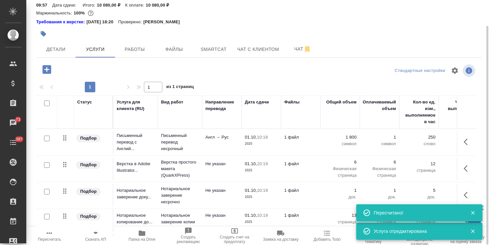
scroll to position [27, 0]
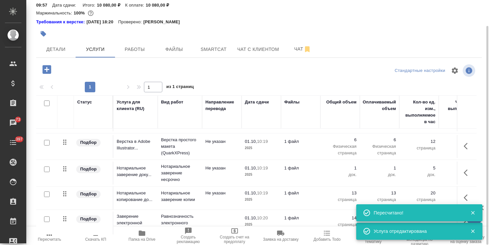
click at [141, 234] on icon "button" at bounding box center [142, 233] width 7 height 5
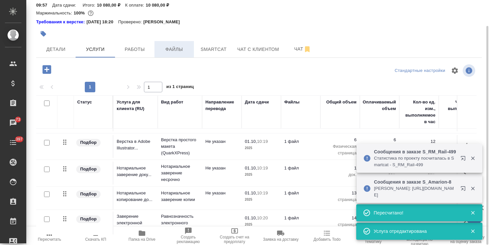
click at [182, 47] on button "Файлы" at bounding box center [174, 49] width 39 height 16
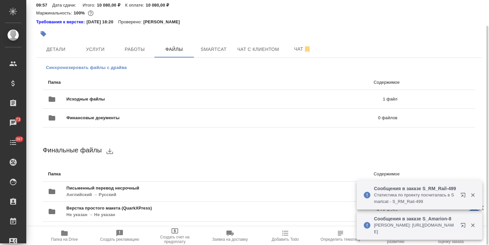
click at [121, 64] on span "Синхронизировать файлы с драйва" at bounding box center [86, 67] width 81 height 7
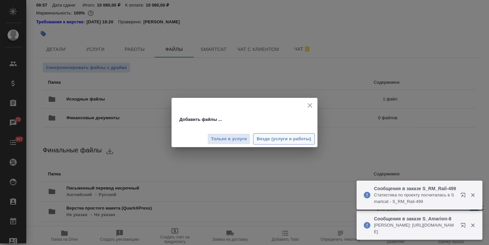
click at [272, 136] on span "Везде (услуги и работы)" at bounding box center [284, 140] width 55 height 8
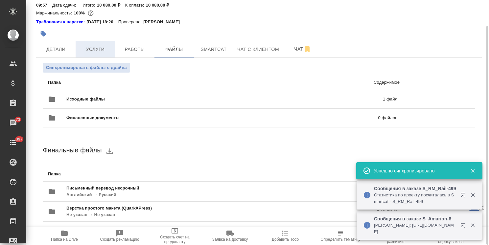
click at [95, 45] on span "Услуги" at bounding box center [96, 49] width 32 height 8
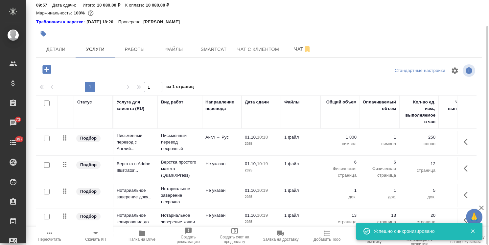
click at [46, 136] on input "checkbox" at bounding box center [47, 139] width 6 height 6
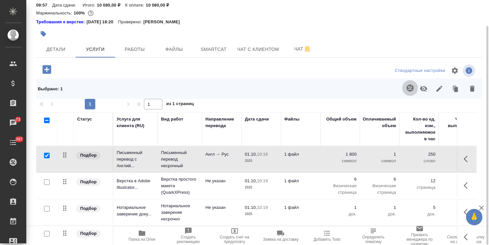
click at [411, 85] on icon "button" at bounding box center [410, 88] width 7 height 7
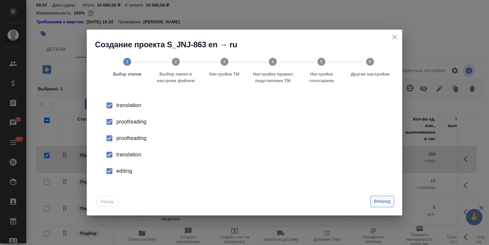
click at [381, 203] on span "Вперед" at bounding box center [382, 202] width 16 height 8
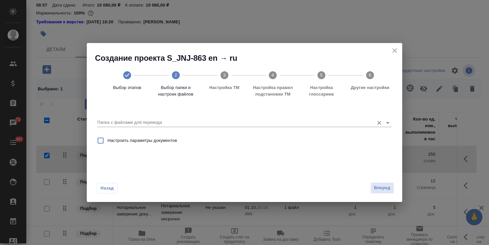
click at [160, 123] on input "Папка с файлами для перевода" at bounding box center [234, 123] width 274 height 8
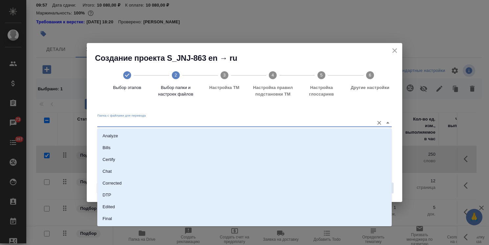
click at [155, 131] on li "Analyze" at bounding box center [244, 136] width 295 height 12
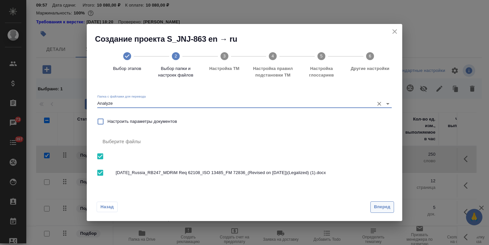
click at [387, 206] on span "Вперед" at bounding box center [382, 208] width 16 height 8
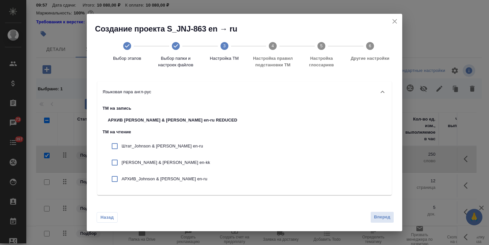
click at [156, 152] on div "Штат_Johnson & Johnson en-ru" at bounding box center [173, 146] width 140 height 16
click at [152, 167] on div "Johnson & Johnson en-kk" at bounding box center [173, 163] width 140 height 16
click at [161, 182] on p "АРХИВ_Johnson & Johnson en-ru" at bounding box center [180, 179] width 116 height 7
click at [387, 213] on button "Вперед" at bounding box center [383, 218] width 24 height 12
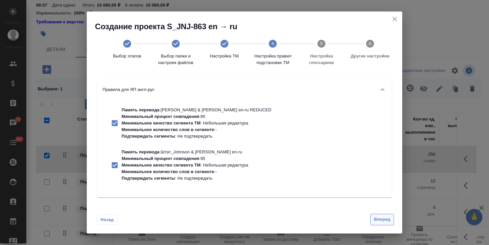
click at [380, 221] on span "Вперед" at bounding box center [382, 220] width 16 height 8
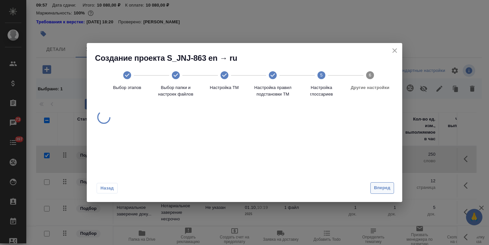
click at [383, 192] on div "Создание проекта S_JNJ-863 en → ru Выбор этапов Выбор папки и настроек файлов Н…" at bounding box center [245, 122] width 316 height 159
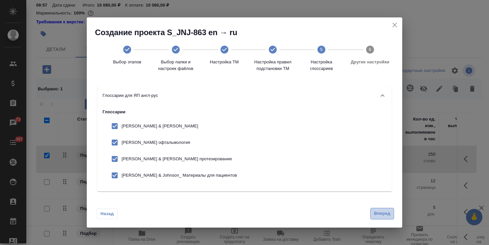
click at [376, 215] on span "Вперед" at bounding box center [382, 214] width 16 height 8
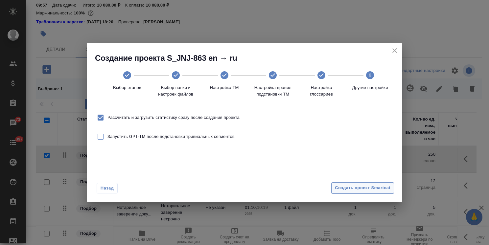
click at [349, 188] on span "Создать проект Smartcat" at bounding box center [363, 189] width 56 height 8
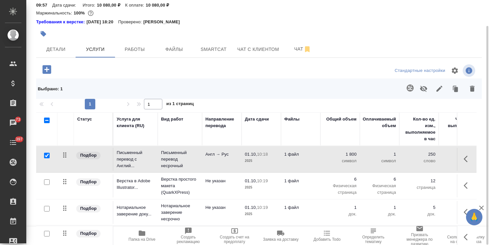
click at [45, 151] on div at bounding box center [46, 155] width 15 height 9
click at [48, 153] on input "checkbox" at bounding box center [47, 156] width 6 height 6
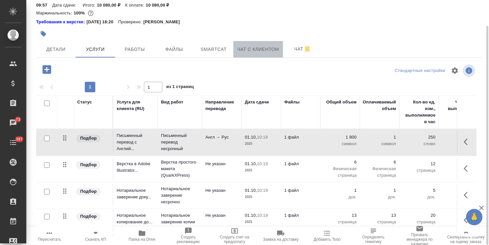
click at [249, 45] on span "Чат с клиентом" at bounding box center [258, 49] width 42 height 8
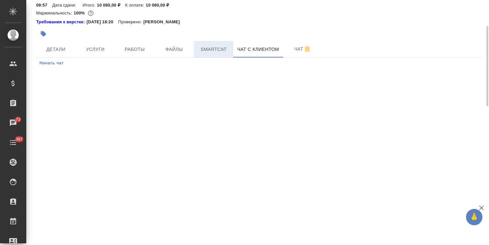
click at [218, 45] on span "Smartcat" at bounding box center [214, 49] width 32 height 8
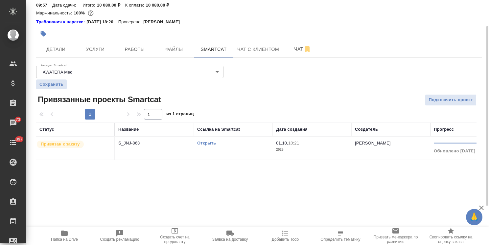
click at [211, 141] on link "Открыть" at bounding box center [206, 143] width 19 height 5
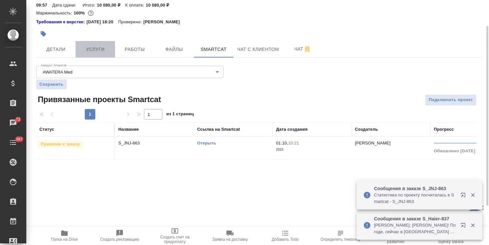
click at [103, 45] on button "Услуги" at bounding box center [95, 49] width 39 height 16
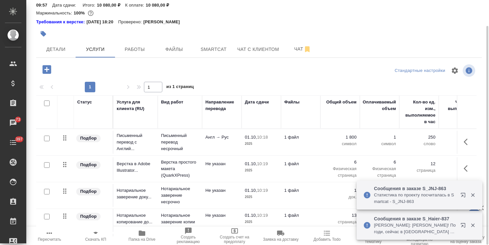
click at [235, 133] on td "Англ → Рус" at bounding box center [221, 142] width 39 height 23
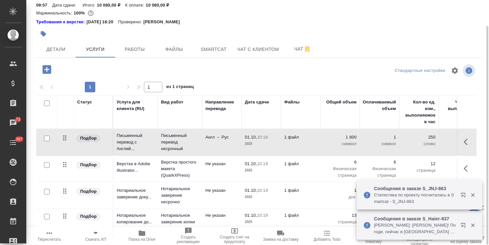
click at [235, 133] on td "Англ → Рус" at bounding box center [221, 142] width 39 height 23
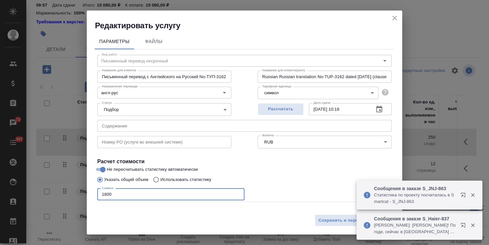
drag, startPoint x: 128, startPoint y: 196, endPoint x: 71, endPoint y: 193, distance: 56.6
click at [82, 193] on div "Редактировать услугу Параметры Файлы Вид работ Письменный перевод несрочный Вид…" at bounding box center [244, 122] width 489 height 245
paste input "389"
click at [337, 219] on span "Сохранить и пересчитать" at bounding box center [347, 221] width 57 height 8
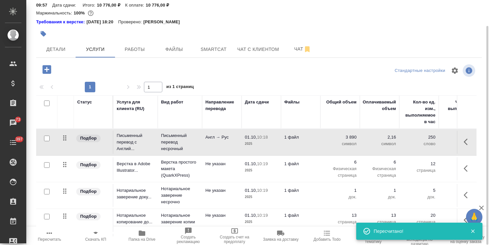
scroll to position [27, 0]
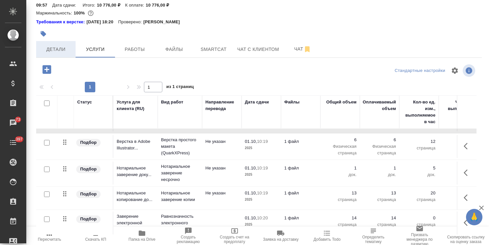
click at [53, 45] on span "Детали" at bounding box center [56, 49] width 32 height 8
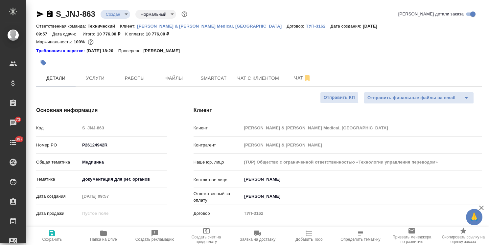
drag, startPoint x: 79, startPoint y: 223, endPoint x: 58, endPoint y: 223, distance: 20.7
click at [62, 225] on div "Дней на выполнение 0" at bounding box center [101, 231] width 131 height 12
click at [51, 235] on icon "button" at bounding box center [52, 234] width 8 height 8
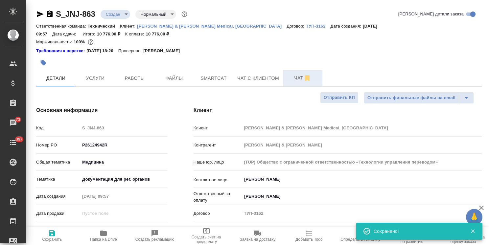
click at [293, 74] on span "Чат" at bounding box center [303, 78] width 32 height 8
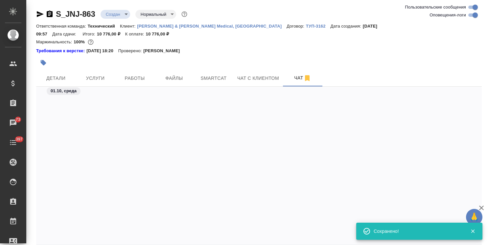
scroll to position [520, 0]
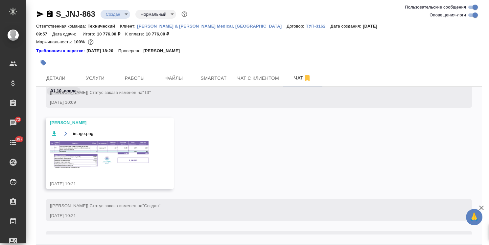
click at [82, 148] on img at bounding box center [99, 155] width 99 height 28
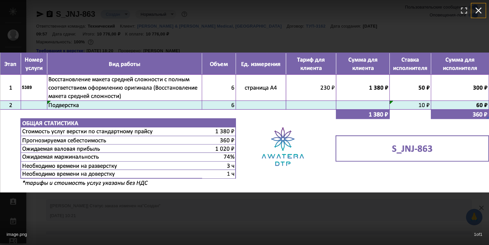
click at [476, 12] on icon "button" at bounding box center [479, 10] width 11 height 11
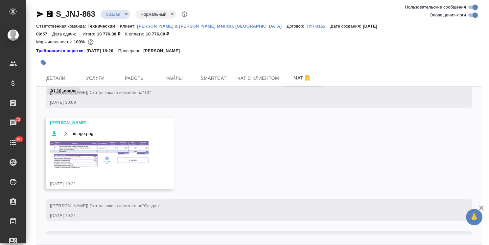
click at [111, 14] on body "🙏 .cls-1 fill:#fff; AWATERA Usmanova Olga Клиенты Спецификации Заказы 72 Чаты 3…" at bounding box center [244, 122] width 489 height 245
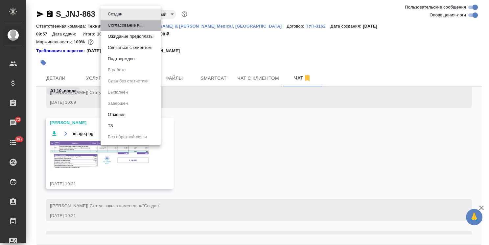
click at [125, 25] on button "Согласование КП" at bounding box center [125, 25] width 39 height 7
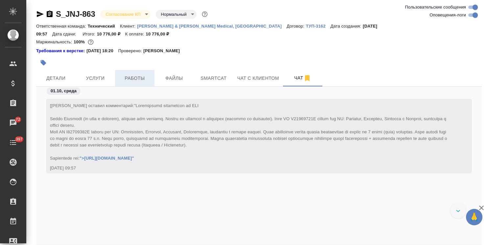
scroll to position [633, 0]
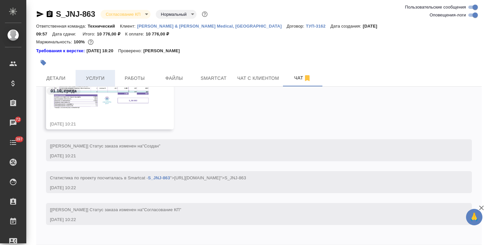
click at [87, 74] on span "Услуги" at bounding box center [96, 78] width 32 height 8
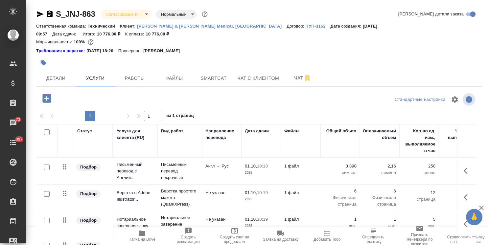
scroll to position [29, 0]
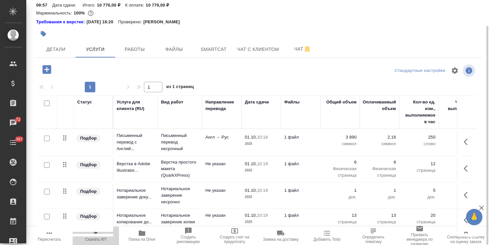
click at [96, 236] on icon "button" at bounding box center [95, 234] width 5 height 6
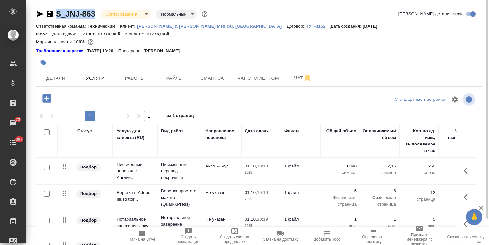
drag, startPoint x: 84, startPoint y: 6, endPoint x: 52, endPoint y: 6, distance: 31.6
click at [52, 6] on div "S_JNJ-863 Согласование КП kpNegotiation Нормальный normal Кратко детали заказа …" at bounding box center [259, 141] width 453 height 283
copy link "S_JNJ-863"
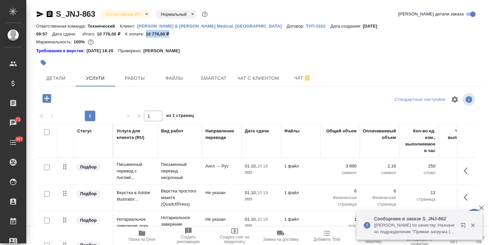
drag, startPoint x: 453, startPoint y: 26, endPoint x: 428, endPoint y: 26, distance: 25.7
click at [428, 26] on div "Ответственная команда: Технический Клиент: Johnson & Johnson Medical, Russia До…" at bounding box center [259, 30] width 446 height 16
copy p "10 776,00 ₽"
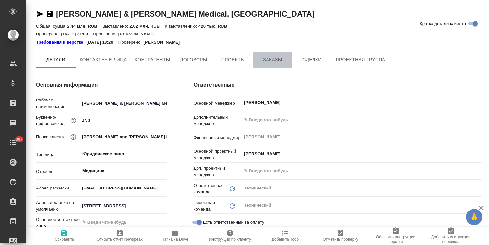
click at [269, 62] on span "Заказы" at bounding box center [273, 60] width 32 height 8
type textarea "x"
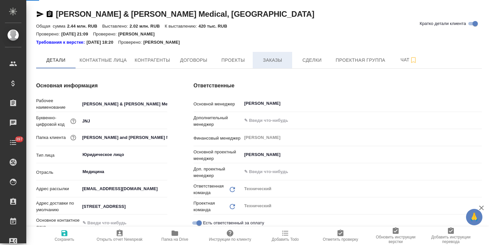
type textarea "x"
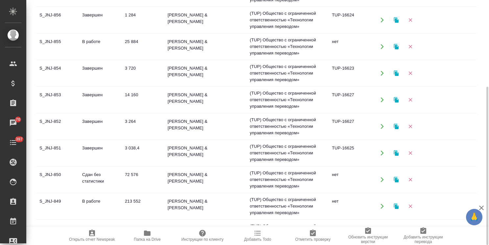
scroll to position [164, 0]
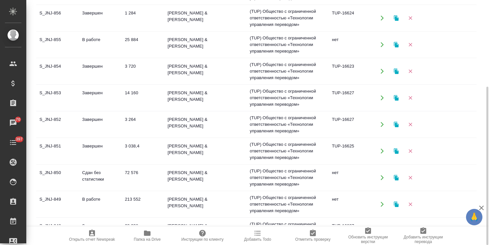
click at [95, 169] on td "Сдан без статистики" at bounding box center [100, 177] width 43 height 23
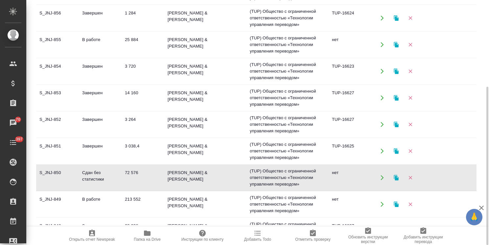
click at [96, 152] on td "Завершен" at bounding box center [100, 151] width 43 height 23
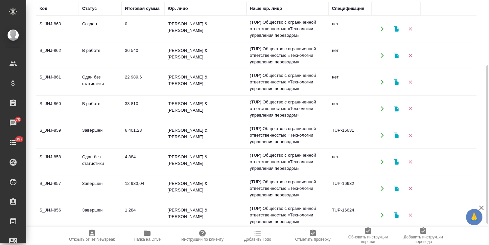
scroll to position [68, 0]
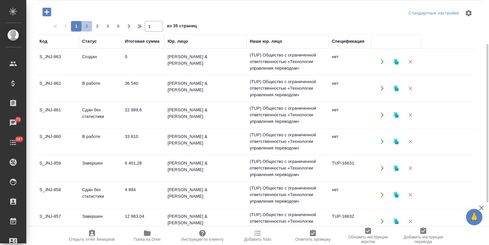
click at [88, 27] on span "2" at bounding box center [87, 26] width 11 height 7
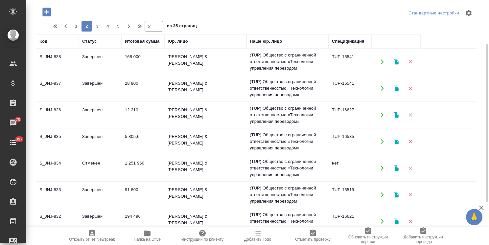
click at [91, 86] on td "Завершен" at bounding box center [100, 88] width 43 height 23
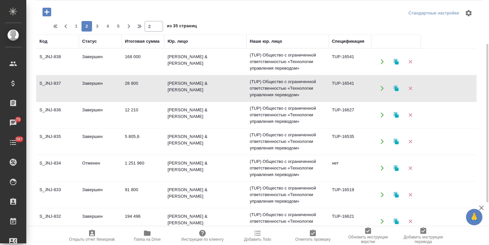
click at [91, 86] on td "Завершен" at bounding box center [100, 88] width 43 height 23
click at [101, 28] on span "3" at bounding box center [97, 26] width 11 height 7
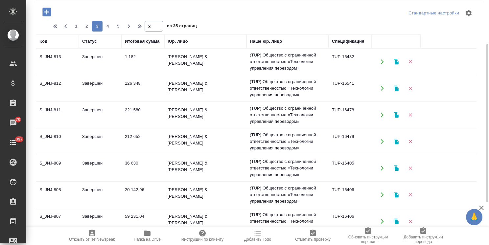
click at [93, 61] on td "Завершен" at bounding box center [100, 61] width 43 height 23
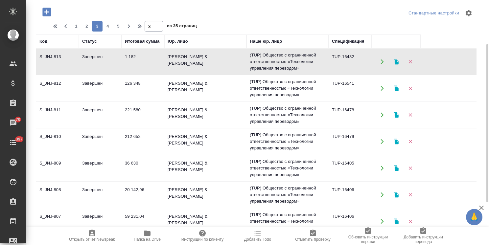
click at [93, 61] on td "Завершен" at bounding box center [100, 61] width 43 height 23
click at [86, 28] on span "2" at bounding box center [87, 26] width 11 height 7
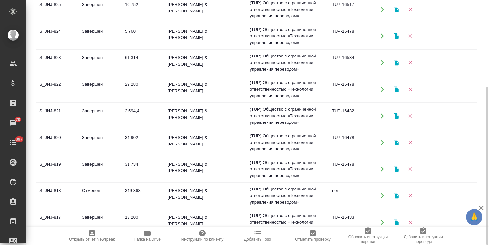
scroll to position [422, 0]
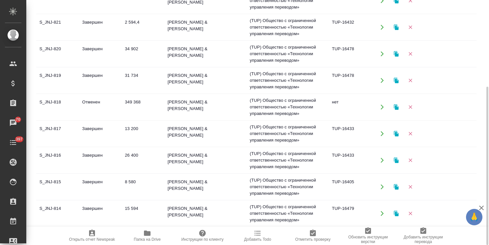
click at [91, 203] on td "Завершен" at bounding box center [100, 213] width 43 height 23
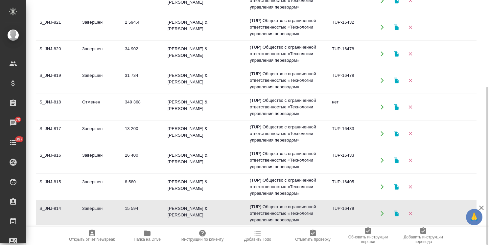
click at [99, 180] on td "Завершен" at bounding box center [100, 187] width 43 height 23
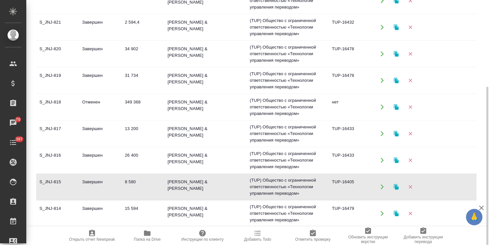
click at [99, 180] on td "Завершен" at bounding box center [100, 187] width 43 height 23
click at [96, 155] on td "Завершен" at bounding box center [100, 160] width 43 height 23
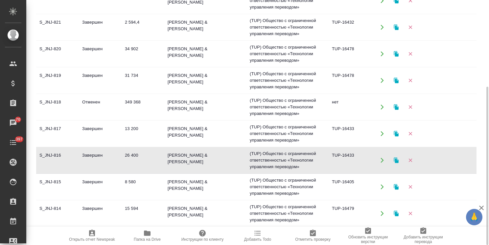
click at [96, 155] on td "Завершен" at bounding box center [100, 160] width 43 height 23
click at [95, 128] on td "Завершен" at bounding box center [100, 133] width 43 height 23
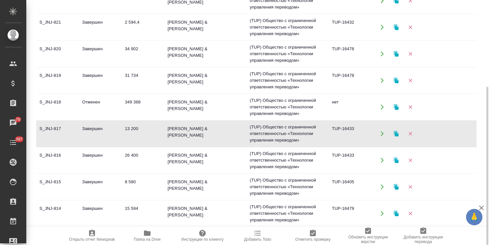
click at [97, 82] on td "Завершен" at bounding box center [100, 80] width 43 height 23
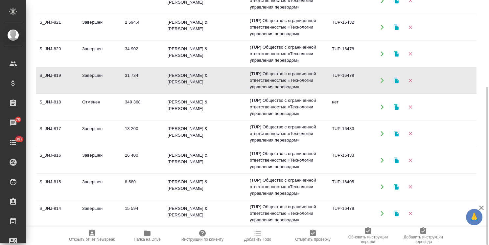
click at [97, 82] on td "Завершен" at bounding box center [100, 80] width 43 height 23
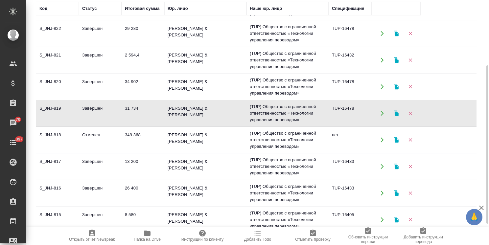
click at [484, 207] on icon "button" at bounding box center [482, 208] width 8 height 8
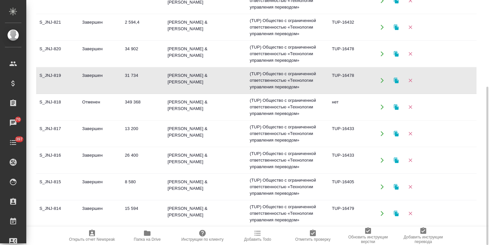
drag, startPoint x: 489, startPoint y: 202, endPoint x: 481, endPoint y: 226, distance: 25.7
click at [481, 226] on div "Johnson & Johnson Medical, Russia Кратко детали клиента Общая сумма 2.44 млн. R…" at bounding box center [257, 122] width 463 height 245
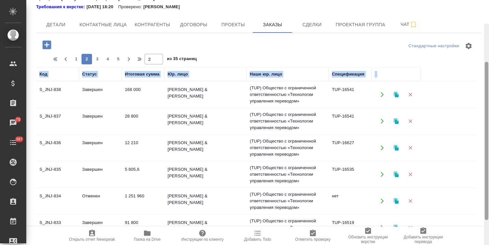
scroll to position [0, 0]
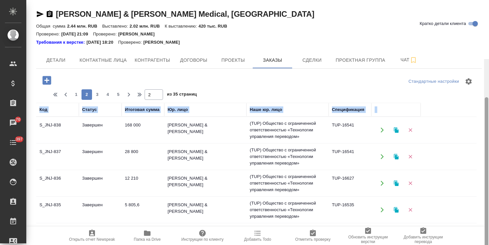
drag, startPoint x: 483, startPoint y: 72, endPoint x: 469, endPoint y: 19, distance: 54.4
click at [473, 20] on div "Johnson & Johnson Medical, Russia Кратко детали клиента Общая сумма 2.44 млн. R…" at bounding box center [257, 122] width 463 height 245
click at [101, 95] on span "3" at bounding box center [97, 94] width 11 height 7
type input "3"
click at [104, 130] on td "Завершен" at bounding box center [100, 130] width 43 height 23
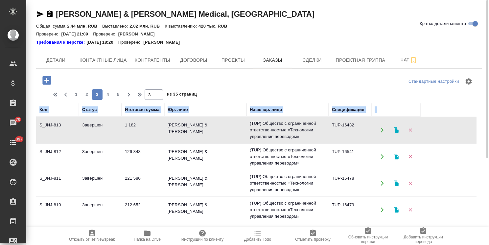
click at [104, 130] on td "Завершен" at bounding box center [100, 130] width 43 height 23
click at [93, 157] on td "Завершен" at bounding box center [100, 156] width 43 height 23
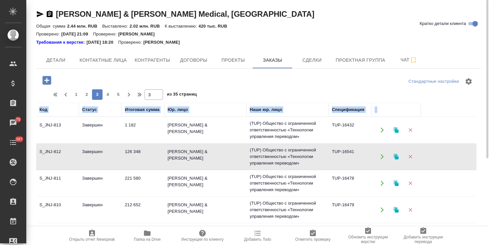
click at [93, 157] on td "Завершен" at bounding box center [100, 156] width 43 height 23
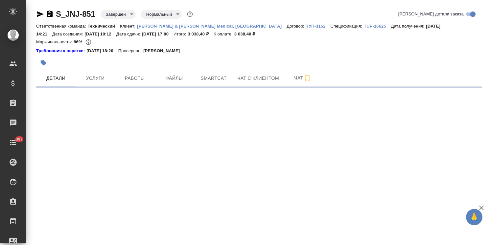
select select "RU"
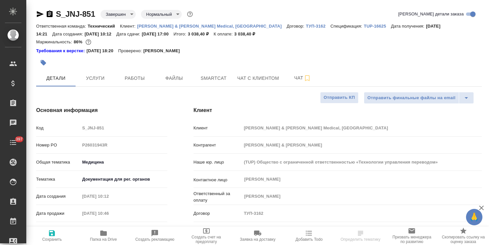
type textarea "x"
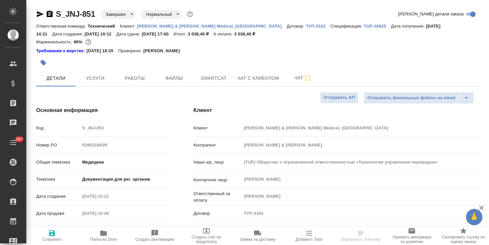
type textarea "x"
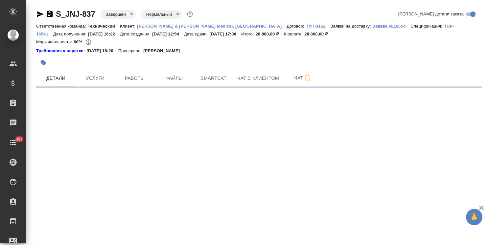
select select "RU"
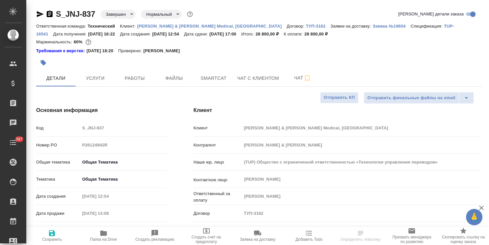
type textarea "x"
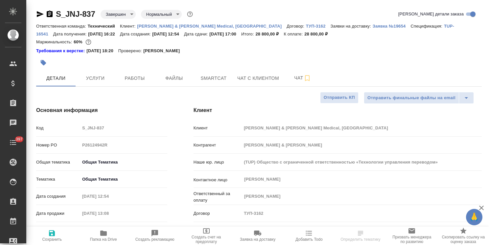
type textarea "x"
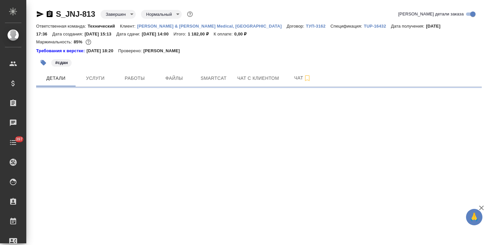
select select "RU"
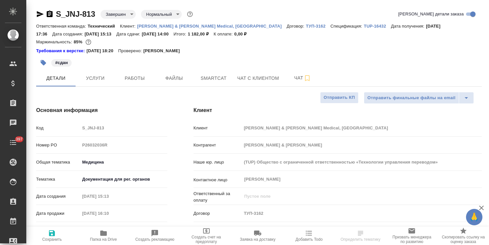
type textarea "x"
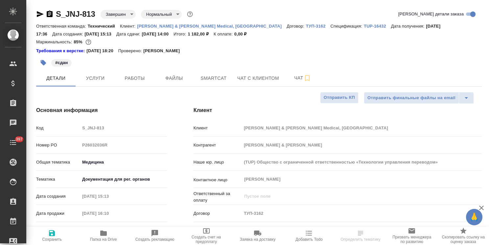
type textarea "x"
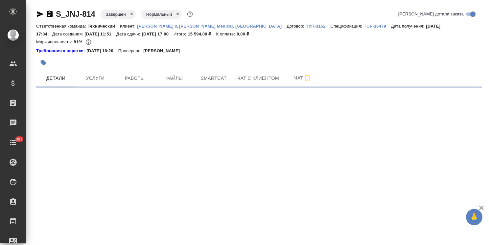
select select "RU"
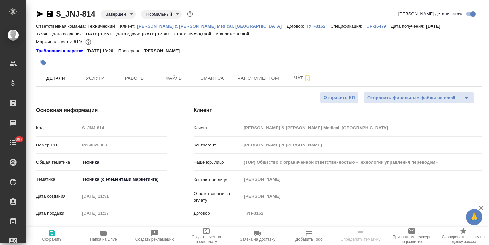
type textarea "x"
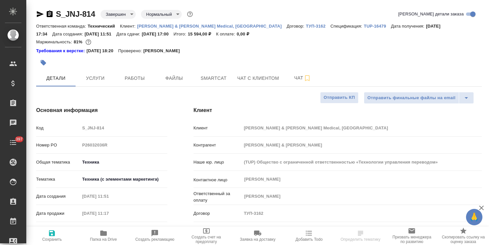
type textarea "x"
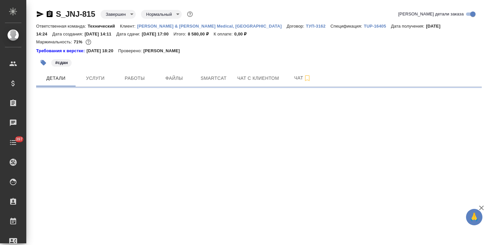
select select "RU"
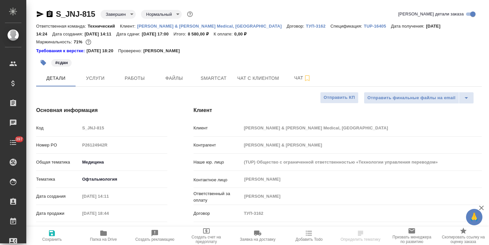
type textarea "x"
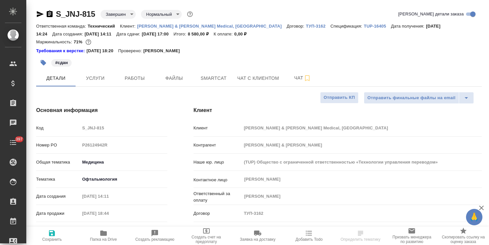
type textarea "x"
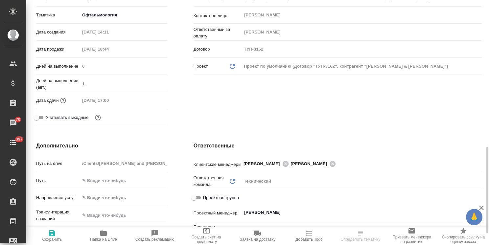
scroll to position [230, 0]
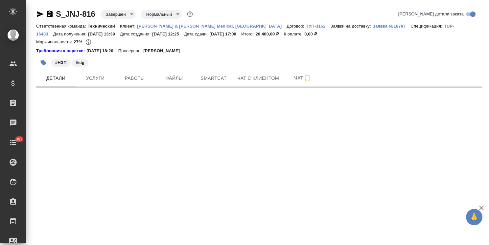
select select "RU"
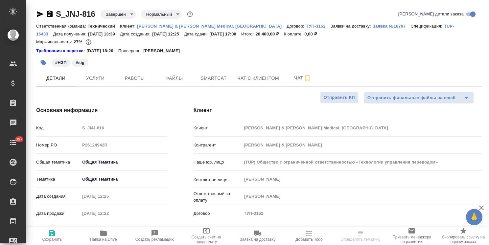
type textarea "x"
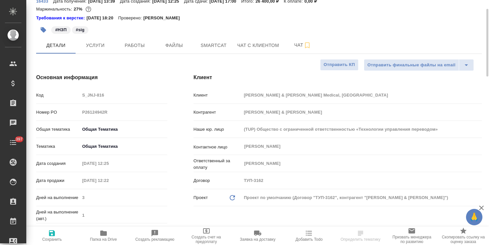
type textarea "x"
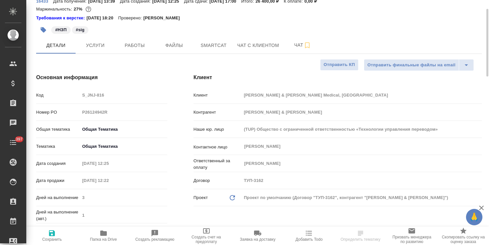
type textarea "x"
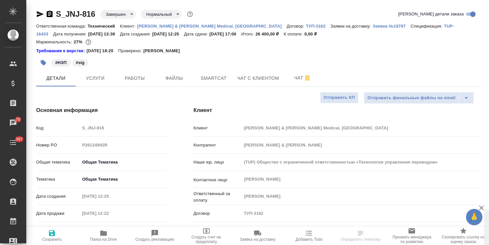
drag, startPoint x: 487, startPoint y: 112, endPoint x: 486, endPoint y: 18, distance: 94.7
click at [489, 18] on html "🙏 .cls-1 fill:#fff; AWATERA [PERSON_NAME] Спецификации Заказы 70 Чаты 397 Todo …" at bounding box center [244, 122] width 489 height 245
click at [107, 235] on icon "button" at bounding box center [104, 234] width 8 height 8
select select "RU"
type textarea "x"
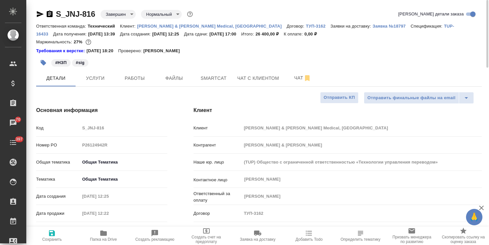
type textarea "x"
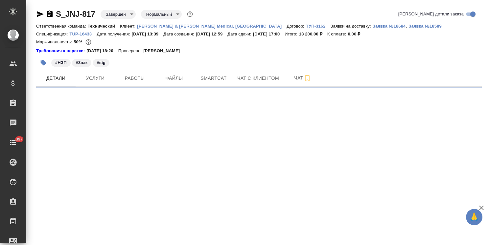
select select "RU"
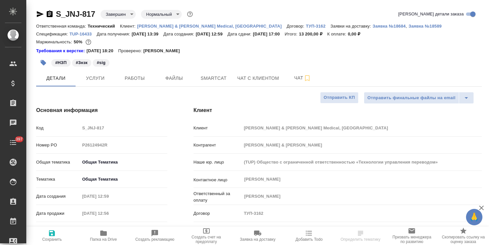
type textarea "x"
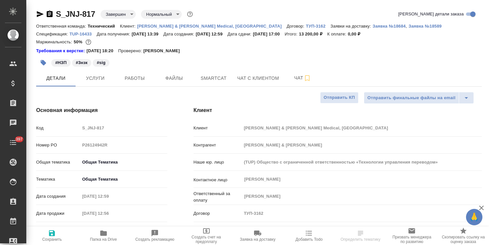
type textarea "x"
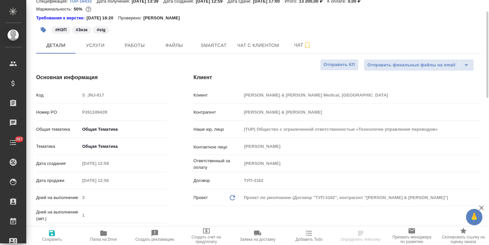
type textarea "x"
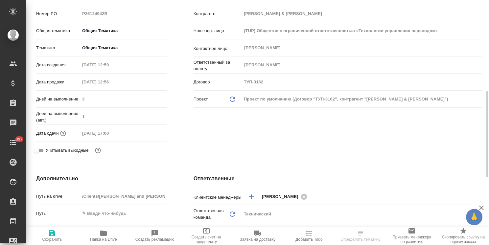
scroll to position [164, 0]
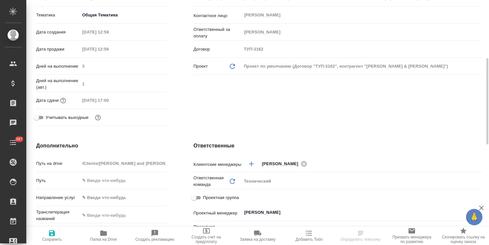
click at [111, 239] on span "Папка на Drive" at bounding box center [103, 239] width 27 height 5
type textarea "x"
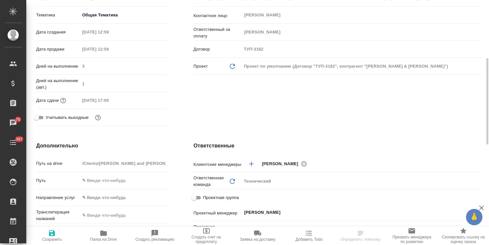
type textarea "x"
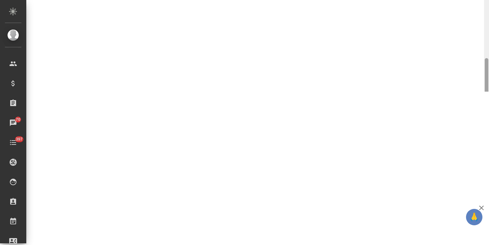
select select "RU"
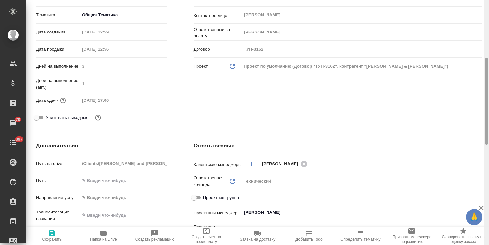
type textarea "x"
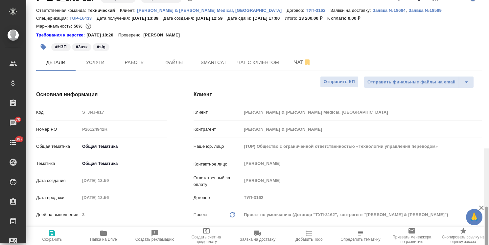
drag, startPoint x: 488, startPoint y: 87, endPoint x: 447, endPoint y: 23, distance: 76.3
click at [483, 24] on div "S_JNJ-817 Завершен closed Нормальный normal Кратко детали заказа Ответственная …" at bounding box center [257, 122] width 463 height 245
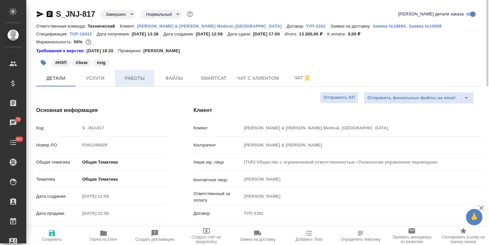
click at [136, 79] on span "Работы" at bounding box center [135, 78] width 32 height 8
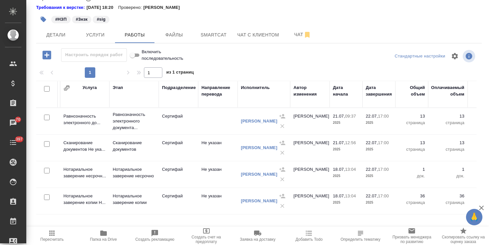
scroll to position [0, 66]
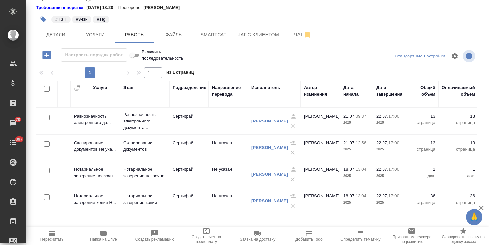
click at [101, 238] on span "Папка на Drive" at bounding box center [103, 239] width 27 height 5
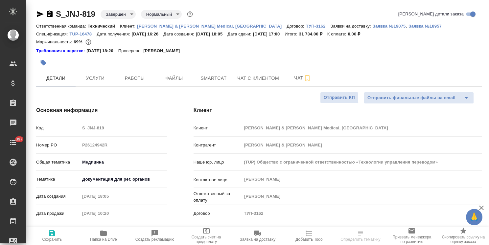
select select "RU"
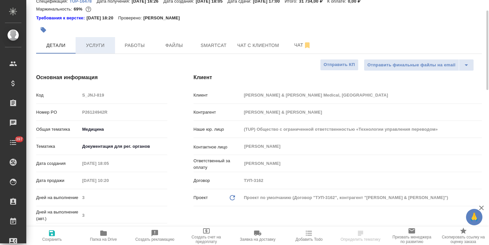
click at [108, 42] on span "Услуги" at bounding box center [96, 45] width 32 height 8
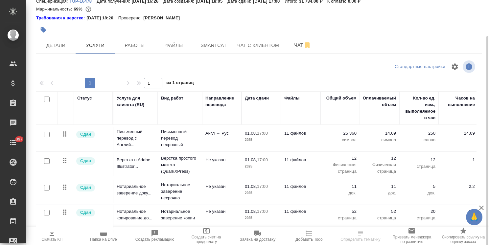
scroll to position [37, 0]
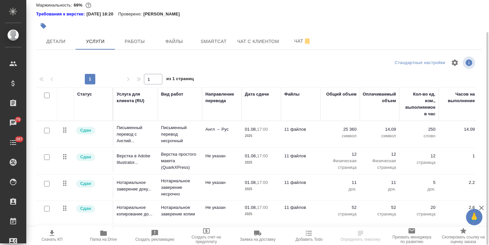
click at [111, 238] on span "Папка на Drive" at bounding box center [103, 239] width 27 height 5
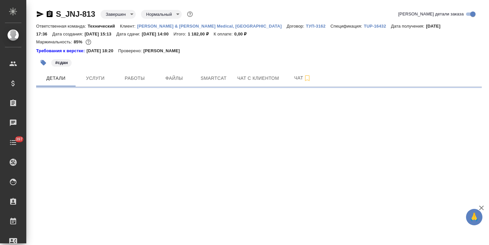
select select "RU"
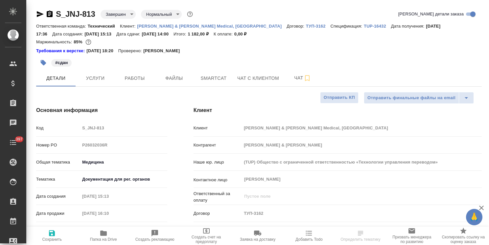
type textarea "x"
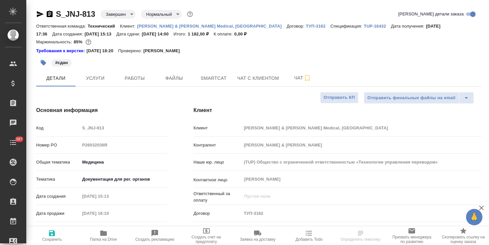
type textarea "x"
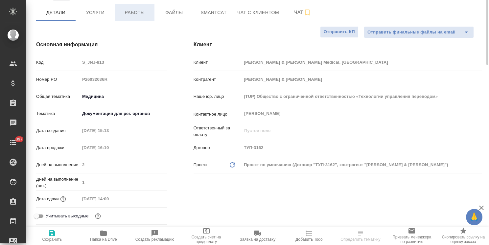
scroll to position [33, 0]
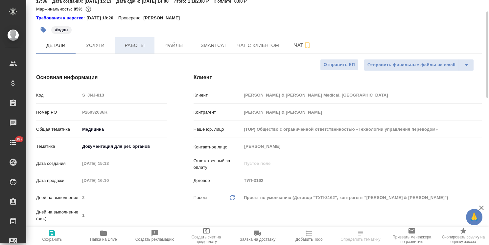
click at [118, 46] on button "Работы" at bounding box center [134, 45] width 39 height 16
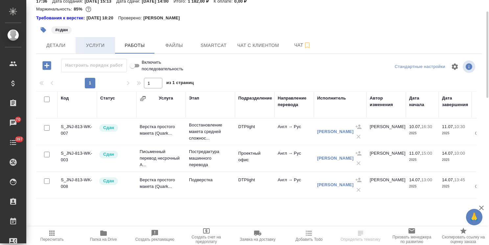
click at [93, 42] on span "Услуги" at bounding box center [96, 45] width 32 height 8
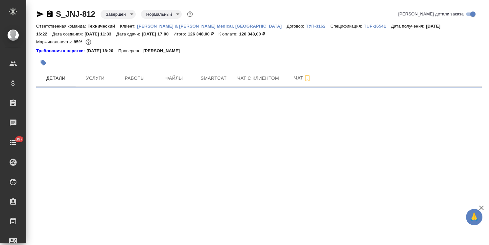
select select "RU"
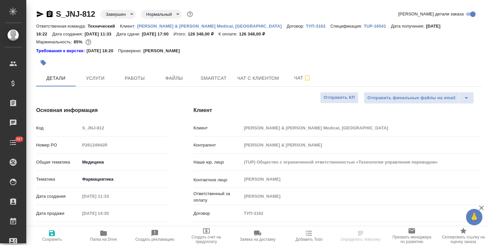
type textarea "x"
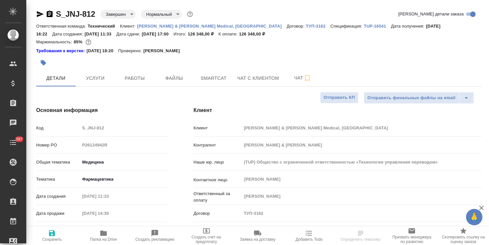
type textarea "x"
click at [129, 78] on span "Работы" at bounding box center [135, 78] width 32 height 8
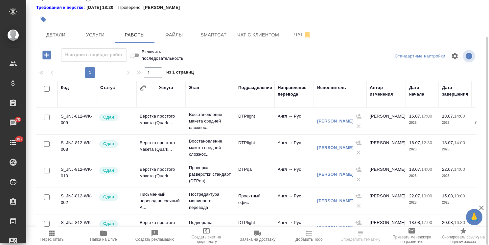
scroll to position [43, 0]
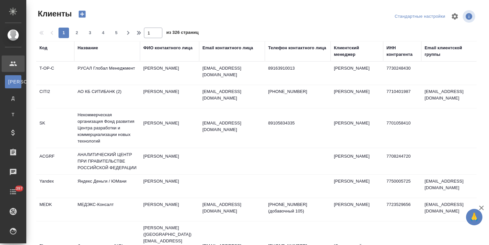
select select "RU"
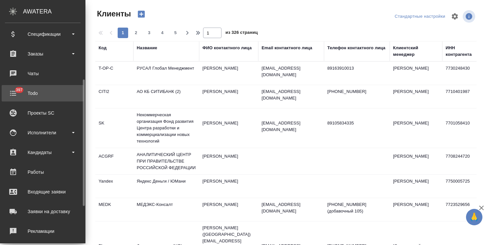
scroll to position [132, 0]
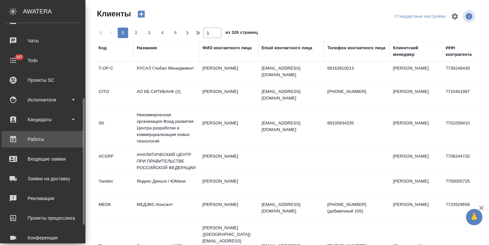
click at [45, 139] on div "Работы" at bounding box center [43, 140] width 76 height 10
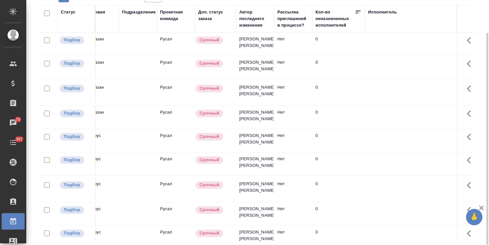
scroll to position [0, 205]
click at [390, 10] on div "Исполнитель" at bounding box center [383, 12] width 29 height 7
select select "9"
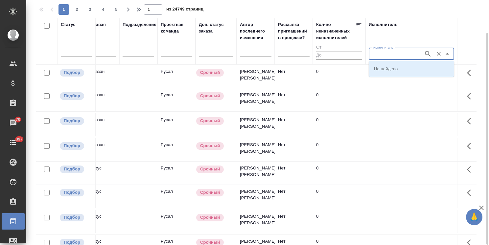
click at [382, 53] on input "Исполнитель" at bounding box center [396, 54] width 50 height 8
type input "в"
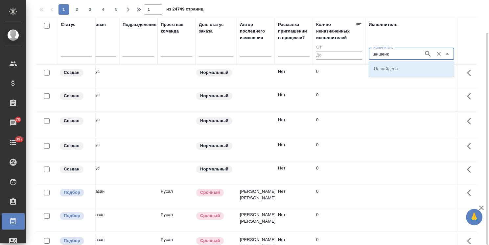
type input "шишенк"
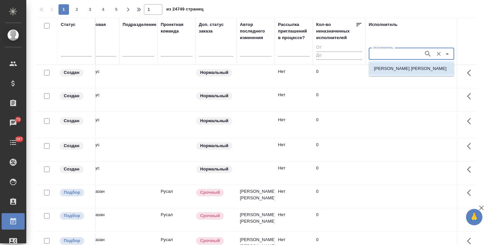
click at [390, 68] on p "[PERSON_NAME] [PERSON_NAME]" at bounding box center [410, 68] width 73 height 7
type input "[PERSON_NAME] [PERSON_NAME]"
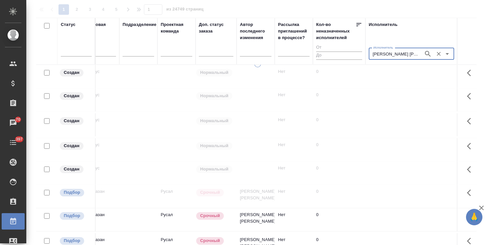
click at [482, 209] on icon "button" at bounding box center [482, 208] width 5 height 5
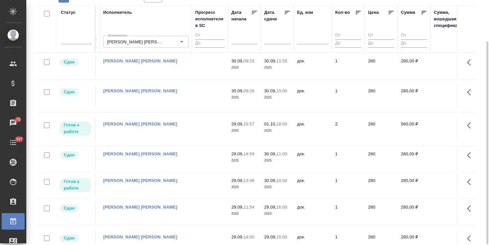
scroll to position [0, 473]
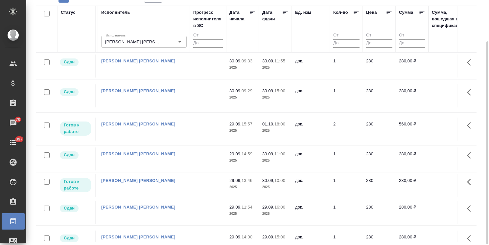
click at [274, 40] on input "text" at bounding box center [277, 39] width 22 height 9
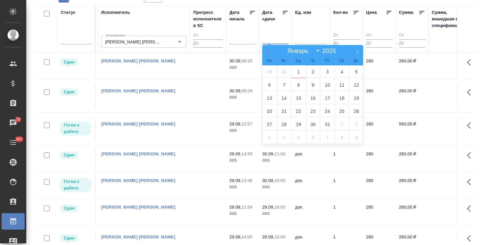
click at [266, 50] on icon at bounding box center [268, 51] width 5 height 5
click at [267, 50] on icon at bounding box center [268, 51] width 5 height 5
select select "6"
click at [333, 99] on span "18" at bounding box center [327, 98] width 14 height 13
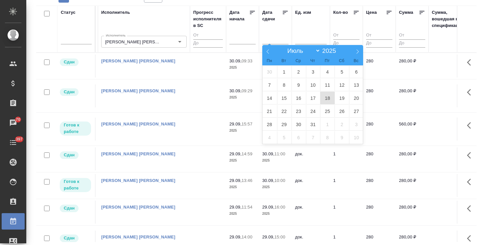
type div "[DATE]T21:00:00.000Z"
click at [283, 110] on span "22" at bounding box center [284, 111] width 14 height 13
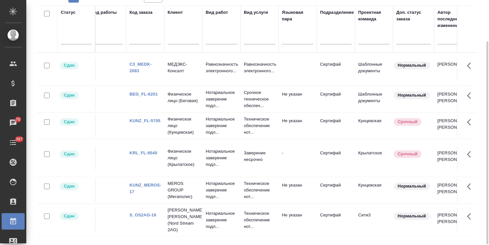
scroll to position [0, 0]
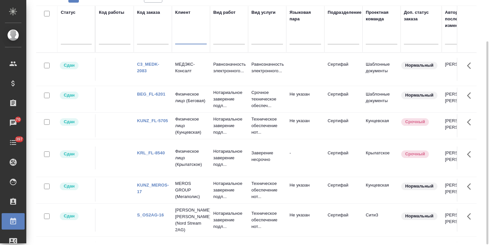
click at [187, 44] on input "text" at bounding box center [191, 40] width 32 height 8
type input "[PERSON_NAME]"
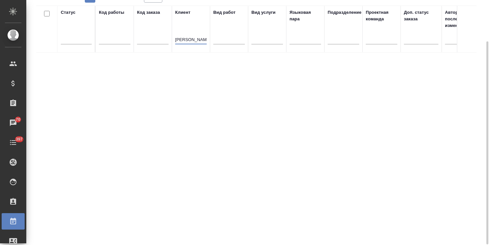
drag, startPoint x: 189, startPoint y: 37, endPoint x: 167, endPoint y: 42, distance: 22.4
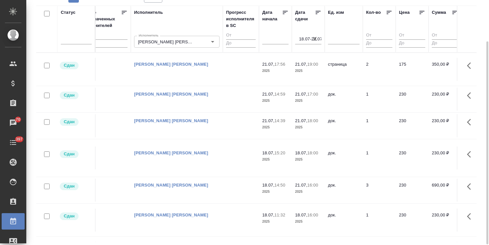
scroll to position [0, 441]
click at [314, 36] on icon "button" at bounding box center [314, 39] width 7 height 7
click at [276, 37] on input "text" at bounding box center [277, 39] width 22 height 9
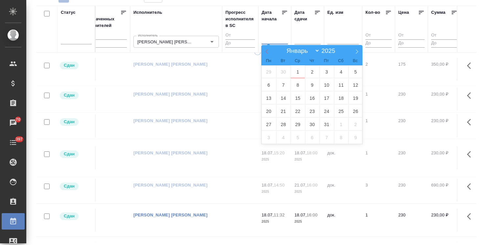
click at [268, 50] on icon at bounding box center [267, 51] width 5 height 5
click at [266, 51] on icon at bounding box center [267, 51] width 5 height 5
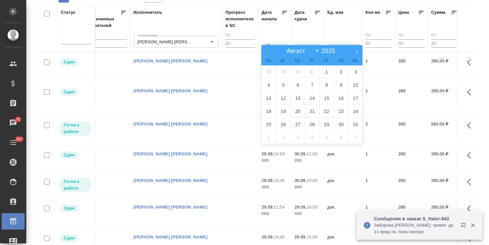
click at [266, 51] on icon at bounding box center [267, 51] width 5 height 5
select select "6"
click at [326, 98] on span "18" at bounding box center [327, 98] width 14 height 13
type div "[DATE]T21:00:00.000Z"
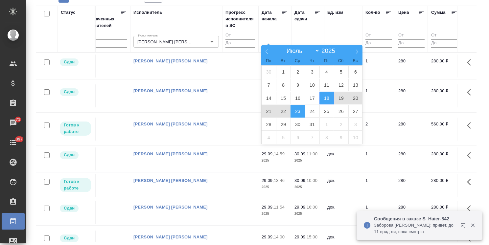
click at [296, 112] on span "23" at bounding box center [298, 111] width 14 height 13
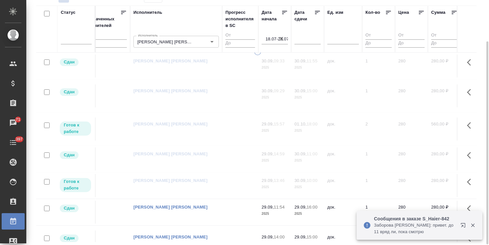
click at [304, 38] on input "text" at bounding box center [310, 39] width 22 height 9
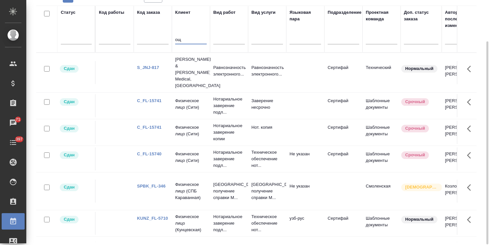
type input "о"
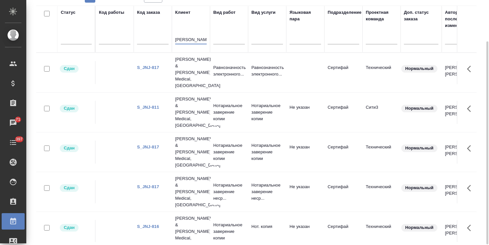
type input "[PERSON_NAME]"
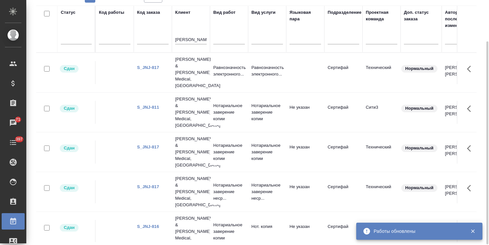
click at [153, 185] on link "S_JNJ-817" at bounding box center [148, 187] width 22 height 5
click at [155, 105] on link "S_JNJ-811" at bounding box center [148, 107] width 22 height 5
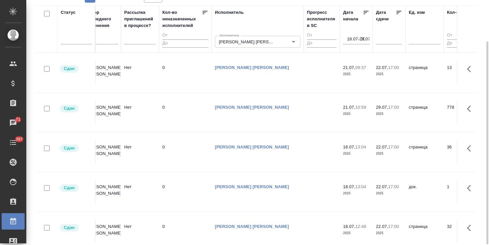
scroll to position [0, 362]
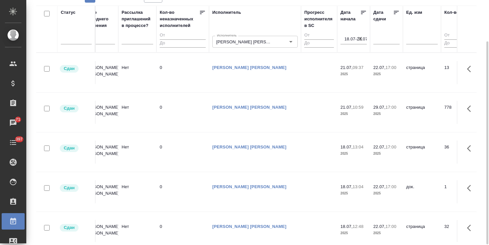
click at [358, 37] on icon "button" at bounding box center [360, 39] width 7 height 7
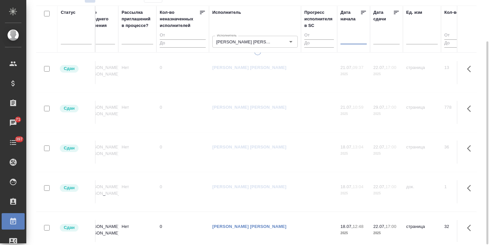
click at [357, 39] on input "text" at bounding box center [356, 39] width 22 height 9
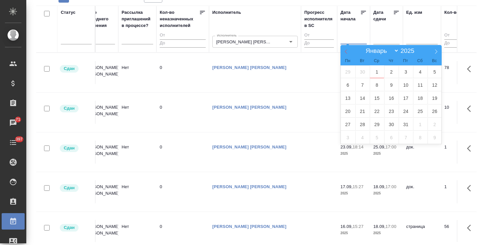
click at [349, 52] on span at bounding box center [346, 50] width 11 height 11
click at [347, 53] on icon at bounding box center [346, 51] width 5 height 5
select select "6"
click at [352, 98] on span "14" at bounding box center [348, 98] width 14 height 13
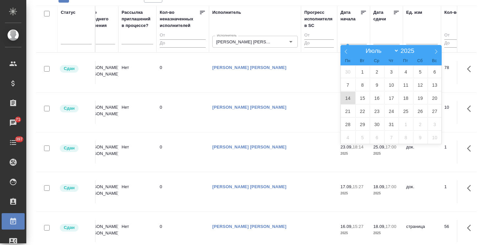
type div "[DATE]T21:00:00.000Z"
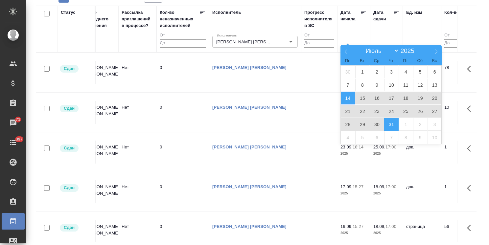
click at [391, 127] on span "31" at bounding box center [391, 124] width 14 height 13
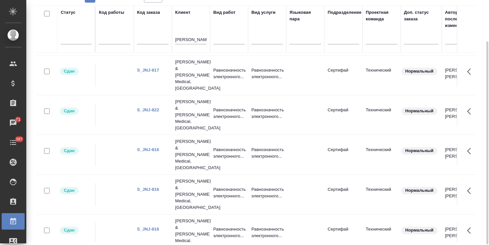
scroll to position [156, 0]
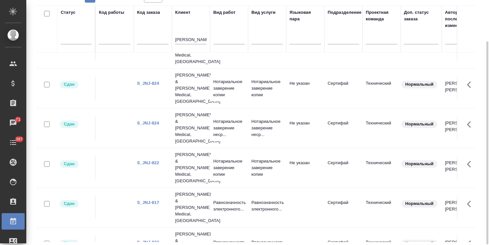
scroll to position [0, 0]
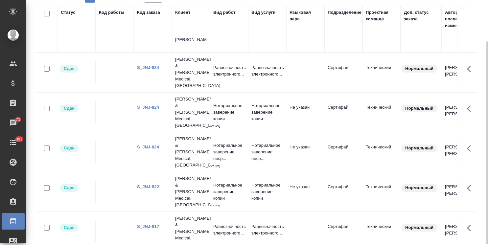
click at [155, 145] on link "S_JNJ-824" at bounding box center [148, 147] width 22 height 5
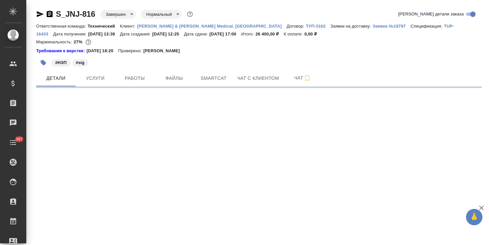
select select "RU"
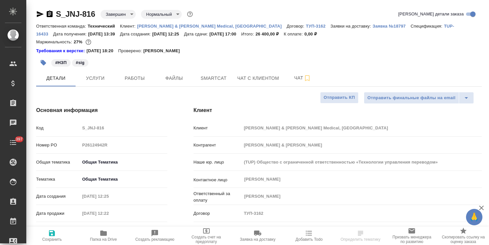
type textarea "x"
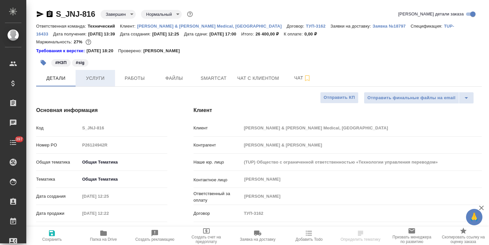
type textarea "x"
click at [100, 76] on span "Услуги" at bounding box center [96, 78] width 32 height 8
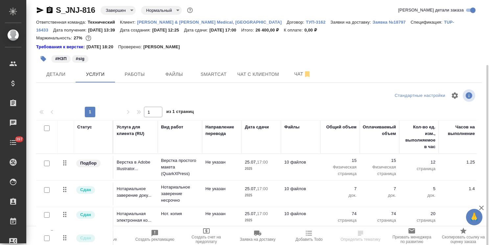
scroll to position [37, 0]
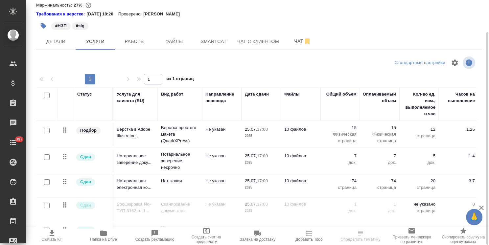
click at [102, 234] on icon "button" at bounding box center [103, 233] width 7 height 5
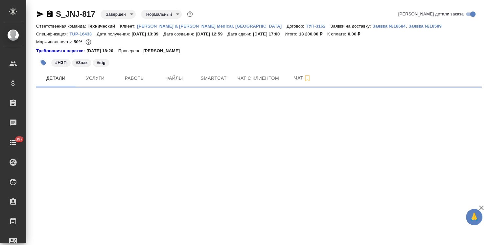
select select "RU"
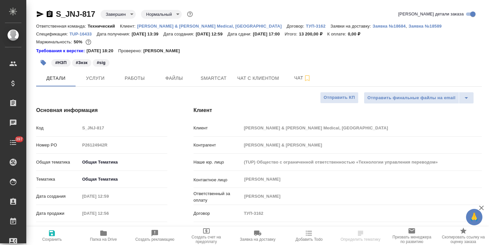
type textarea "x"
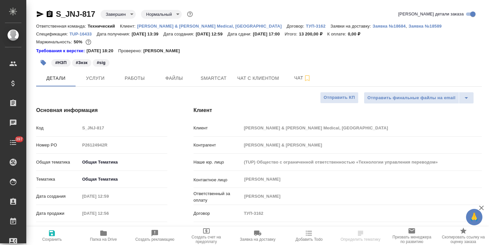
type textarea "x"
click at [106, 235] on icon "button" at bounding box center [103, 233] width 7 height 5
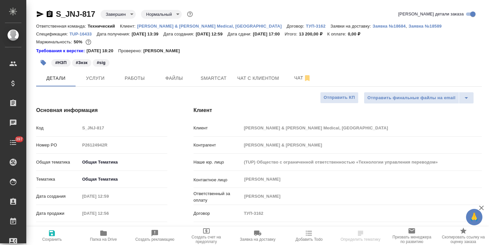
type textarea "x"
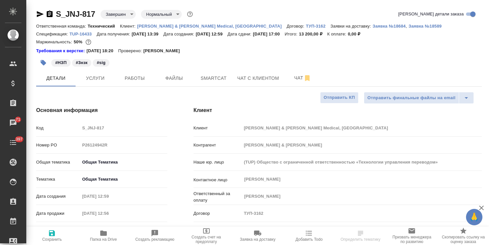
type textarea "x"
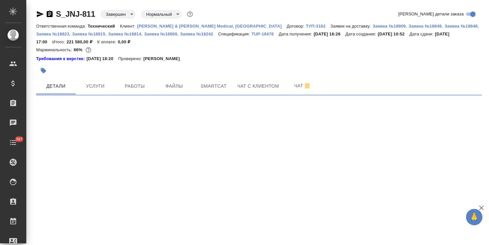
select select "RU"
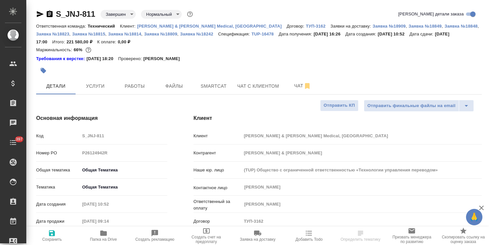
type textarea "x"
click at [108, 235] on span "Папка на Drive" at bounding box center [103, 236] width 43 height 12
type textarea "x"
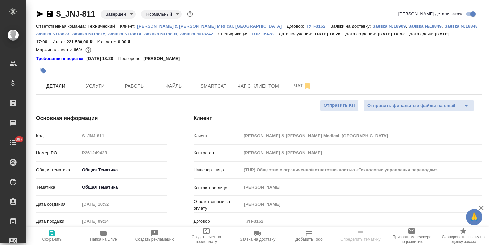
type textarea "x"
select select "RU"
type textarea "x"
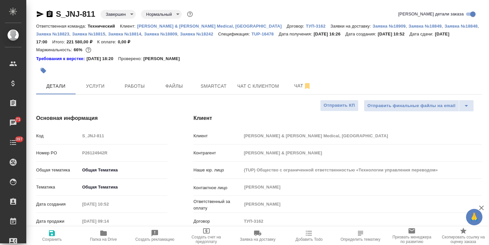
type textarea "x"
click at [133, 84] on span "Работы" at bounding box center [135, 86] width 32 height 8
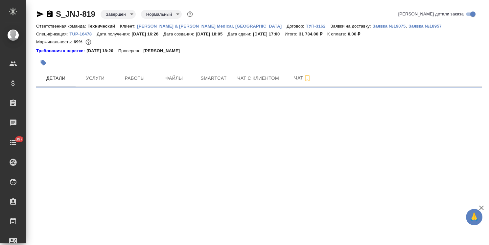
select select "RU"
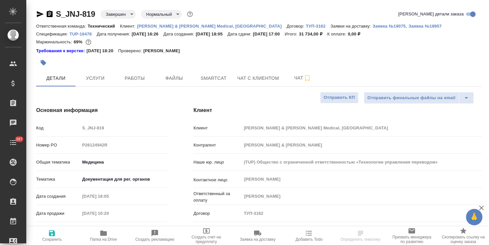
type textarea "x"
click at [107, 238] on span "Папка на Drive" at bounding box center [103, 239] width 27 height 5
type textarea "x"
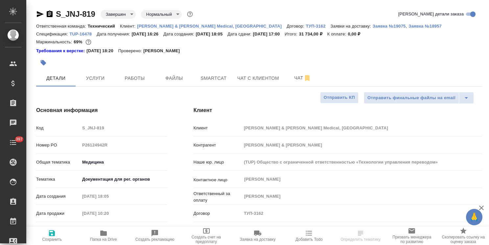
type textarea "x"
select select "RU"
type textarea "x"
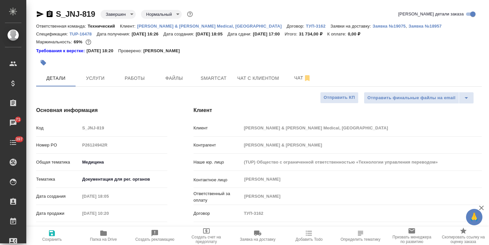
type textarea "x"
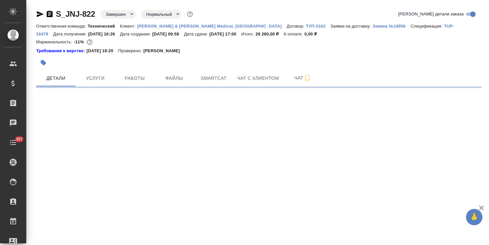
select select "RU"
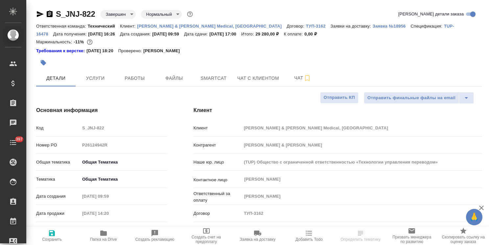
type textarea "x"
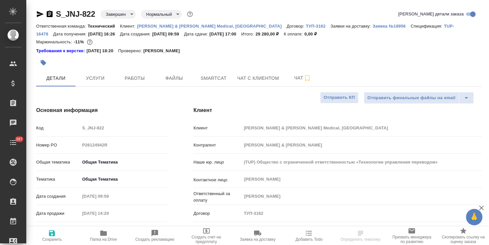
type textarea "x"
click at [109, 238] on span "Папка на Drive" at bounding box center [103, 239] width 27 height 5
type textarea "x"
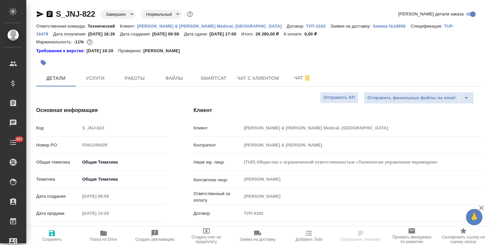
type textarea "x"
select select "RU"
type textarea "x"
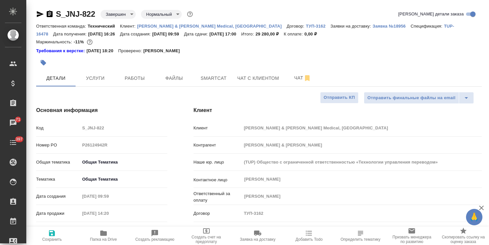
type textarea "x"
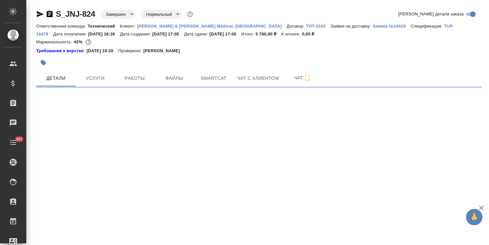
select select "RU"
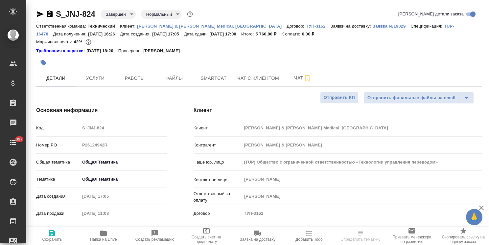
type textarea "x"
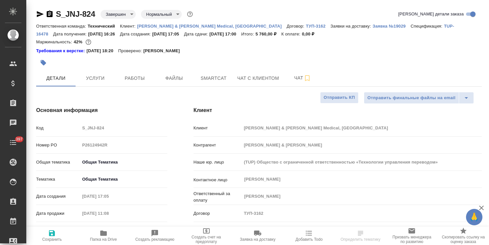
type textarea "x"
click at [101, 232] on icon "button" at bounding box center [103, 233] width 7 height 5
type textarea "x"
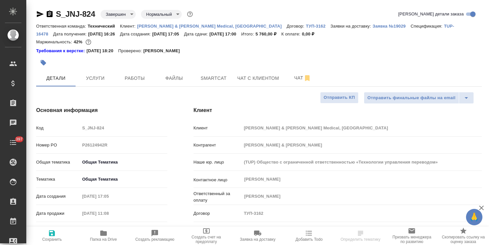
type textarea "x"
select select "RU"
type textarea "x"
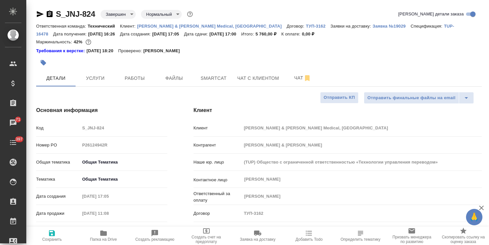
type textarea "x"
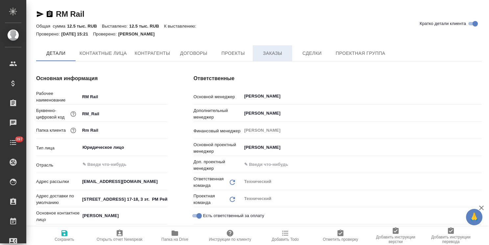
type textarea "x"
click at [287, 48] on button "Заказы" at bounding box center [272, 53] width 39 height 16
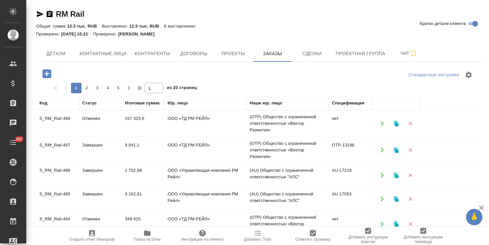
click at [42, 72] on icon "button" at bounding box center [46, 73] width 9 height 9
click at [46, 73] on icon "button" at bounding box center [46, 73] width 9 height 9
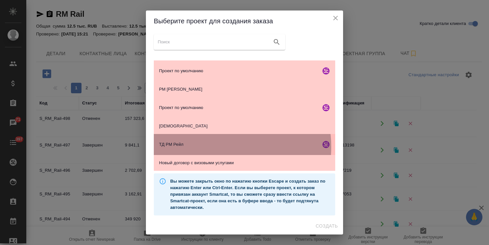
click at [220, 147] on span "ТД РМ Рейл" at bounding box center [238, 144] width 159 height 7
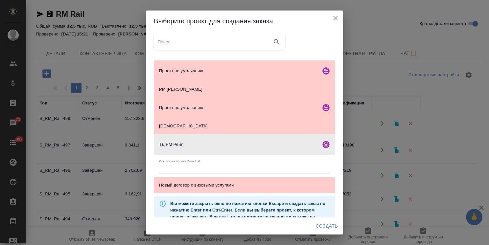
click at [326, 224] on span "Создать" at bounding box center [327, 226] width 22 height 8
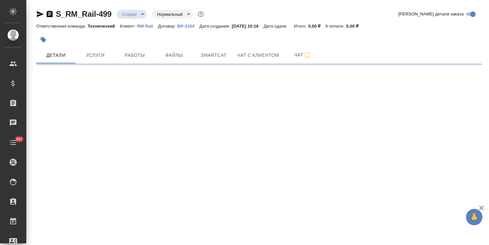
select select "RU"
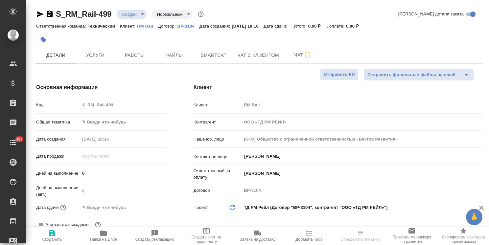
type textarea "x"
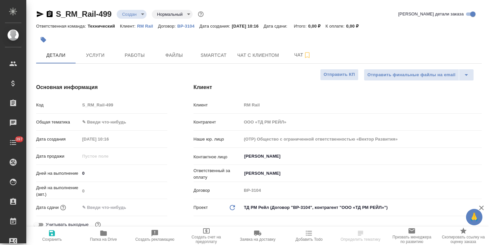
type textarea "x"
click at [264, 156] on input "[PERSON_NAME]" at bounding box center [351, 157] width 214 height 8
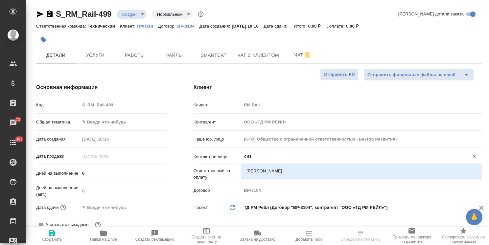
click at [268, 174] on li "[PERSON_NAME]" at bounding box center [361, 171] width 240 height 12
type input "[PERSON_NAME]"
type textarea "x"
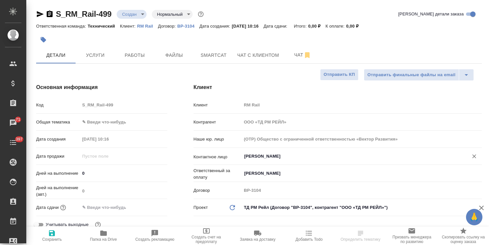
type input "[PERSON_NAME]"
click at [60, 233] on span "Сохранить" at bounding box center [51, 236] width 43 height 12
type textarea "x"
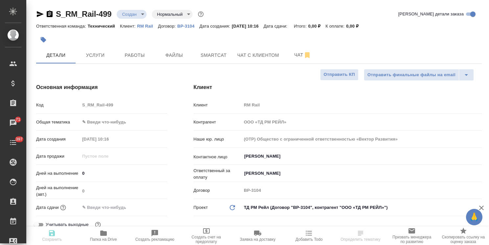
type textarea "x"
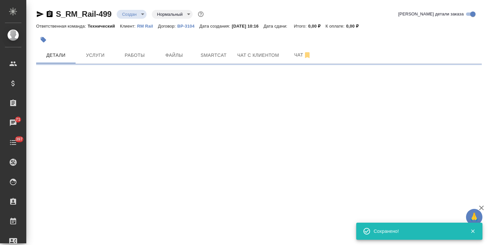
select select "RU"
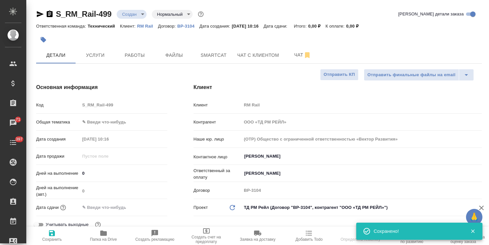
select select "RU"
type textarea "x"
click at [178, 56] on span "Файлы" at bounding box center [175, 55] width 32 height 8
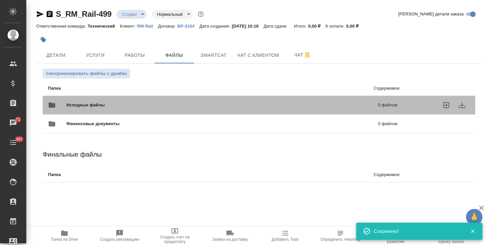
click at [90, 103] on span "Исходные файлы" at bounding box center [153, 105] width 175 height 7
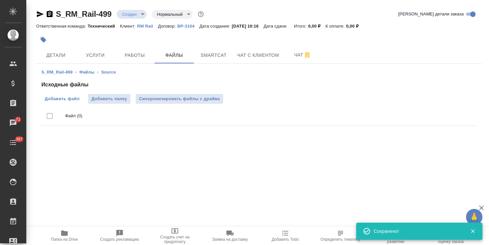
click at [52, 97] on span "Добавить файл" at bounding box center [62, 99] width 35 height 7
click at [0, 0] on input "Добавить файл" at bounding box center [0, 0] width 0 height 0
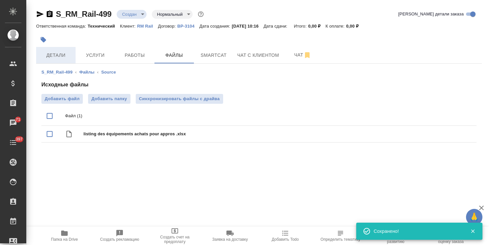
click at [61, 56] on span "Детали" at bounding box center [56, 55] width 32 height 8
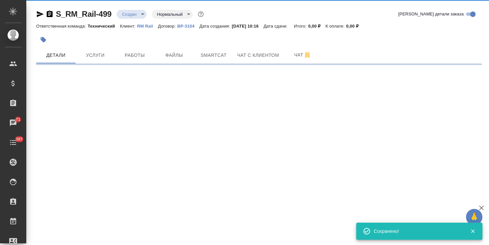
select select "RU"
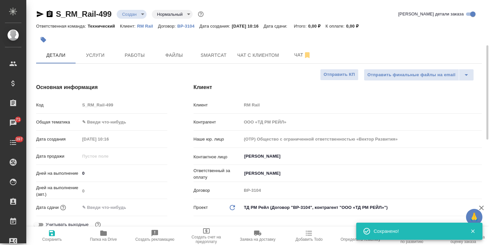
type textarea "x"
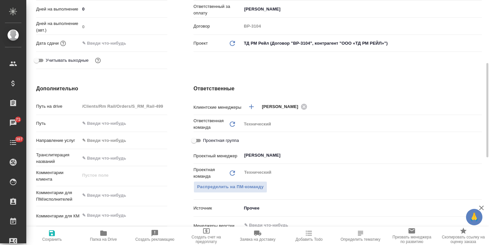
scroll to position [230, 0]
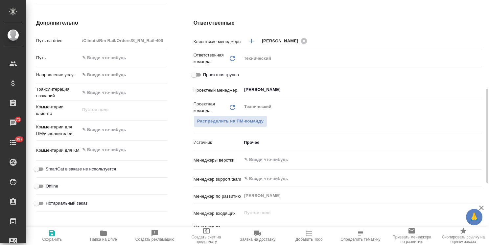
type textarea "x"
click at [111, 132] on textarea at bounding box center [123, 129] width 87 height 11
paste textarea "с французского"
type textarea "x"
type textarea "с французского"
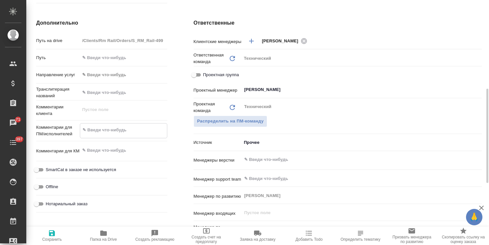
type textarea "x"
type textarea "с французского"
type textarea "x"
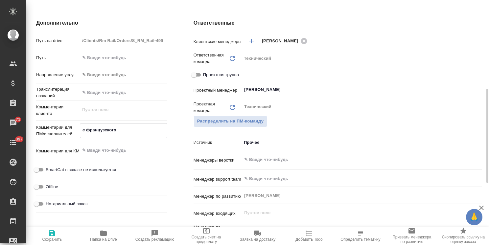
type textarea "x"
type textarea "с французского н"
type textarea "x"
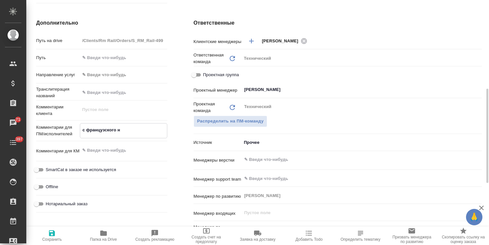
type textarea "x"
type textarea "с французского на"
type textarea "x"
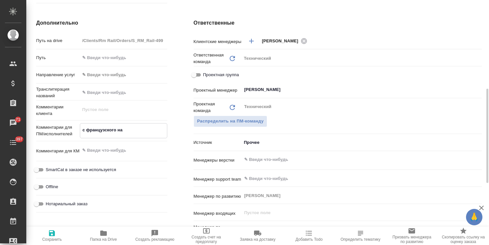
type textarea "с французского на"
type textarea "x"
type textarea "с французского на ру"
type textarea "x"
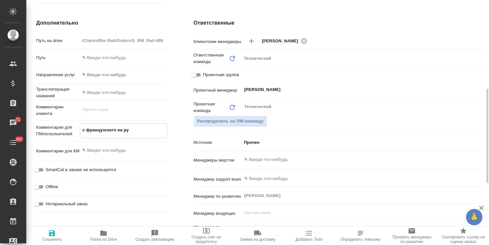
type textarea "x"
type textarea "с французского на рус"
type textarea "x"
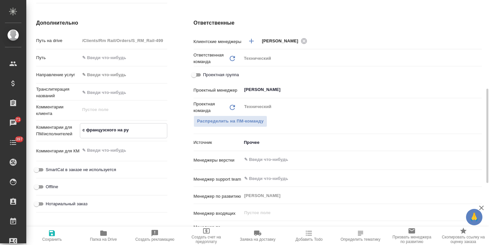
type textarea "x"
type textarea "с французского на русс"
type textarea "x"
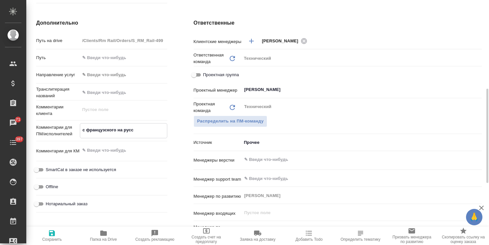
type textarea "x"
type textarea "с французского на русск"
type textarea "x"
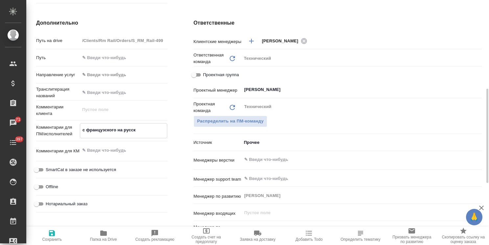
type textarea "с французского на русски"
type textarea "x"
type textarea "с французского на русский"
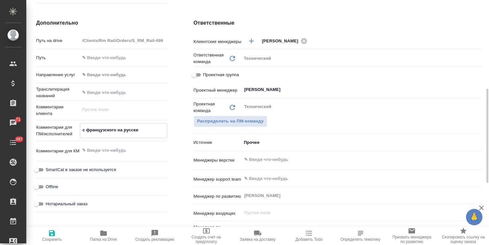
type textarea "x"
click at [268, 155] on div "​" at bounding box center [362, 160] width 240 height 12
type textarea "с французского на русский"
type textarea "x"
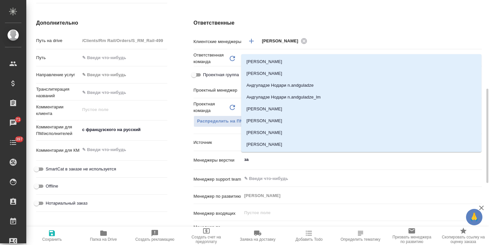
type input "заб"
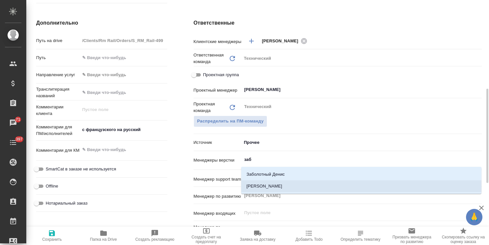
drag, startPoint x: 267, startPoint y: 186, endPoint x: 209, endPoint y: 203, distance: 60.0
click at [266, 186] on li "Заборова Александра" at bounding box center [361, 187] width 240 height 12
type textarea "x"
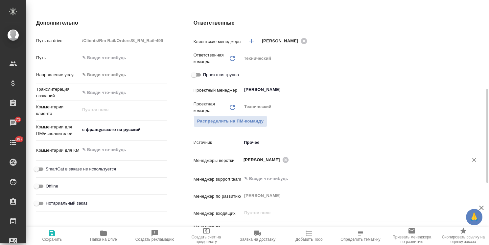
click at [60, 232] on span "Сохранить" at bounding box center [51, 236] width 43 height 12
type textarea "x"
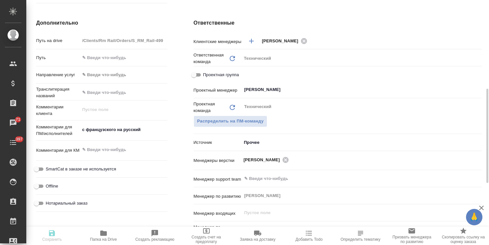
type textarea "x"
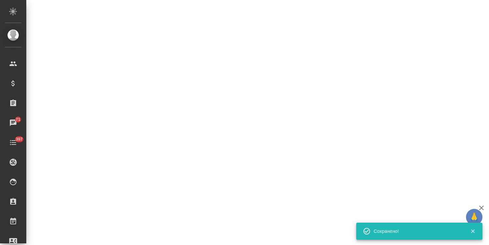
select select "RU"
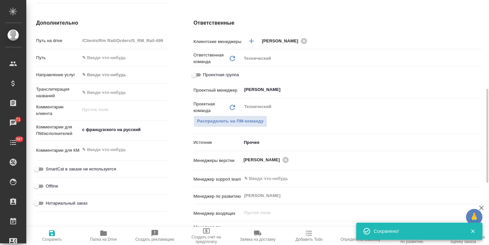
type textarea "x"
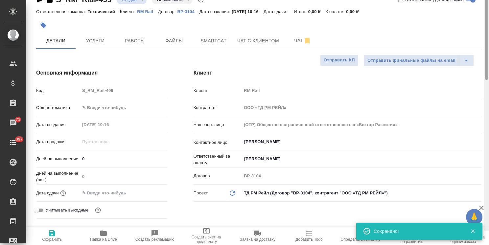
drag, startPoint x: 485, startPoint y: 165, endPoint x: 311, endPoint y: 37, distance: 216.4
click at [483, 61] on div "S_RM_Rail-499 Создан new Нормальный normal Кратко детали заказа Ответственная к…" at bounding box center [257, 122] width 463 height 245
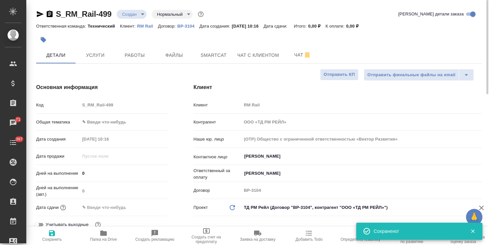
click at [124, 12] on body "🙏 .cls-1 fill:#fff; AWATERA Usmanova Olga Клиенты Спецификации Заказы 71 Чаты 3…" at bounding box center [244, 122] width 489 height 245
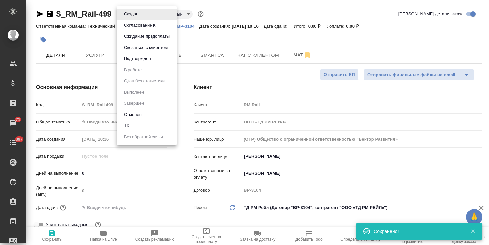
click at [134, 126] on li "ТЗ" at bounding box center [147, 125] width 60 height 11
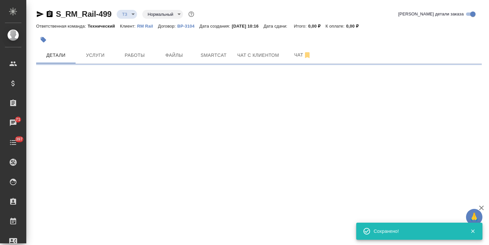
select select "RU"
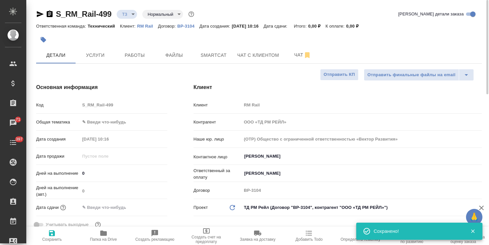
type textarea "x"
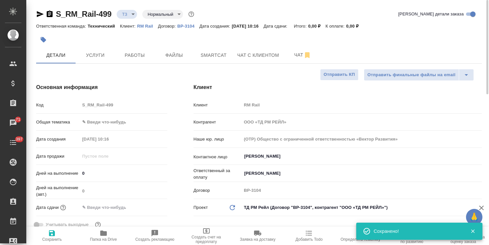
type textarea "x"
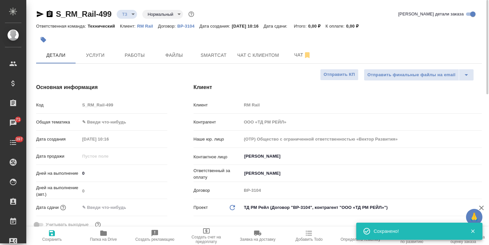
type textarea "x"
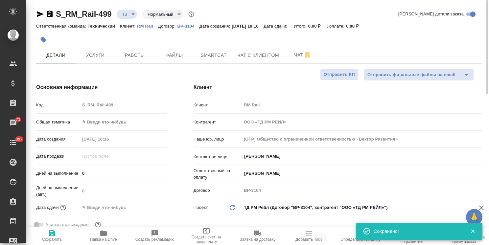
click at [106, 116] on body "🙏 .cls-1 fill:#fff; AWATERA Usmanova Olga Клиенты Спецификации Заказы 71 Чаты 3…" at bounding box center [244, 122] width 489 height 245
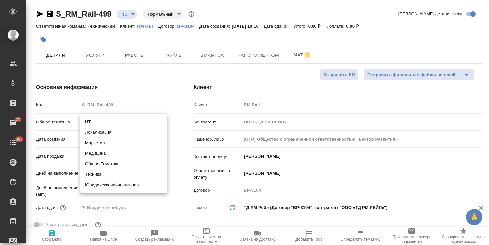
click at [101, 175] on li "Техника" at bounding box center [123, 174] width 87 height 11
type input "tech"
type textarea "x"
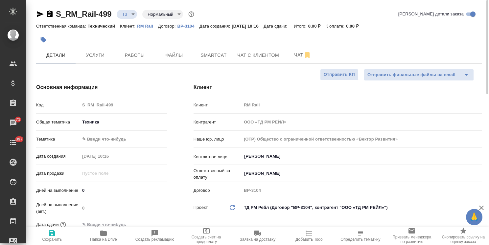
click at [113, 139] on body "🙏 .cls-1 fill:#fff; AWATERA Usmanova Olga Клиенты Спецификации Заказы 71 Чаты 3…" at bounding box center [244, 122] width 489 height 245
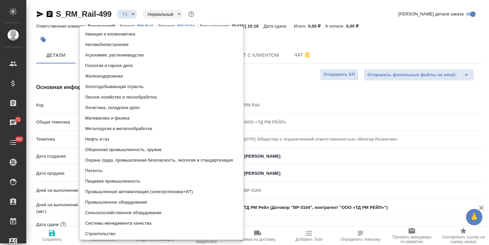
click at [115, 76] on li "Железнодорожная" at bounding box center [161, 76] width 163 height 11
type textarea "x"
type input "5f647205b73bc97568ca66b2"
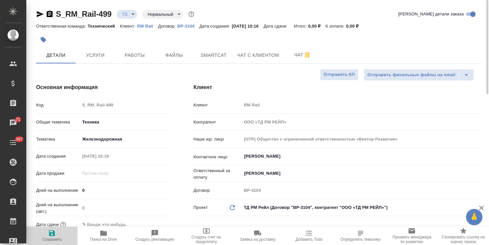
click at [51, 232] on icon "button" at bounding box center [52, 234] width 8 height 8
type textarea "x"
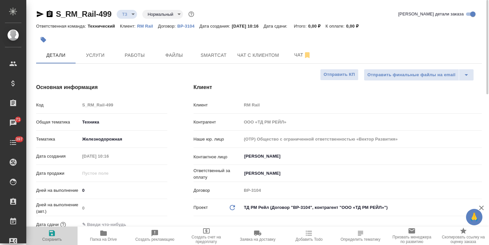
type textarea "x"
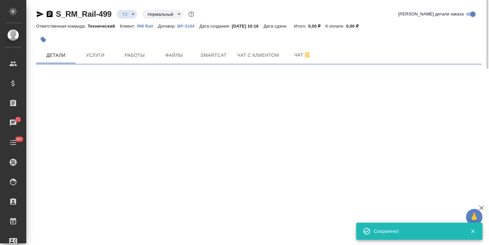
select select "RU"
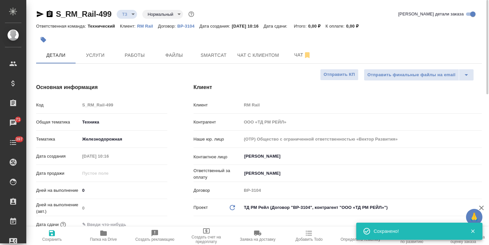
type textarea "x"
click at [107, 54] on span "Услуги" at bounding box center [96, 55] width 32 height 8
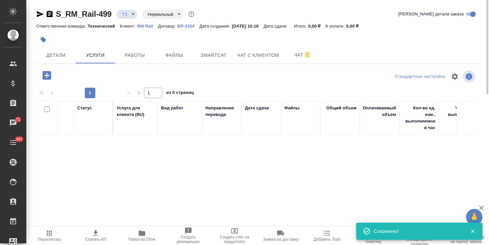
click at [49, 74] on icon "button" at bounding box center [46, 75] width 9 height 9
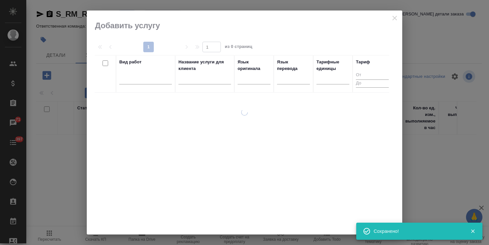
click at [203, 81] on input "text" at bounding box center [205, 80] width 53 height 8
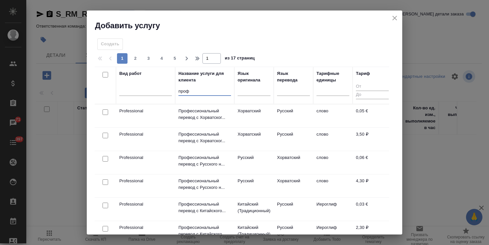
type input "проф"
click at [245, 96] on div at bounding box center [254, 92] width 33 height 17
click at [252, 91] on div at bounding box center [254, 90] width 33 height 10
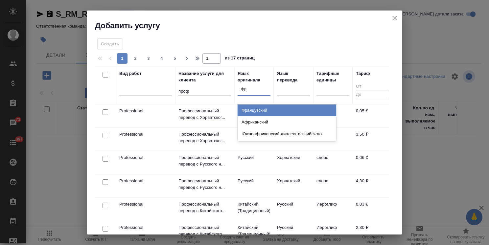
type input "фра"
click at [256, 111] on div "Французский" at bounding box center [287, 111] width 99 height 12
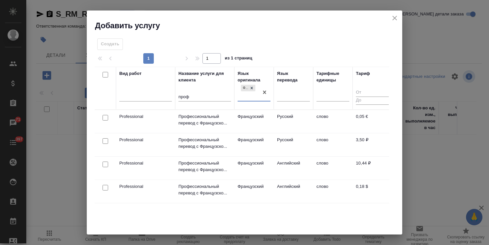
click at [107, 115] on input "checkbox" at bounding box center [106, 118] width 6 height 6
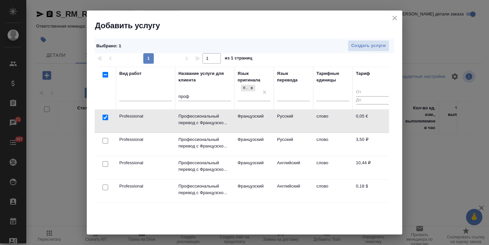
click at [107, 118] on input "checkbox" at bounding box center [106, 118] width 6 height 6
checkbox input "false"
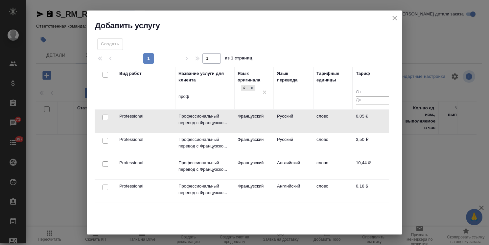
click at [107, 141] on input "checkbox" at bounding box center [106, 141] width 6 height 6
checkbox input "true"
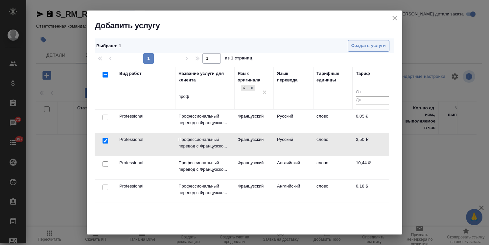
click at [364, 48] on span "Создать услуги" at bounding box center [369, 46] width 35 height 8
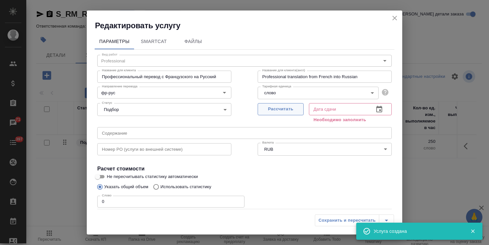
click at [278, 110] on span "Рассчитать" at bounding box center [280, 110] width 39 height 8
type input "01.10.2025 10:17"
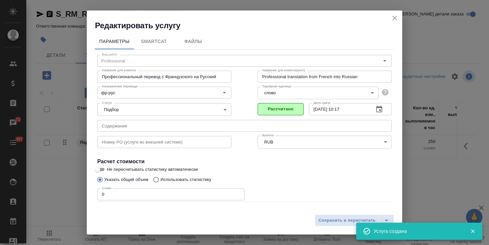
drag, startPoint x: 114, startPoint y: 191, endPoint x: 77, endPoint y: 189, distance: 37.6
click at [78, 189] on div "Редактировать услугу Параметры SmartCat Файлы Вид работ Professional Вид работ …" at bounding box center [244, 122] width 489 height 245
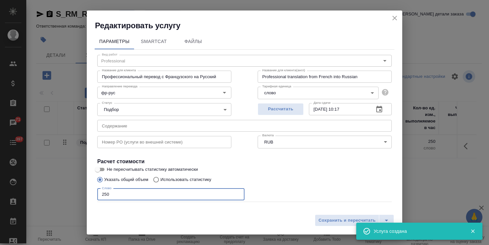
type input "250"
click at [104, 170] on input "Не пересчитывать статистику автоматически" at bounding box center [98, 170] width 24 height 8
checkbox input "true"
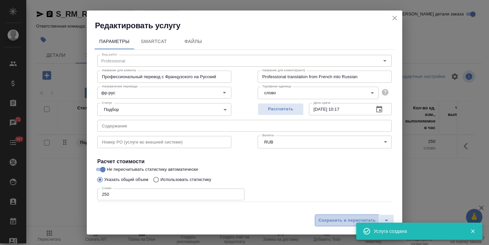
click at [325, 218] on span "Сохранить и пересчитать" at bounding box center [347, 221] width 57 height 8
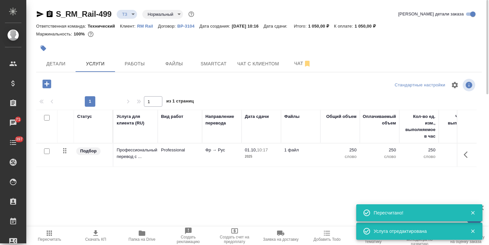
click at [46, 149] on input "checkbox" at bounding box center [47, 152] width 6 height 6
checkbox input "true"
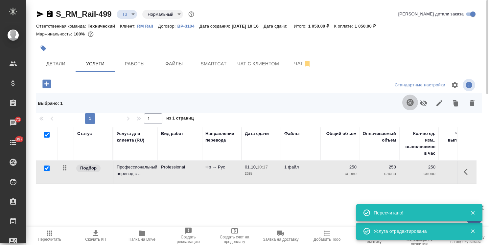
click at [408, 99] on icon "button" at bounding box center [411, 103] width 8 height 8
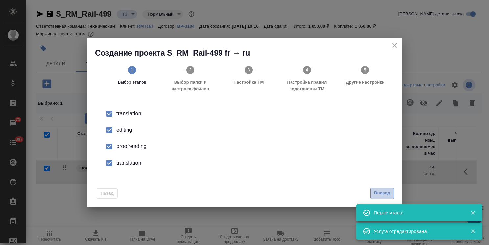
click at [383, 192] on span "Вперед" at bounding box center [382, 194] width 16 height 8
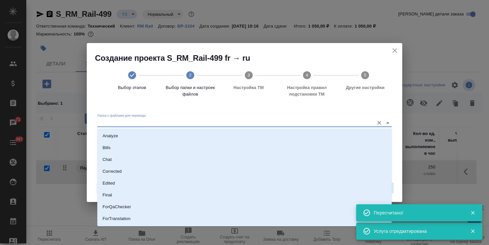
click at [193, 123] on input "Папка с файлами для перевода" at bounding box center [234, 123] width 274 height 8
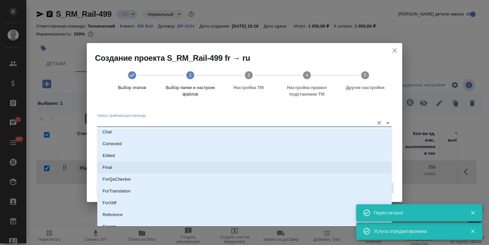
scroll to position [58, 0]
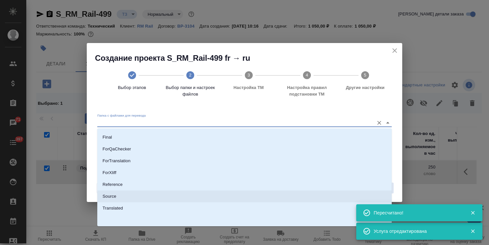
click at [121, 197] on li "Source" at bounding box center [244, 197] width 295 height 12
type input "Source"
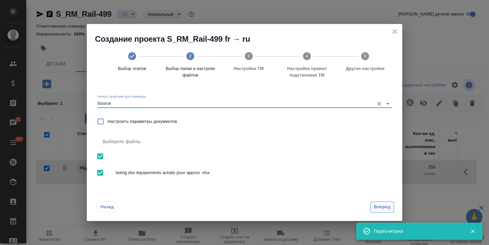
click at [382, 202] on button "Вперед" at bounding box center [383, 208] width 24 height 12
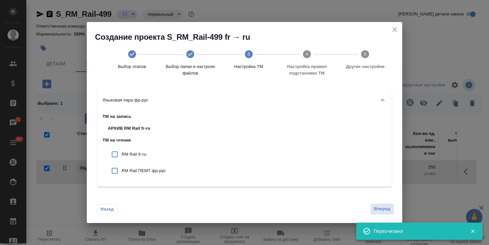
click at [137, 156] on p "RM Rail fr-ru" at bounding box center [144, 154] width 44 height 7
checkbox input "true"
click at [142, 166] on div "RM Rail ПЕМТ фр-рус" at bounding box center [137, 171] width 69 height 16
checkbox input "true"
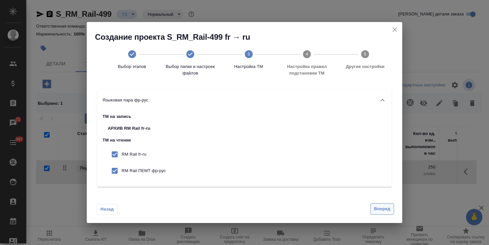
click at [381, 209] on span "Вперед" at bounding box center [382, 210] width 16 height 8
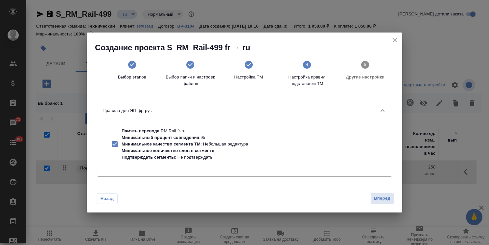
click at [383, 193] on div "Назад Вперед" at bounding box center [245, 197] width 316 height 31
click at [380, 196] on span "Вперед" at bounding box center [382, 199] width 16 height 8
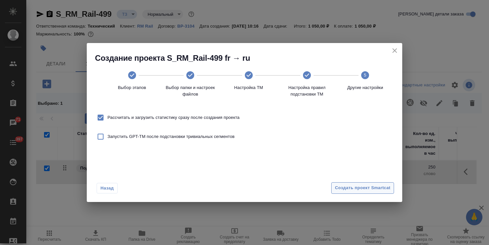
click at [375, 187] on span "Создать проект Smartcat" at bounding box center [363, 189] width 56 height 8
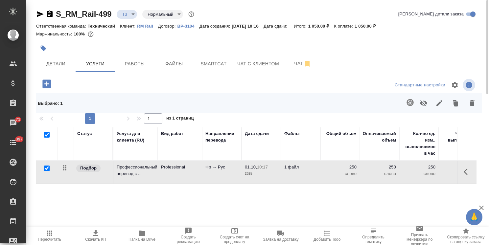
click at [48, 133] on input "checkbox" at bounding box center [47, 135] width 6 height 6
checkbox input "false"
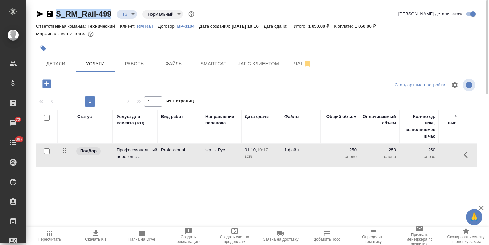
click at [26, 6] on div ".cls-1 fill:#fff; AWATERA Usmanova Olga Клиенты Спецификации Заказы 72 Чаты 397…" at bounding box center [244, 122] width 489 height 245
copy link "S_RM_Rail-499"
click at [232, 60] on button "Smartcat" at bounding box center [213, 64] width 39 height 16
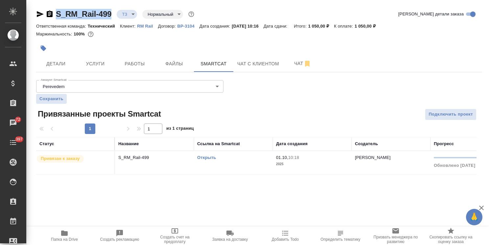
click at [202, 156] on link "Открыть" at bounding box center [206, 157] width 19 height 5
click at [293, 61] on span "Чат" at bounding box center [303, 64] width 32 height 8
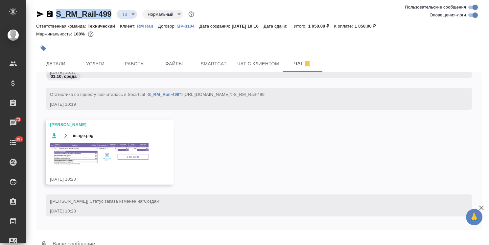
scroll to position [157, 0]
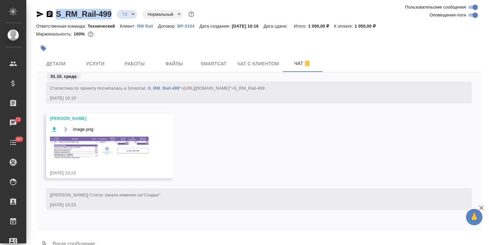
click at [92, 154] on img at bounding box center [99, 148] width 99 height 22
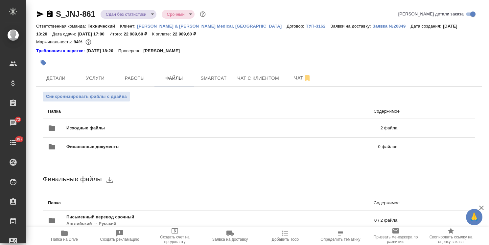
click at [51, 14] on icon "button" at bounding box center [50, 14] width 6 height 7
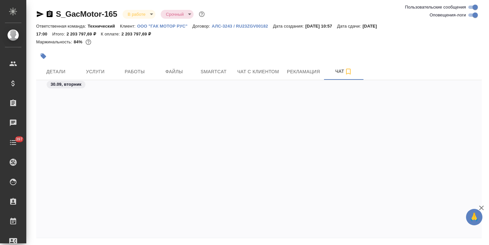
scroll to position [21180, 0]
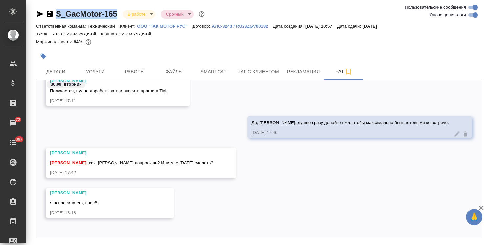
drag, startPoint x: 118, startPoint y: 5, endPoint x: 50, endPoint y: 7, distance: 68.4
click at [50, 7] on div "S_GacMotor-165 В работе inProgress Срочный urgent Ответственная команда: Технич…" at bounding box center [259, 134] width 453 height 268
drag, startPoint x: 209, startPoint y: 47, endPoint x: 197, endPoint y: 36, distance: 16.3
click at [209, 47] on div at bounding box center [259, 46] width 446 height 1
drag, startPoint x: 118, startPoint y: 6, endPoint x: 56, endPoint y: 8, distance: 62.2
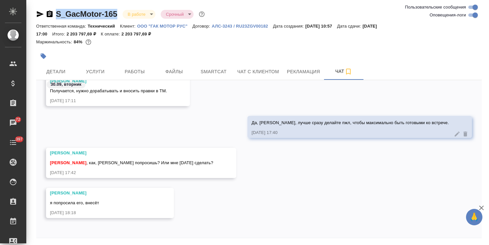
click at [50, 4] on div "S_GacMotor-165 В работе inProgress Срочный urgent Ответственная команда: Технич…" at bounding box center [259, 134] width 453 height 268
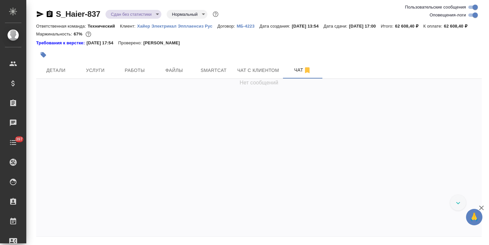
click at [482, 205] on icon "button" at bounding box center [482, 208] width 8 height 8
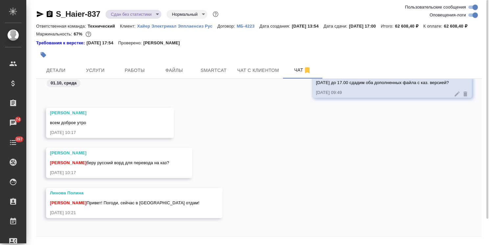
scroll to position [34922, 0]
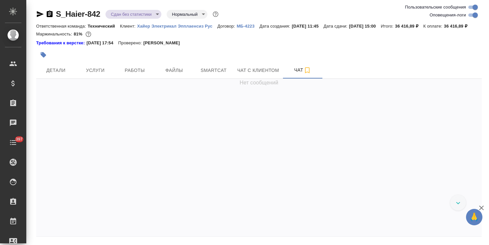
click at [485, 208] on icon "button" at bounding box center [482, 208] width 8 height 8
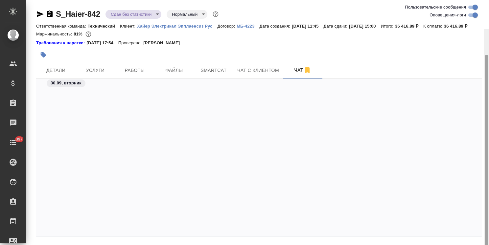
scroll to position [17962, 0]
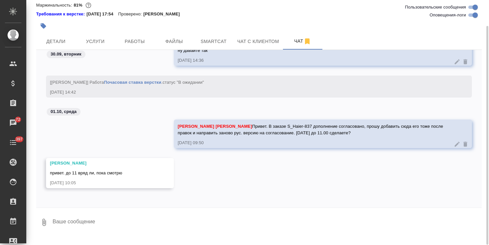
click at [105, 234] on textarea at bounding box center [267, 222] width 430 height 22
type textarea "тогда сообщите время готовности пжл"
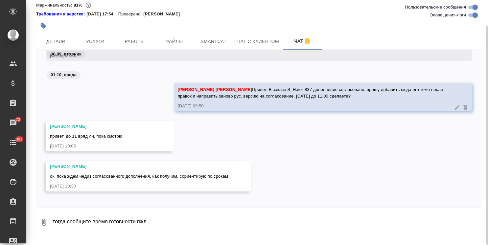
scroll to position [18002, 0]
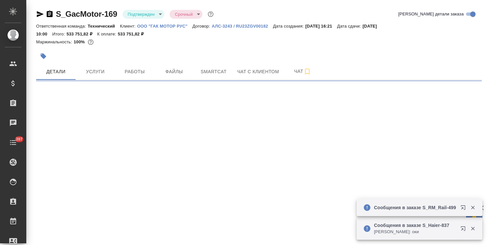
select select "RU"
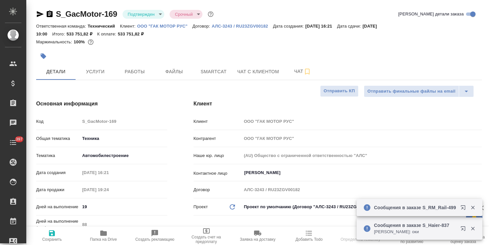
type textarea "x"
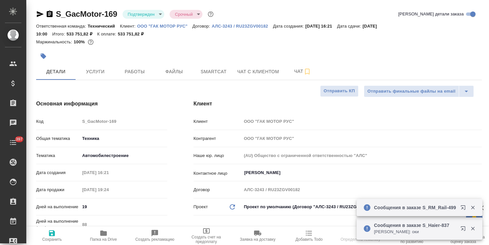
type textarea "x"
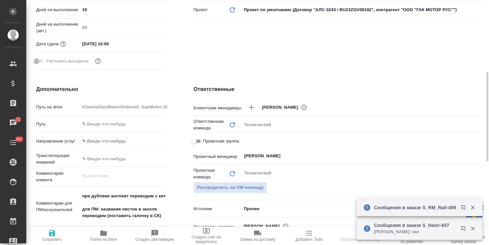
scroll to position [230, 0]
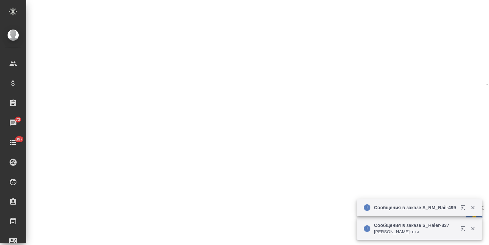
select select "RU"
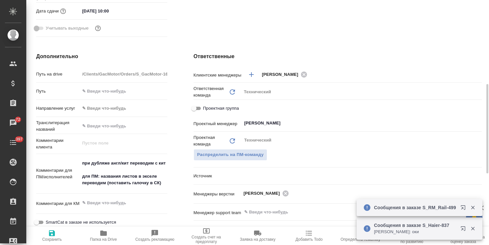
type textarea "x"
click at [199, 40] on div "Ответственные Клиентские менеджеры [PERSON_NAME] ​ Ответственная команда Обнови…" at bounding box center [338, 172] width 315 height 266
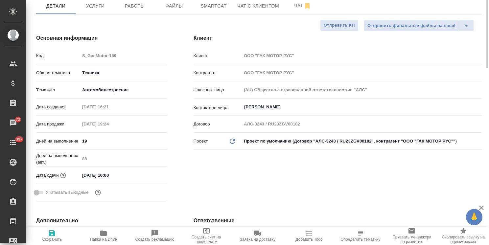
scroll to position [0, 0]
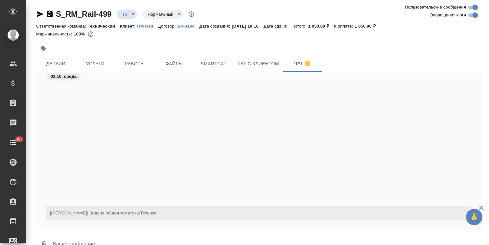
scroll to position [157, 0]
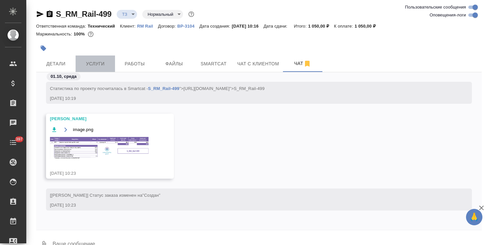
click at [105, 64] on span "Услуги" at bounding box center [96, 64] width 32 height 8
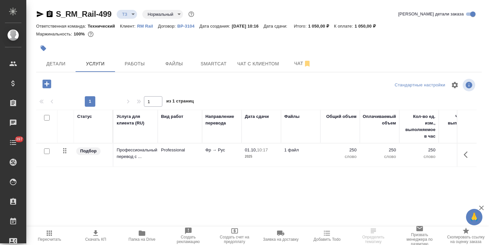
click at [52, 86] on icon "button" at bounding box center [47, 84] width 12 height 12
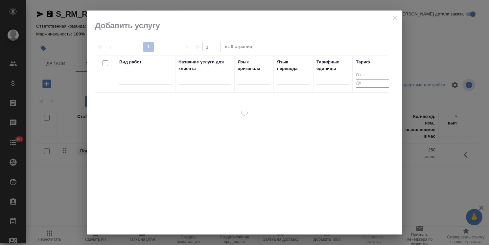
click at [217, 83] on input "text" at bounding box center [205, 80] width 53 height 8
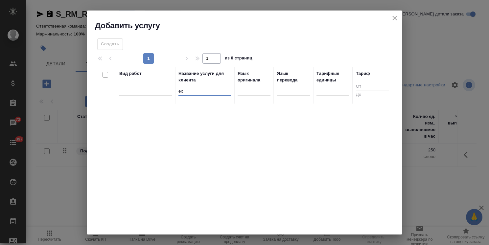
type input "e"
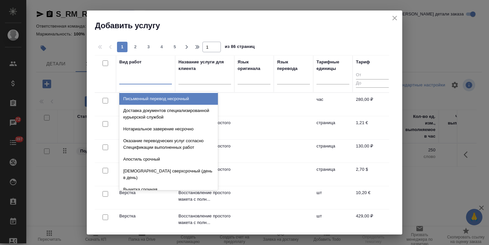
click at [152, 81] on div at bounding box center [145, 78] width 53 height 10
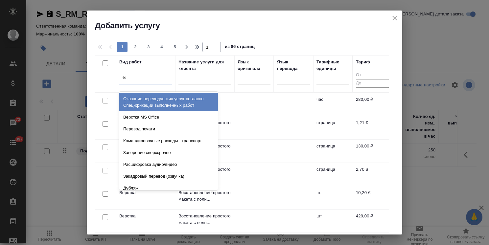
type input "exc"
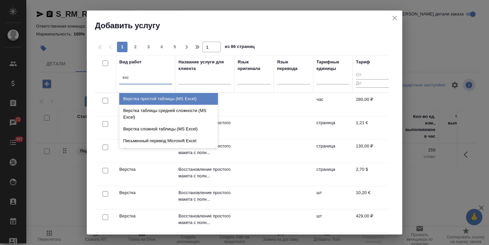
click at [158, 99] on div "Верстка простой таблицы (MS Excel)" at bounding box center [168, 99] width 99 height 12
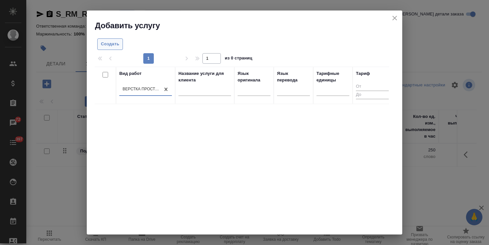
click at [111, 46] on span "Создать" at bounding box center [110, 44] width 18 height 8
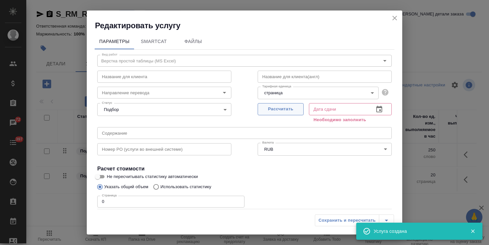
click at [271, 110] on span "Рассчитать" at bounding box center [280, 110] width 39 height 8
type input "01.10.2025 10:28"
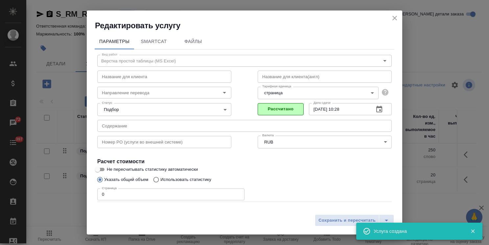
drag, startPoint x: 117, startPoint y: 190, endPoint x: 62, endPoint y: 178, distance: 55.6
click at [71, 178] on div "Редактировать услугу Параметры SmartCat Файлы Вид работ Верстка простой таблицы…" at bounding box center [244, 122] width 489 height 245
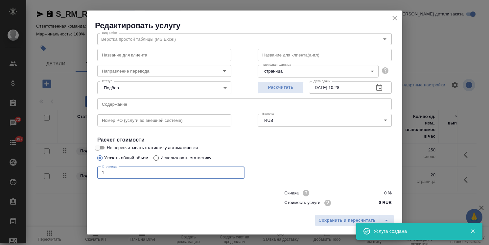
scroll to position [32, 0]
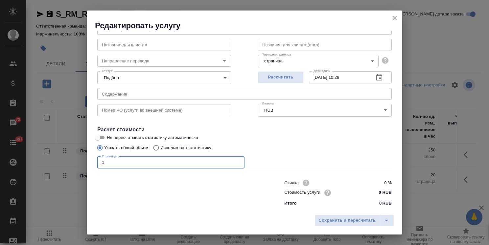
type input "1"
drag, startPoint x: 377, startPoint y: 191, endPoint x: 372, endPoint y: 192, distance: 4.7
click at [372, 192] on input "0 RUB" at bounding box center [380, 193] width 24 height 10
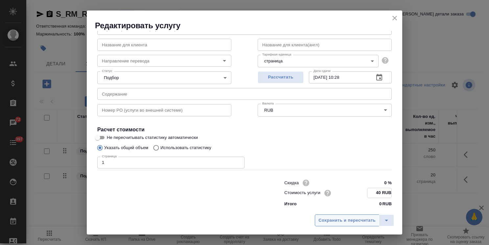
type input "40 RUB"
click at [354, 217] on span "Сохранить и пересчитать" at bounding box center [347, 221] width 57 height 8
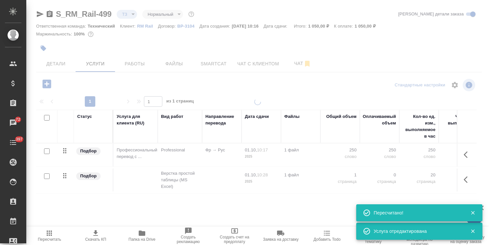
type input "new"
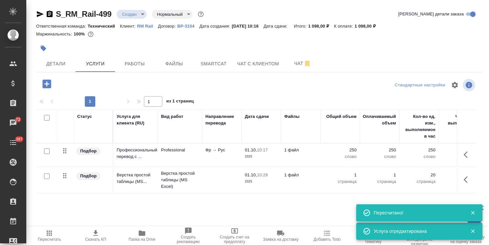
click at [144, 235] on icon "button" at bounding box center [142, 233] width 7 height 5
click at [176, 174] on p "Верстка простой таблицы (MS Excel)" at bounding box center [180, 180] width 38 height 20
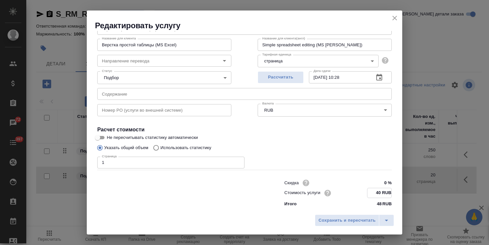
click at [374, 192] on input "40 RUB" at bounding box center [380, 193] width 24 height 10
drag, startPoint x: 375, startPoint y: 193, endPoint x: 368, endPoint y: 193, distance: 7.2
click at [368, 193] on input "40 RUB" at bounding box center [380, 193] width 24 height 10
drag, startPoint x: 375, startPoint y: 189, endPoint x: 366, endPoint y: 190, distance: 9.0
click at [368, 190] on input "40 RUB" at bounding box center [380, 193] width 24 height 10
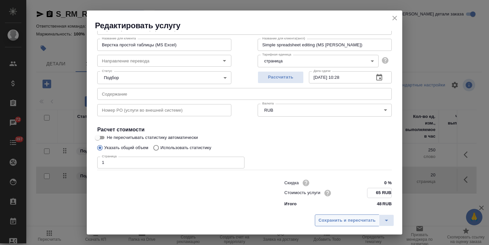
type input "65 RUB"
click at [353, 219] on span "Сохранить и пересчитать" at bounding box center [347, 221] width 57 height 8
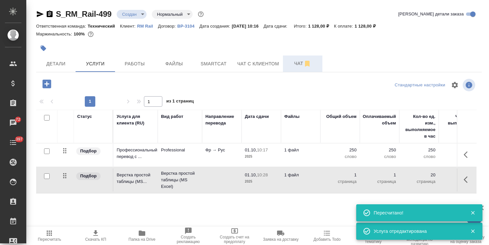
click at [293, 62] on span "Чат" at bounding box center [303, 64] width 32 height 8
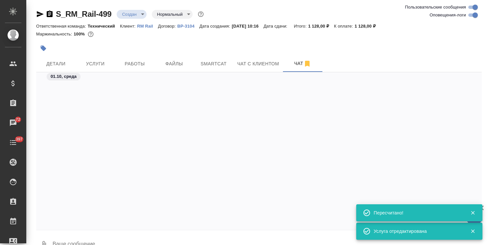
scroll to position [326, 0]
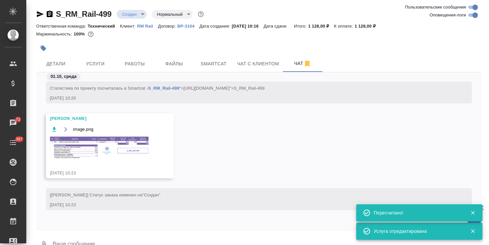
click at [76, 142] on img at bounding box center [99, 148] width 99 height 22
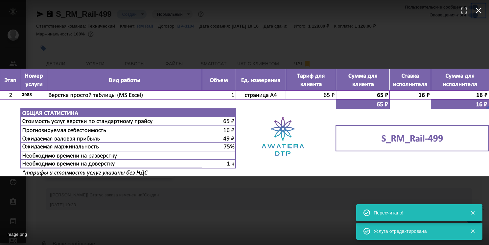
click at [478, 12] on icon "button" at bounding box center [479, 10] width 11 height 11
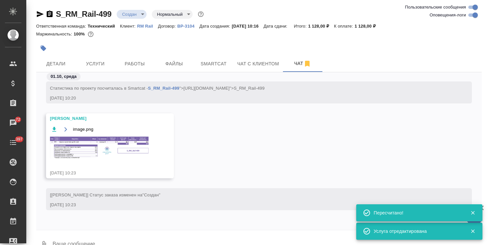
click at [96, 60] on div "image.png 1 of 1" at bounding box center [244, 135] width 440 height 221
click at [91, 62] on span "Услуги" at bounding box center [96, 64] width 32 height 8
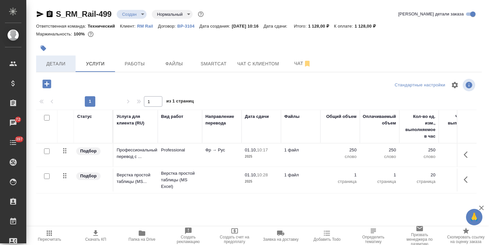
click at [59, 69] on button "Детали" at bounding box center [55, 64] width 39 height 16
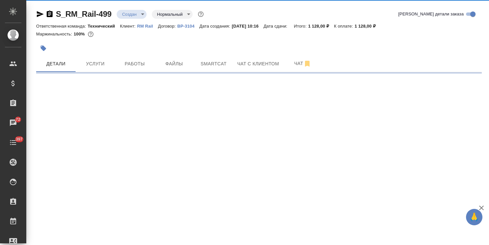
select select "RU"
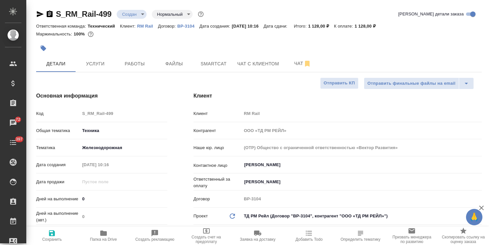
type textarea "x"
drag, startPoint x: 88, startPoint y: 198, endPoint x: 59, endPoint y: 199, distance: 28.6
click at [65, 197] on div "Дней на выполнение 0" at bounding box center [101, 199] width 131 height 12
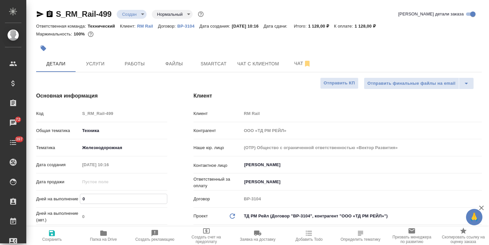
type input "1"
type textarea "x"
type input "1"
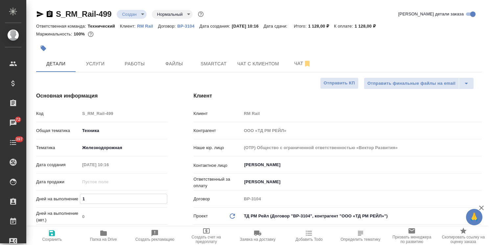
click at [50, 234] on icon "button" at bounding box center [52, 234] width 6 height 6
type textarea "x"
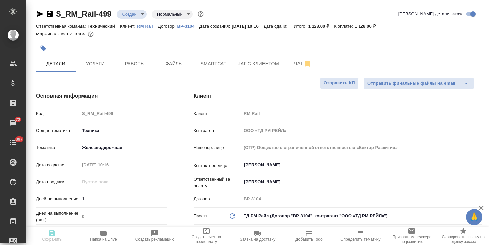
type textarea "x"
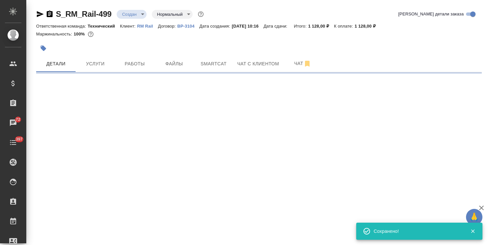
select select "RU"
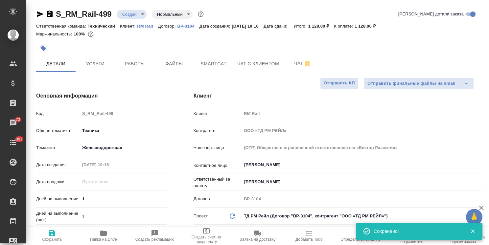
type textarea "x"
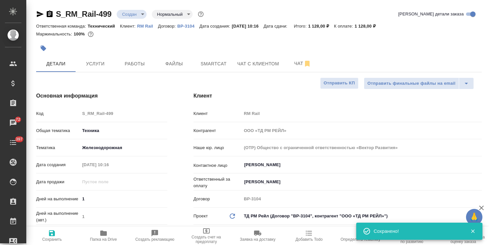
type textarea "x"
click at [129, 11] on body "🙏 .cls-1 fill:#fff; AWATERA Usmanova Olga Клиенты Спецификации Заказы 72 Чаты 3…" at bounding box center [244, 122] width 489 height 245
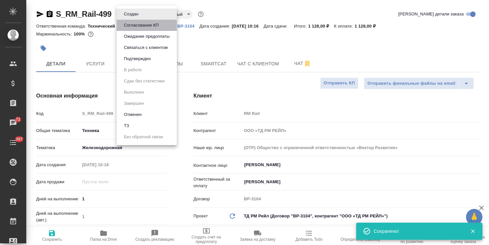
click at [138, 24] on button "Согласование КП" at bounding box center [141, 25] width 39 height 7
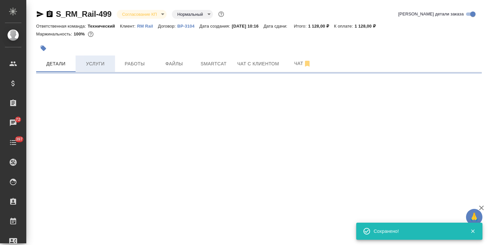
click at [99, 67] on span "Услуги" at bounding box center [96, 64] width 32 height 8
select select "RU"
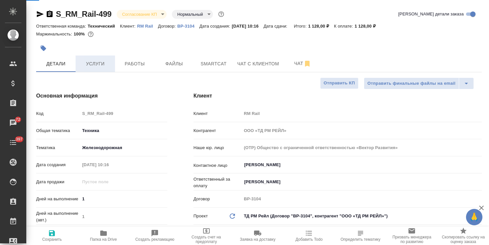
type textarea "x"
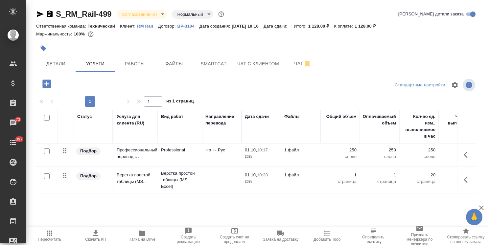
click at [99, 240] on span "Скачать КП" at bounding box center [95, 239] width 21 height 5
drag, startPoint x: 114, startPoint y: 6, endPoint x: 28, endPoint y: 6, distance: 85.8
click at [28, 6] on div "S_RM_Rail-499 Согласование КП kpNegotiation Нормальный normal Кратко детали зак…" at bounding box center [257, 134] width 463 height 268
copy link "S_RM_Rail-499"
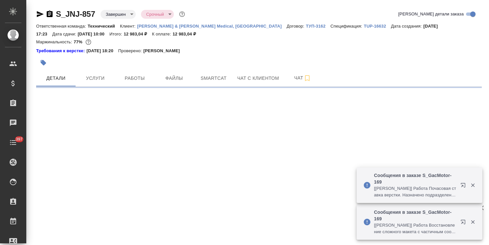
select select "RU"
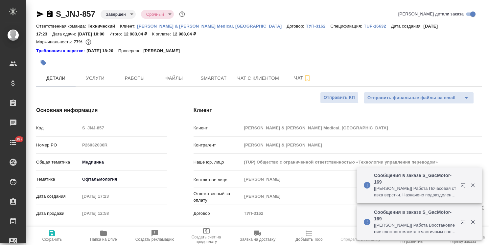
type textarea "x"
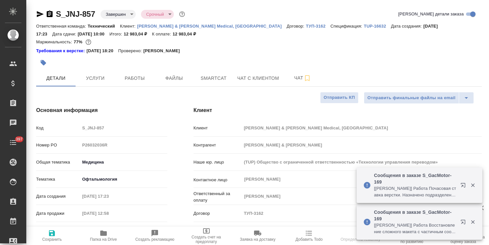
type textarea "x"
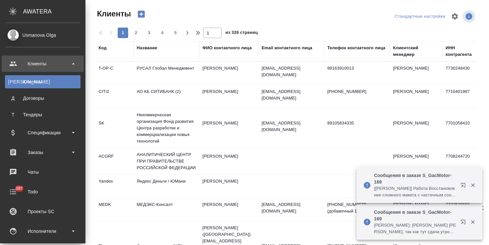
select select "RU"
click at [40, 169] on div "Чаты" at bounding box center [43, 172] width 76 height 10
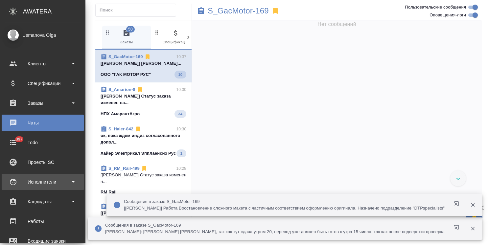
scroll to position [3267, 0]
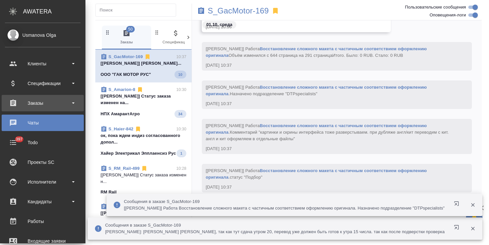
click at [38, 106] on div "Заказы" at bounding box center [43, 103] width 76 height 10
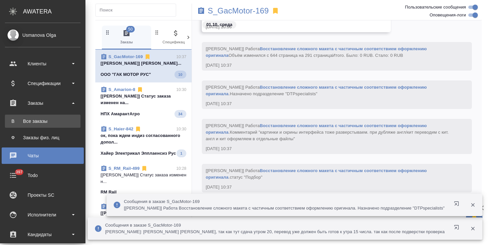
click at [45, 119] on div "Все заказы" at bounding box center [42, 121] width 69 height 7
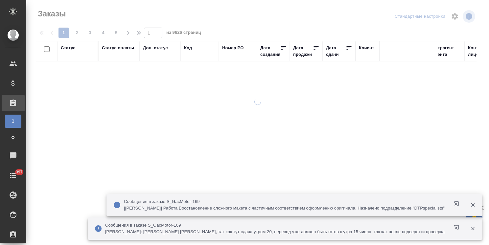
click at [471, 206] on icon "button" at bounding box center [473, 205] width 6 height 6
click at [473, 227] on icon "button" at bounding box center [473, 229] width 6 height 6
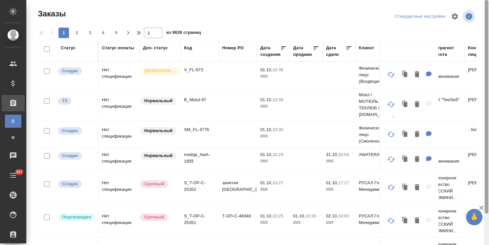
click at [486, 208] on div at bounding box center [487, 107] width 4 height 214
click at [484, 209] on icon "button" at bounding box center [482, 208] width 8 height 8
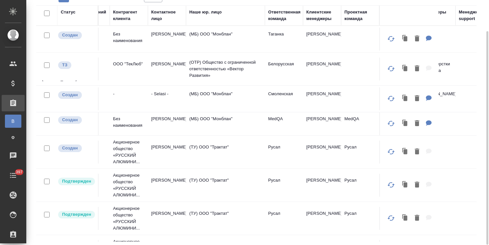
scroll to position [0, 322]
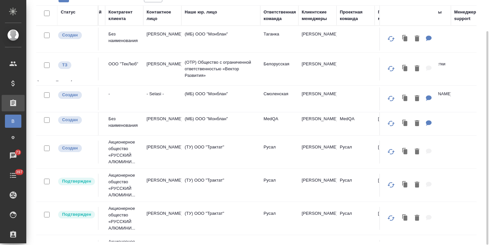
click at [265, 17] on div "Ответственная команда" at bounding box center [280, 15] width 33 height 13
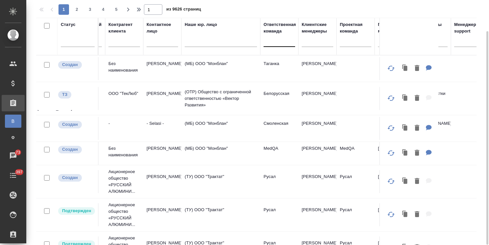
click at [272, 42] on div at bounding box center [280, 41] width 32 height 10
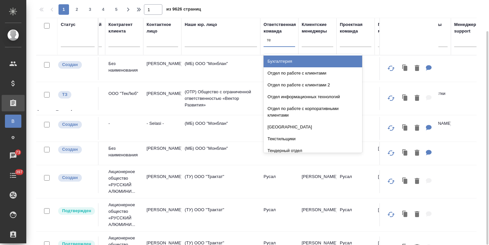
type input "тех"
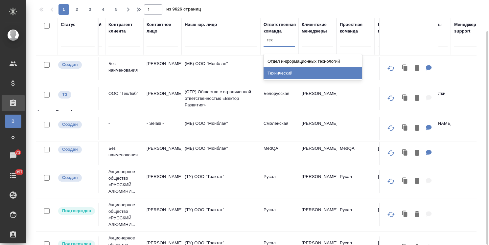
click at [278, 75] on div "Технический" at bounding box center [313, 73] width 99 height 12
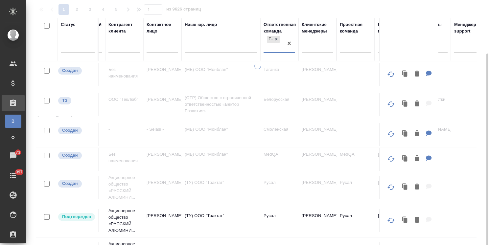
scroll to position [49, 0]
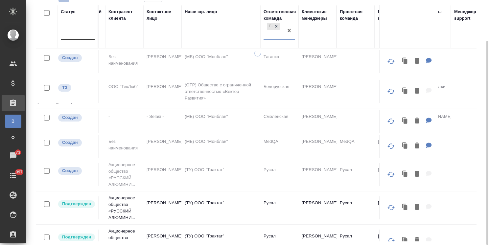
click at [82, 37] on div at bounding box center [78, 34] width 34 height 10
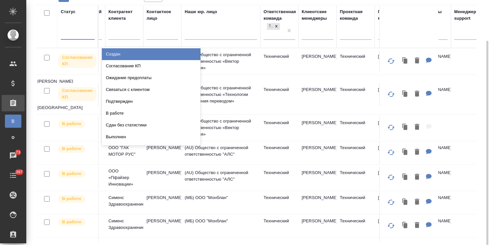
scroll to position [0, 0]
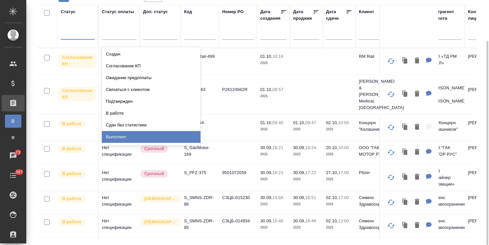
click at [108, 138] on div "Выполнен" at bounding box center [151, 137] width 99 height 12
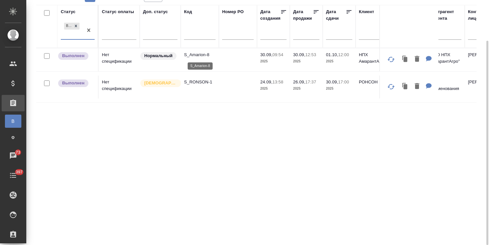
click at [205, 55] on p "S_Amarion-8" at bounding box center [200, 55] width 32 height 7
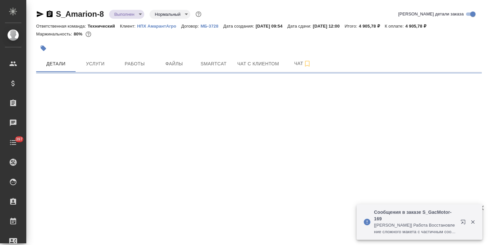
select select "RU"
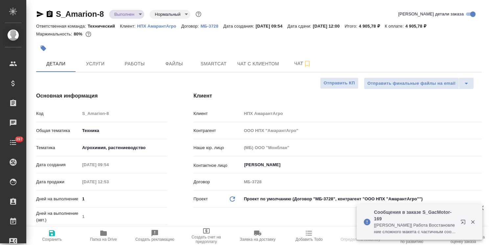
type textarea "x"
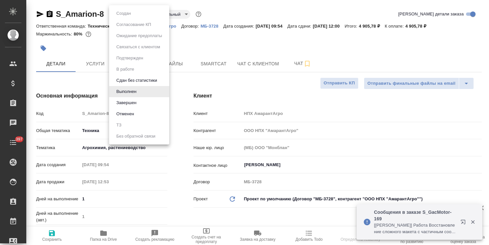
click at [122, 12] on body "🙏 .cls-1 fill:#fff; AWATERA [PERSON_NAME] Спецификации Заказы Чаты 397 Todo Про…" at bounding box center [244, 122] width 489 height 245
type textarea "x"
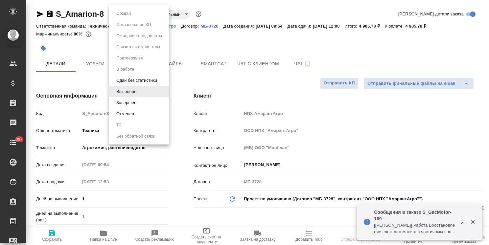
type textarea "x"
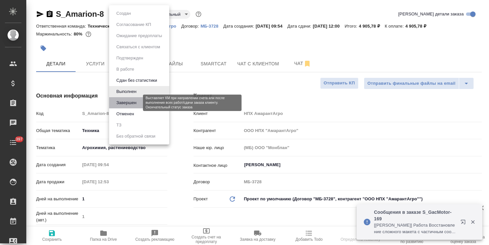
click at [132, 103] on button "Завершен" at bounding box center [126, 102] width 24 height 7
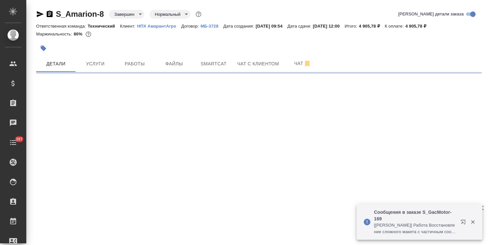
select select "RU"
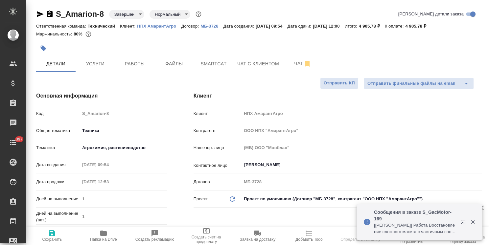
type textarea "x"
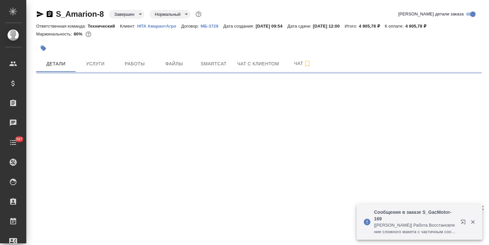
select select "RU"
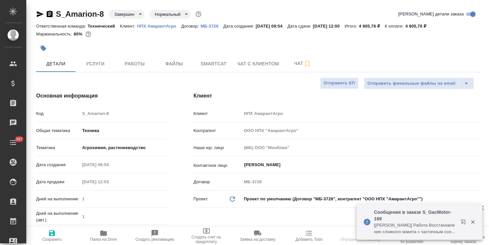
type textarea "x"
drag, startPoint x: 109, startPoint y: 10, endPoint x: 46, endPoint y: 3, distance: 63.1
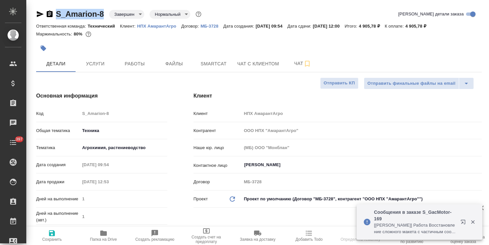
type textarea "x"
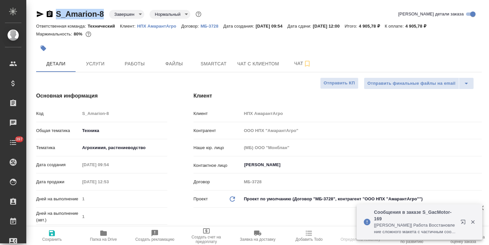
type textarea "x"
copy link "S_Amarion-8"
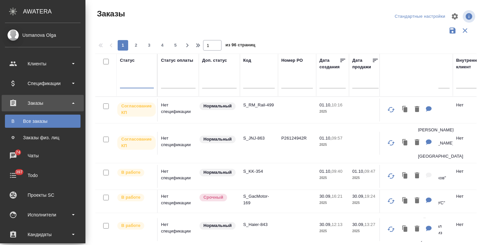
click at [270, 102] on p "S_RM_Rail-499" at bounding box center [259, 105] width 32 height 7
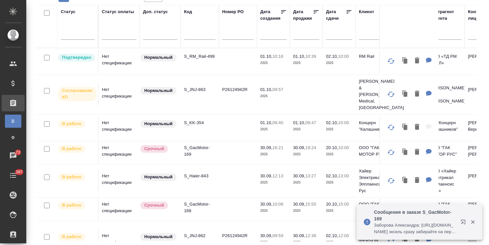
drag, startPoint x: 476, startPoint y: 224, endPoint x: 269, endPoint y: 3, distance: 302.7
click at [476, 224] on icon "button" at bounding box center [473, 222] width 6 height 6
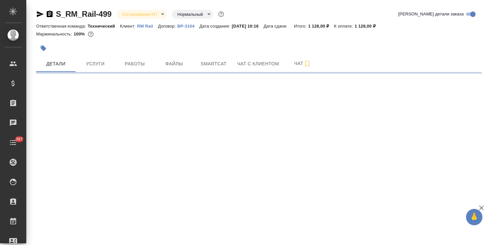
select select "RU"
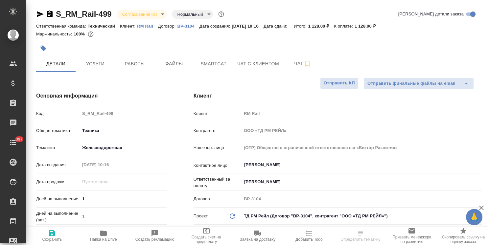
type textarea "x"
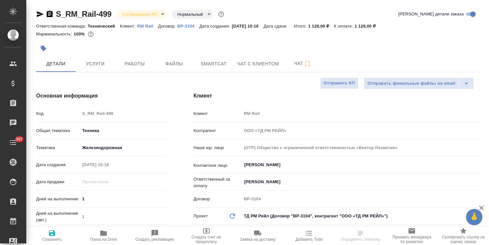
type textarea "x"
click at [145, 15] on body "🙏 .cls-1 fill:#fff; AWATERA Usmanova Olga Клиенты Спецификации Заказы Чаты 397 …" at bounding box center [244, 122] width 489 height 245
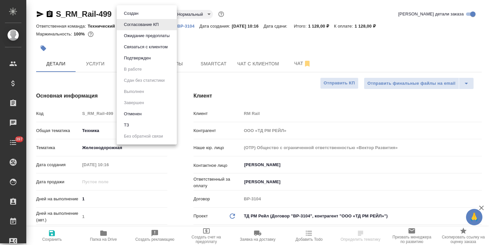
click at [144, 60] on button "Подтвержден" at bounding box center [137, 58] width 31 height 7
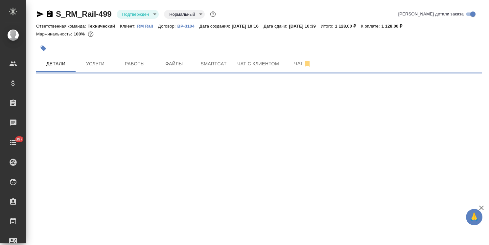
select select "RU"
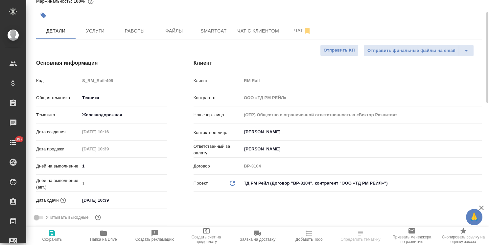
scroll to position [66, 0]
type textarea "x"
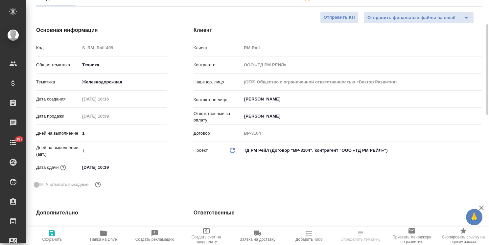
click at [126, 162] on div "Дата сдачи 02.10.2025 10:39" at bounding box center [101, 168] width 131 height 12
click at [124, 167] on input "02.10.2025 10:39" at bounding box center [109, 168] width 58 height 10
type input "02.10.2025 10:3_"
type textarea "x"
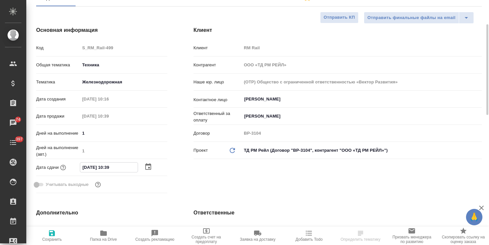
type textarea "x"
type input "02.10.2025 10:__"
type textarea "x"
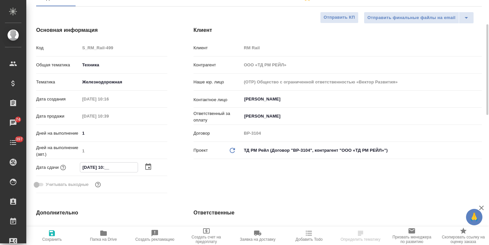
type input "02.10.2025 10:0_"
type textarea "x"
type input "02.10.2025 10:00"
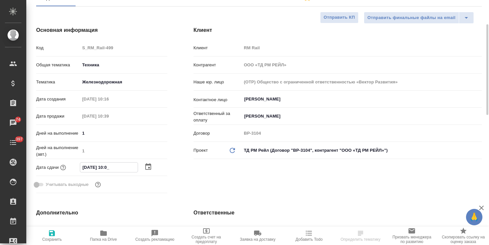
type textarea "x"
type input "02.10.2025 10:00"
click at [55, 239] on span "Сохранить" at bounding box center [52, 239] width 20 height 5
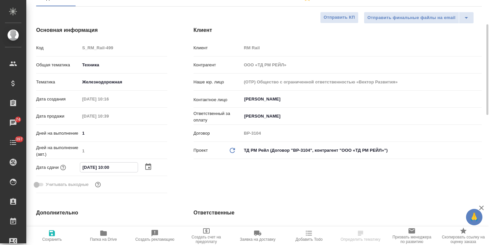
type textarea "x"
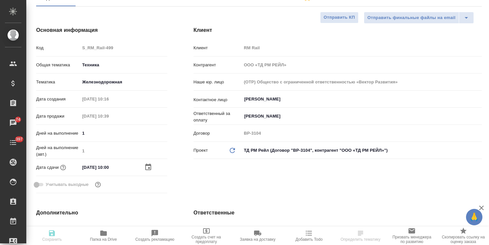
type textarea "x"
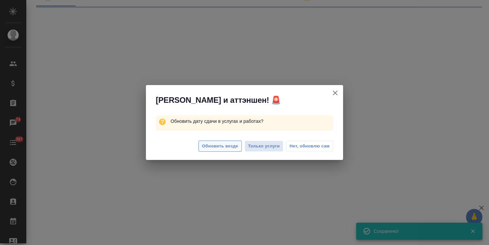
select select "RU"
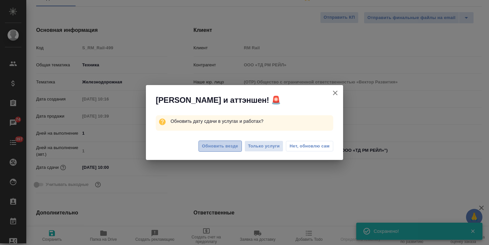
click at [220, 149] on span "Обновить везде" at bounding box center [220, 147] width 36 height 8
type textarea "x"
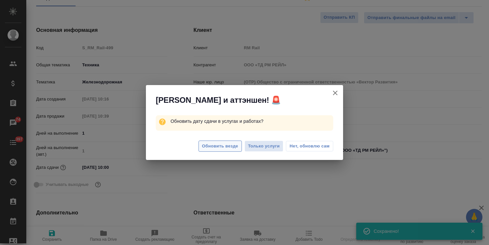
type textarea "x"
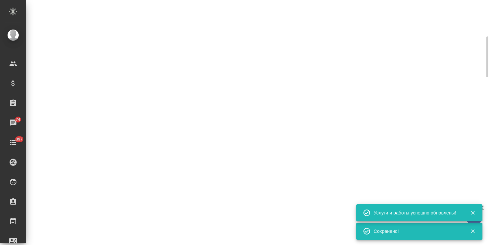
select select "RU"
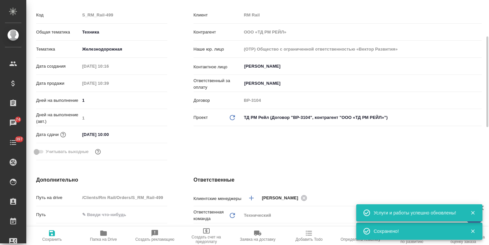
type textarea "x"
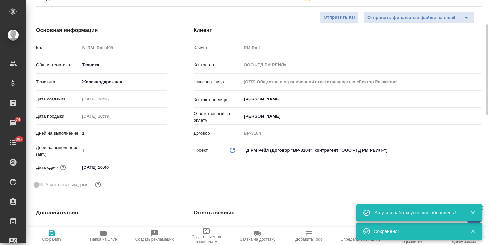
scroll to position [0, 0]
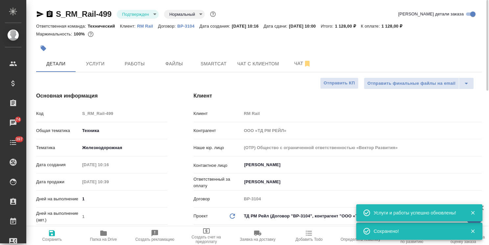
click at [99, 55] on div at bounding box center [184, 48] width 297 height 14
click at [95, 59] on button "Услуги" at bounding box center [95, 64] width 39 height 16
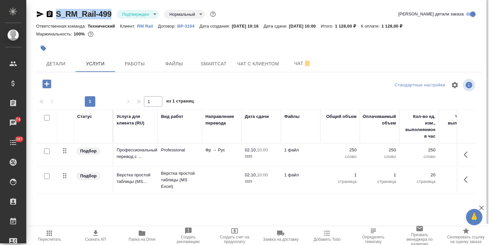
drag, startPoint x: 90, startPoint y: 10, endPoint x: 45, endPoint y: 10, distance: 45.7
click at [45, 10] on div "S_RM_Rail-499 Подтвержден confirmed Нормальный normal" at bounding box center [126, 14] width 181 height 11
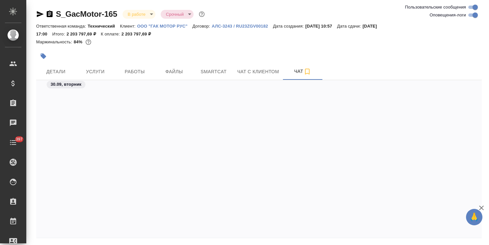
scroll to position [21180, 0]
